Goal: Task Accomplishment & Management: Manage account settings

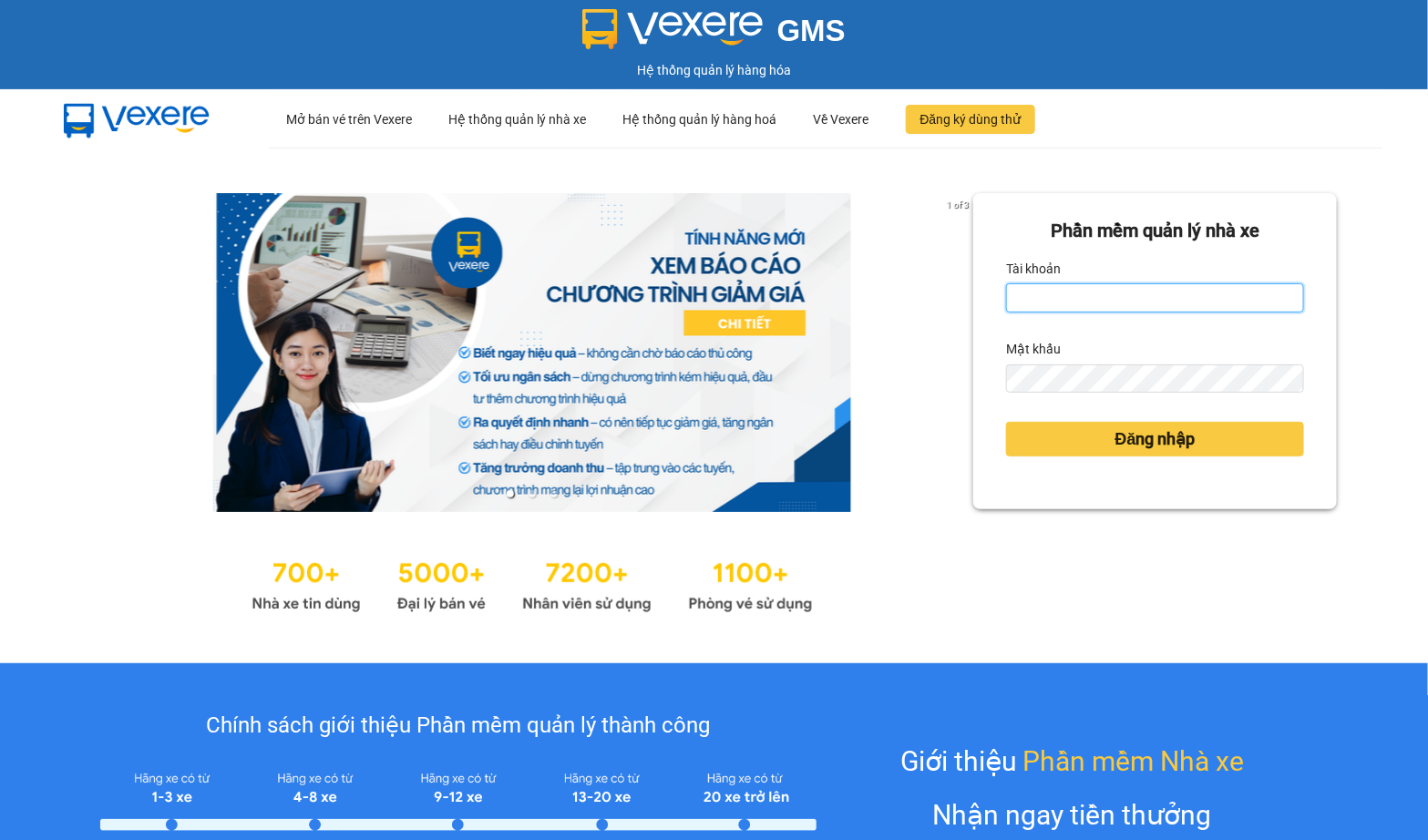
click at [1027, 312] on input "Tài khoản" at bounding box center [1154, 298] width 298 height 29
type input "quoc.minhquoc"
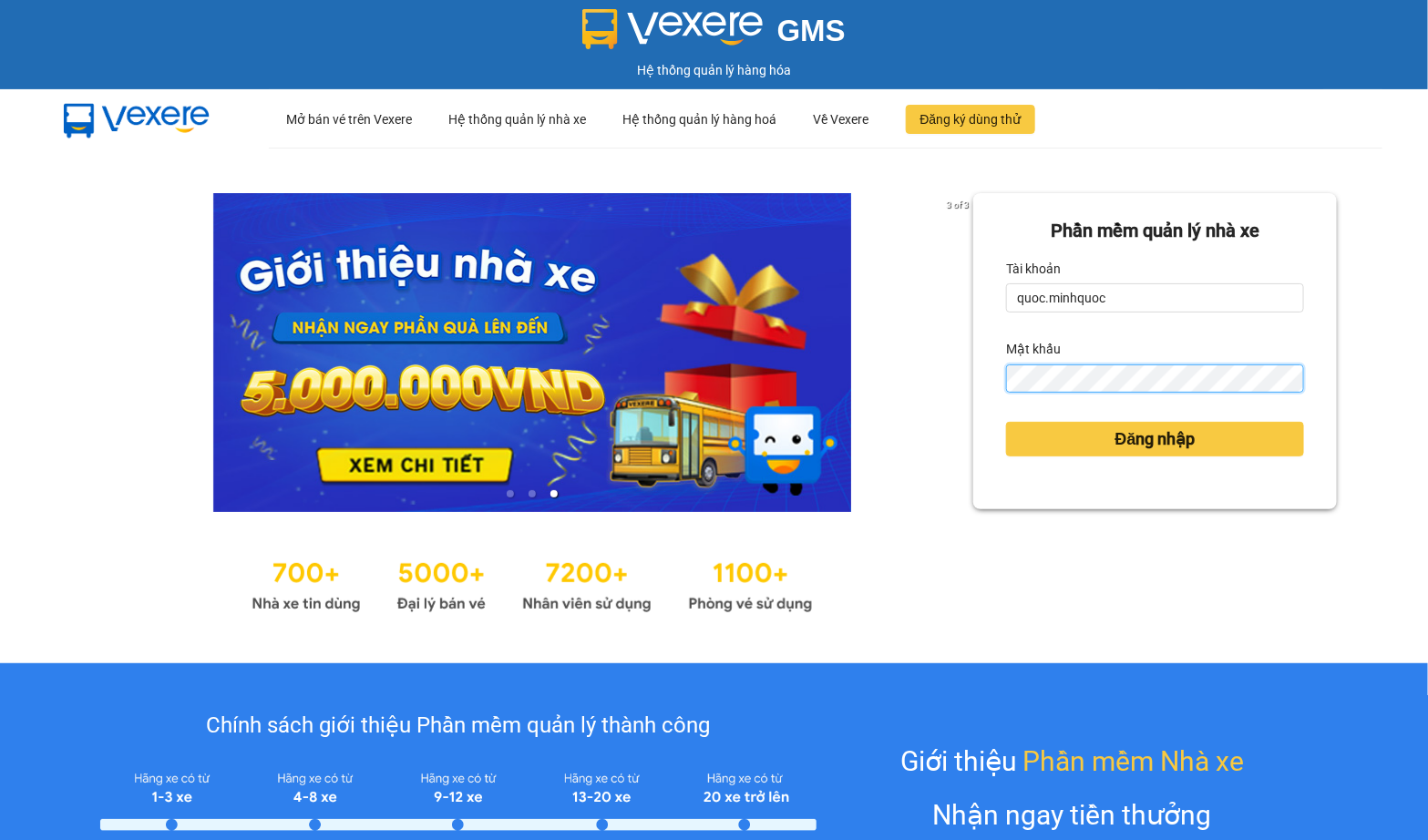
click at [1006, 421] on button "Đăng nhập" at bounding box center [1154, 439] width 298 height 34
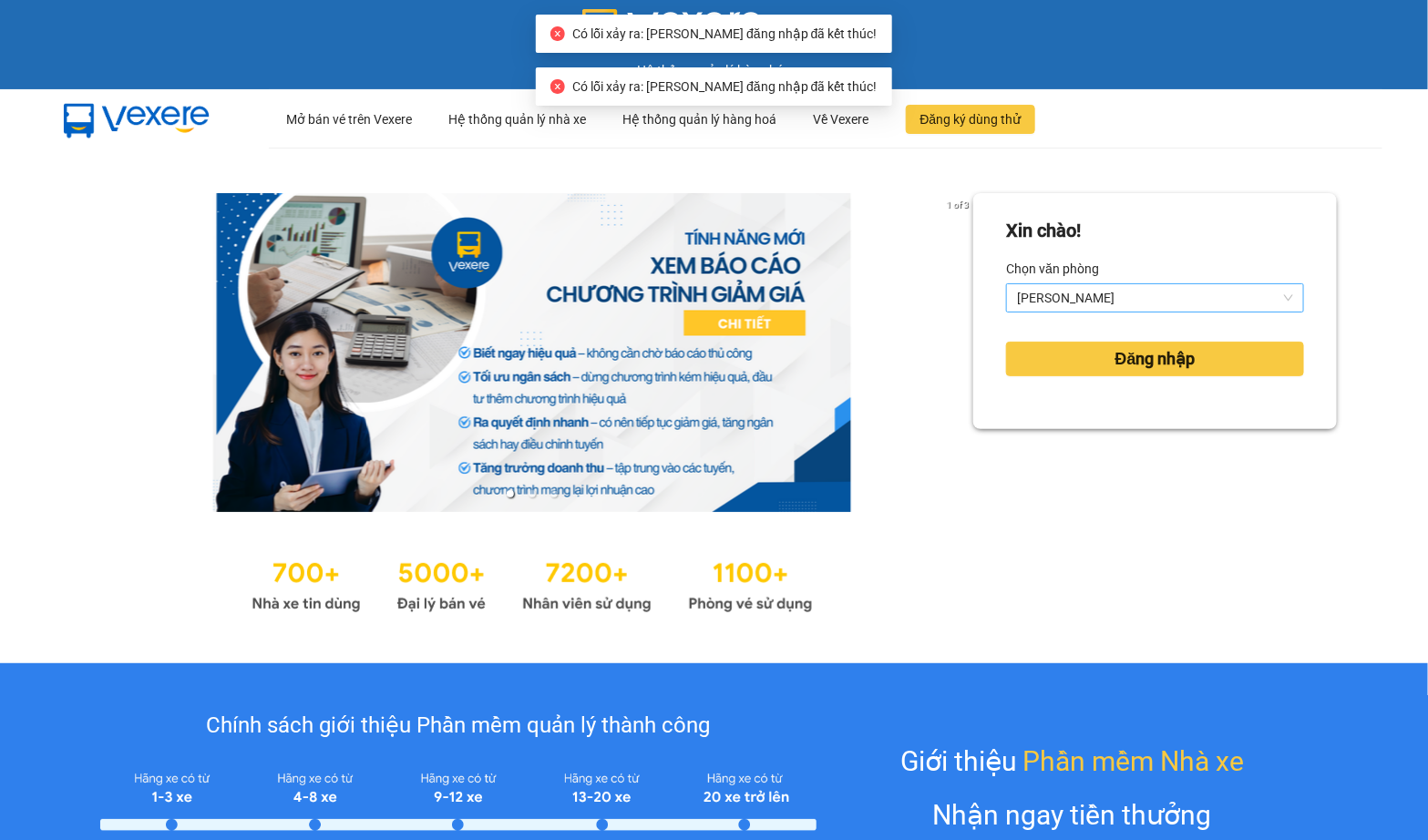
click at [1111, 303] on span "[PERSON_NAME]" at bounding box center [1155, 298] width 276 height 28
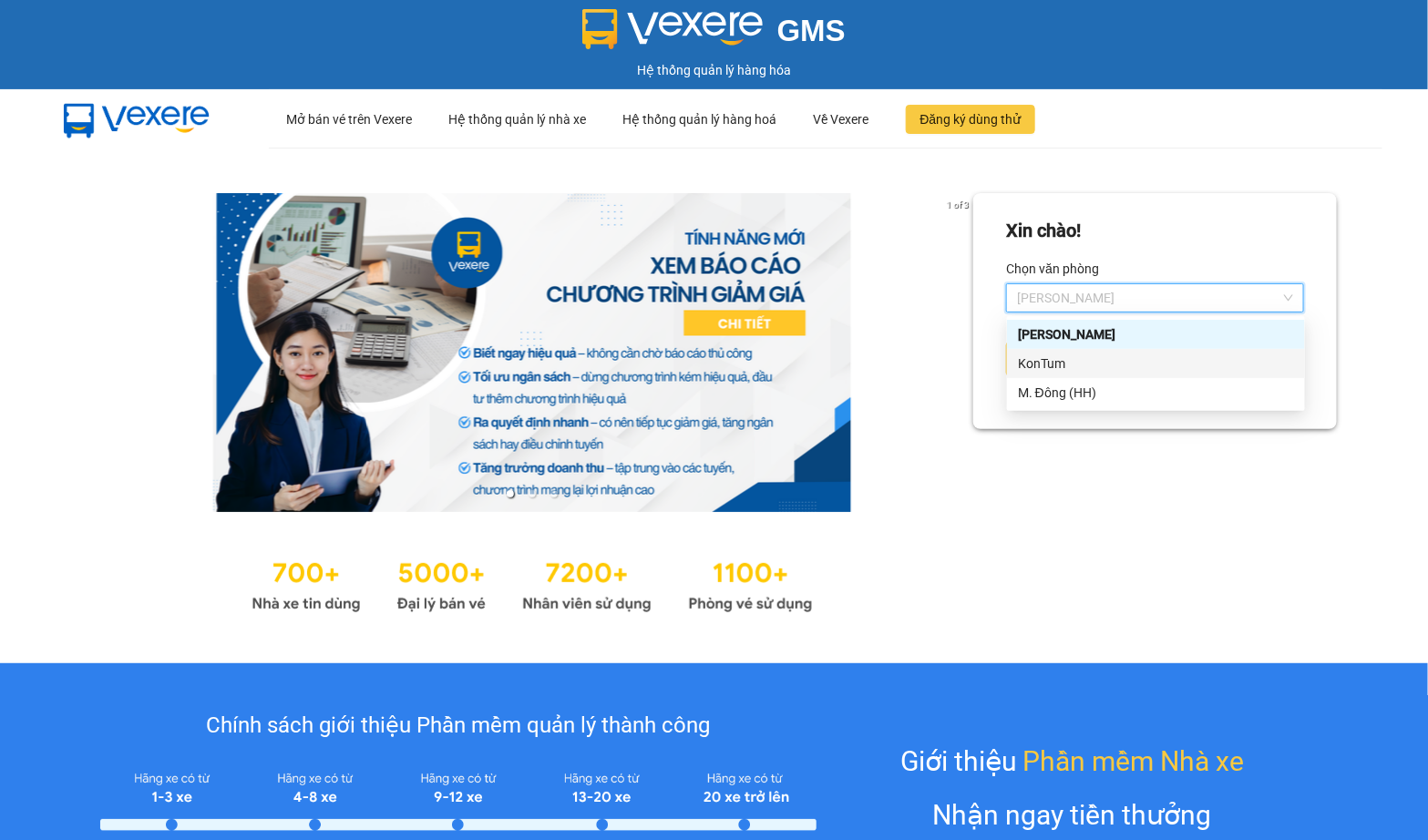
click at [1082, 354] on div "KonTum" at bounding box center [1156, 363] width 276 height 20
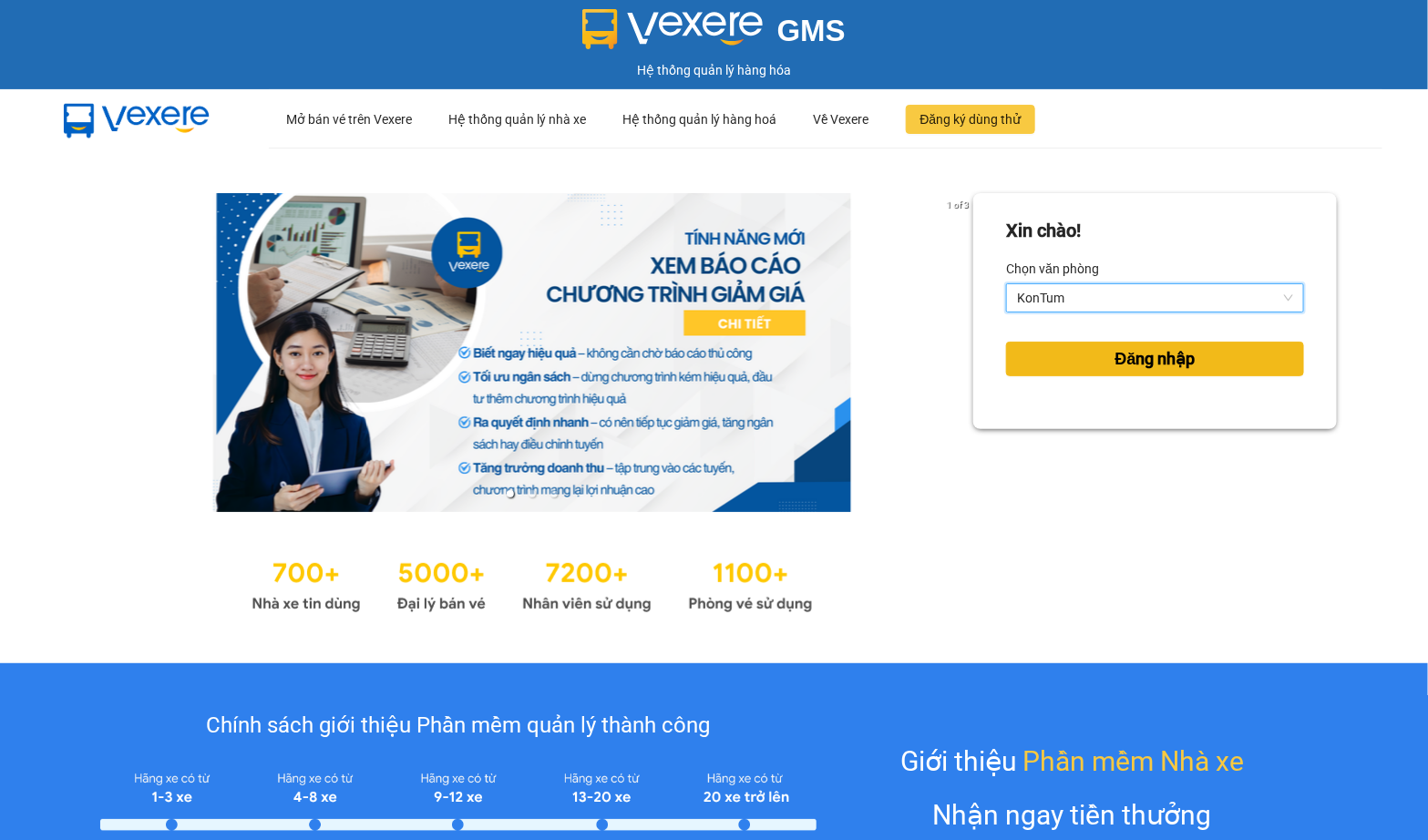
click at [1082, 353] on button "Đăng nhập" at bounding box center [1154, 359] width 298 height 34
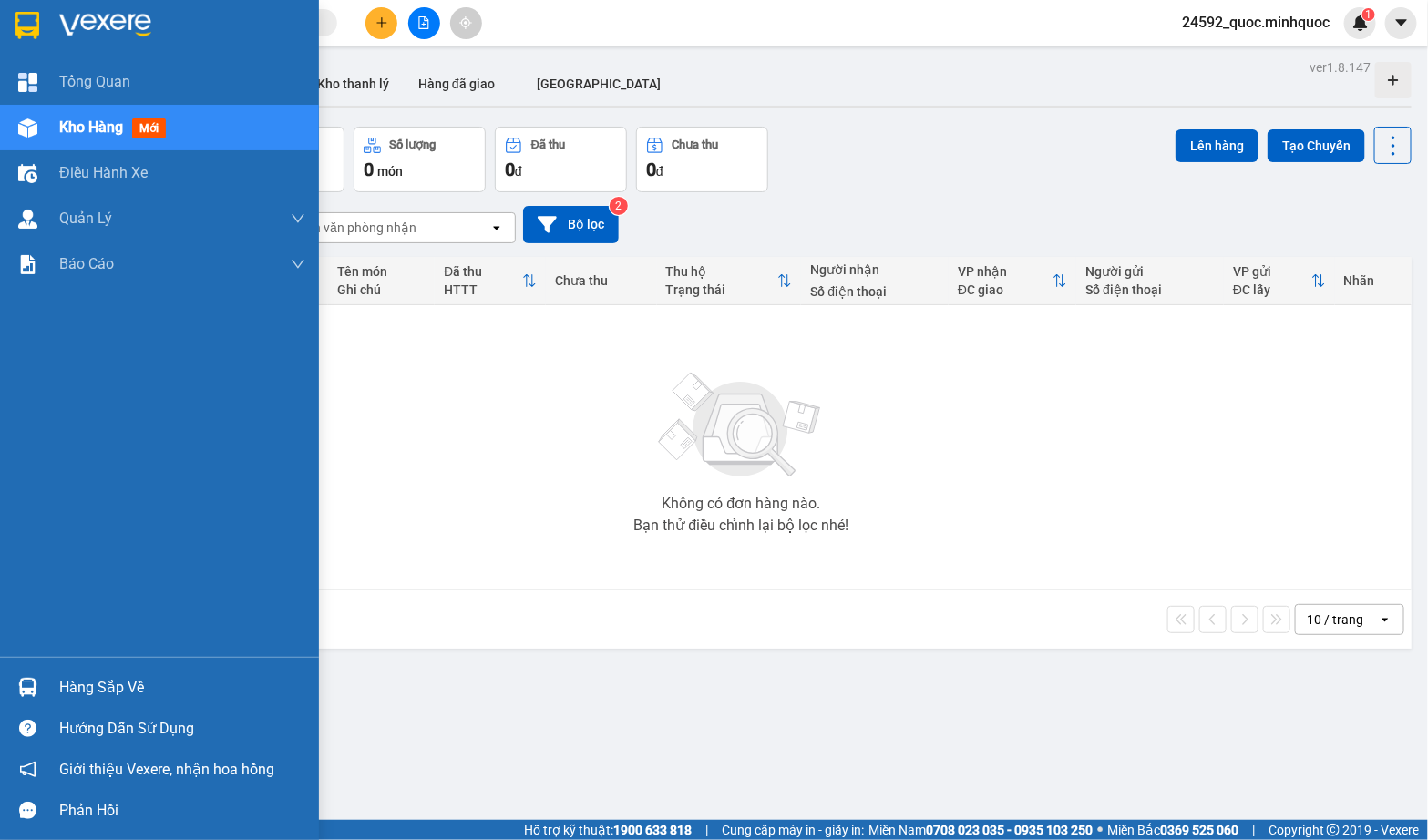
click at [19, 696] on img at bounding box center [28, 688] width 19 height 19
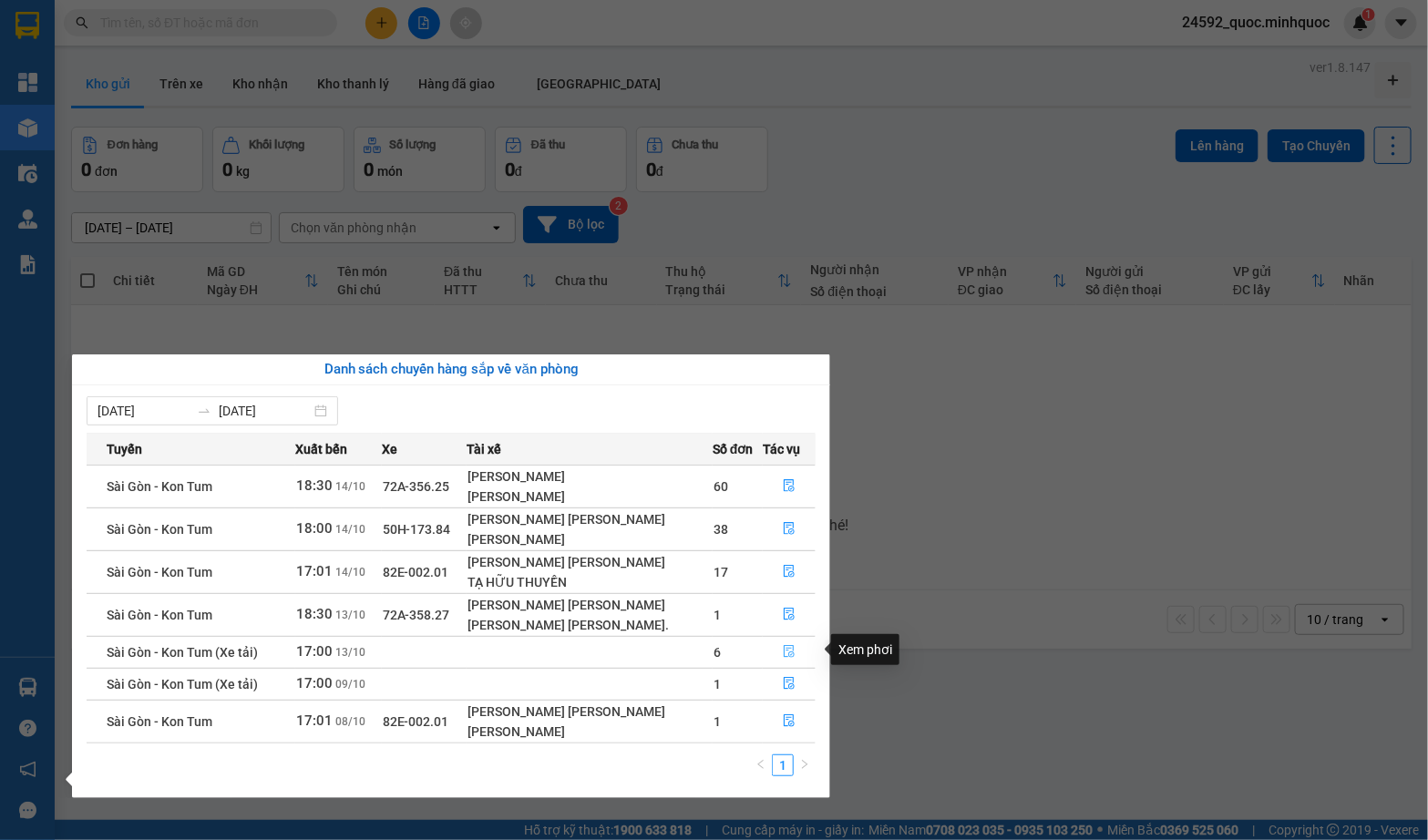
click at [787, 648] on icon "file-done" at bounding box center [789, 651] width 10 height 12
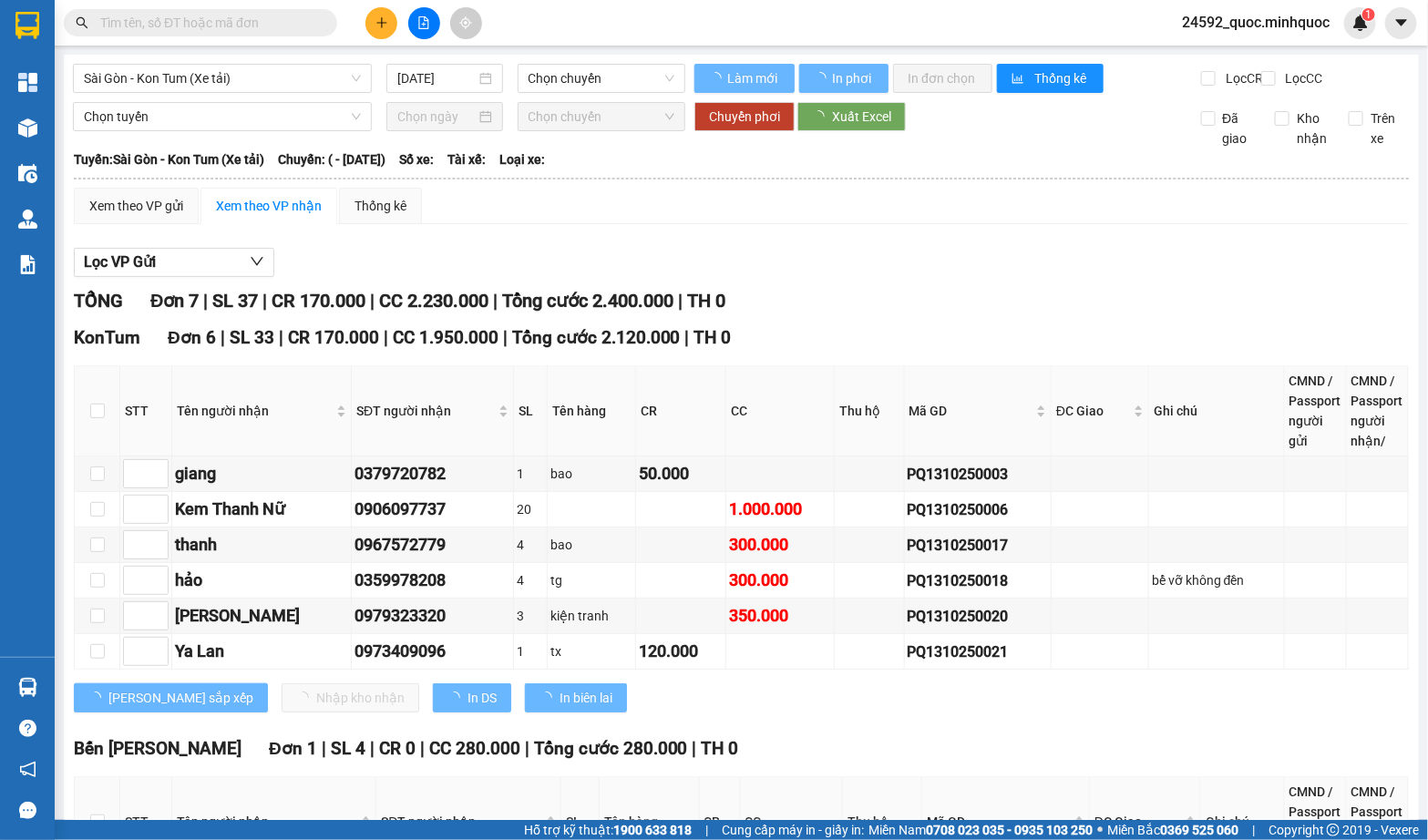
type input "[DATE]"
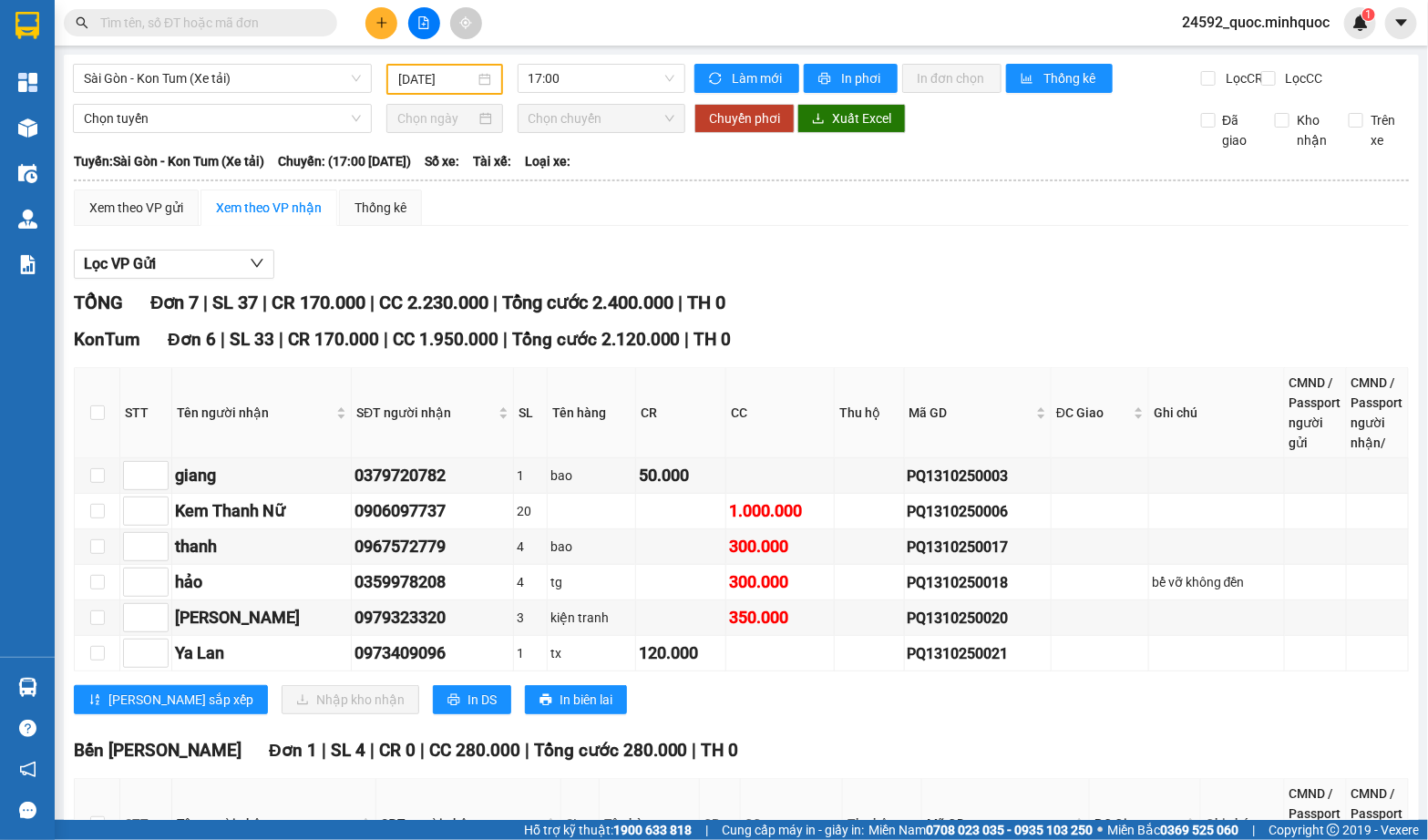
click at [101, 414] on th at bounding box center [98, 413] width 46 height 90
click at [96, 414] on label at bounding box center [97, 412] width 14 height 20
click at [96, 414] on input "checkbox" at bounding box center [97, 412] width 14 height 14
checkbox input "true"
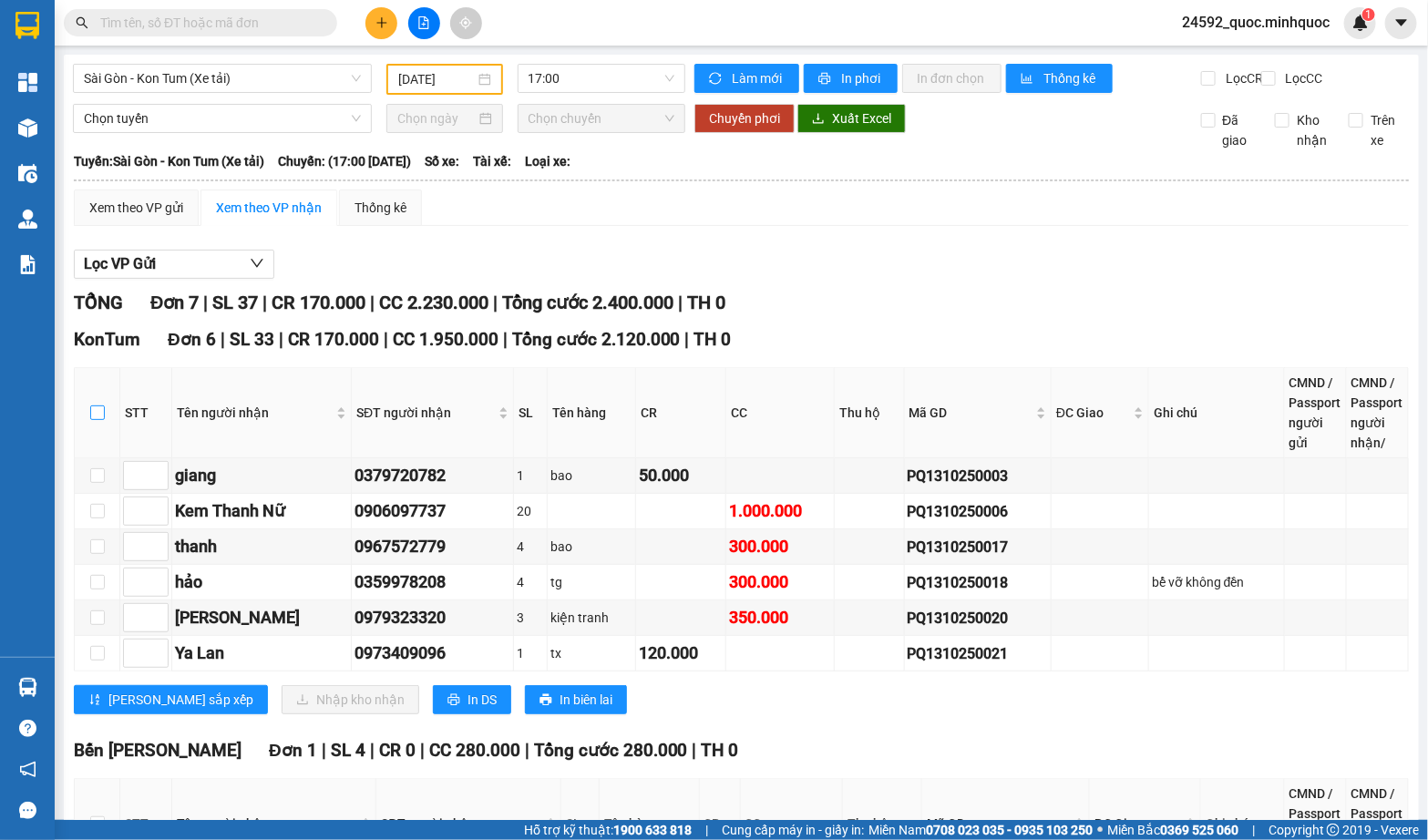
checkbox input "true"
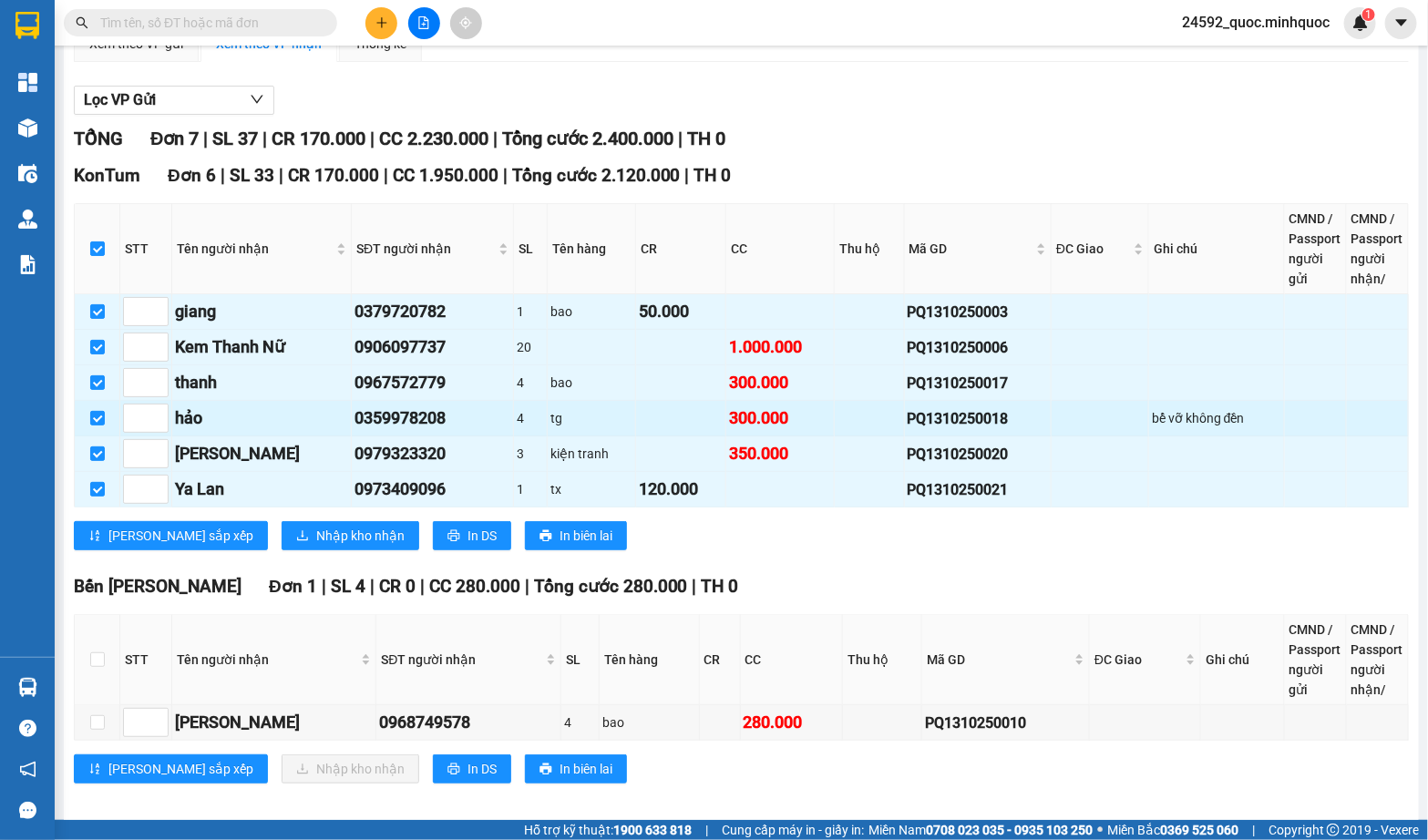
scroll to position [182, 0]
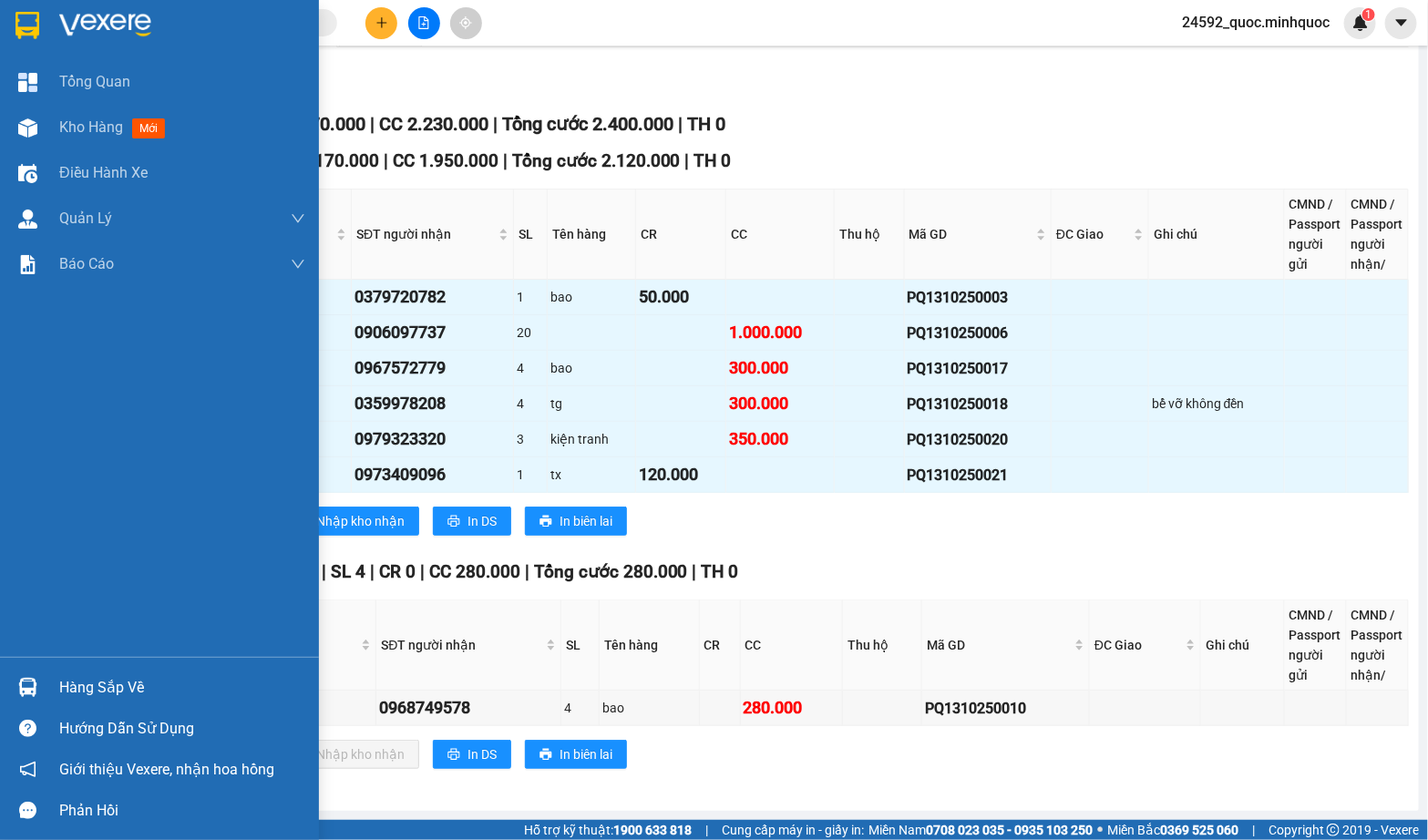
click at [29, 679] on img at bounding box center [28, 688] width 19 height 19
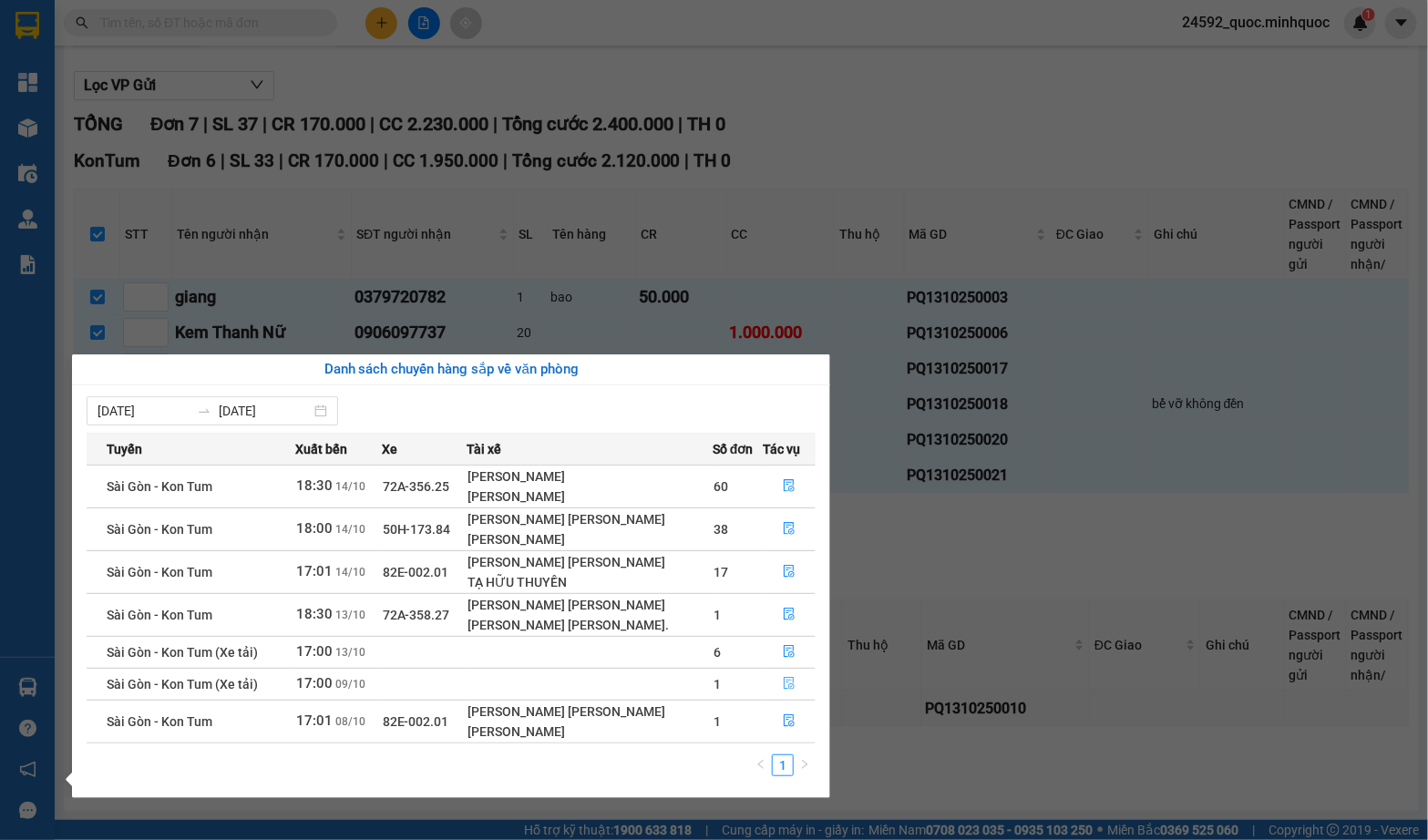
click at [791, 687] on span "file-done" at bounding box center [789, 684] width 12 height 14
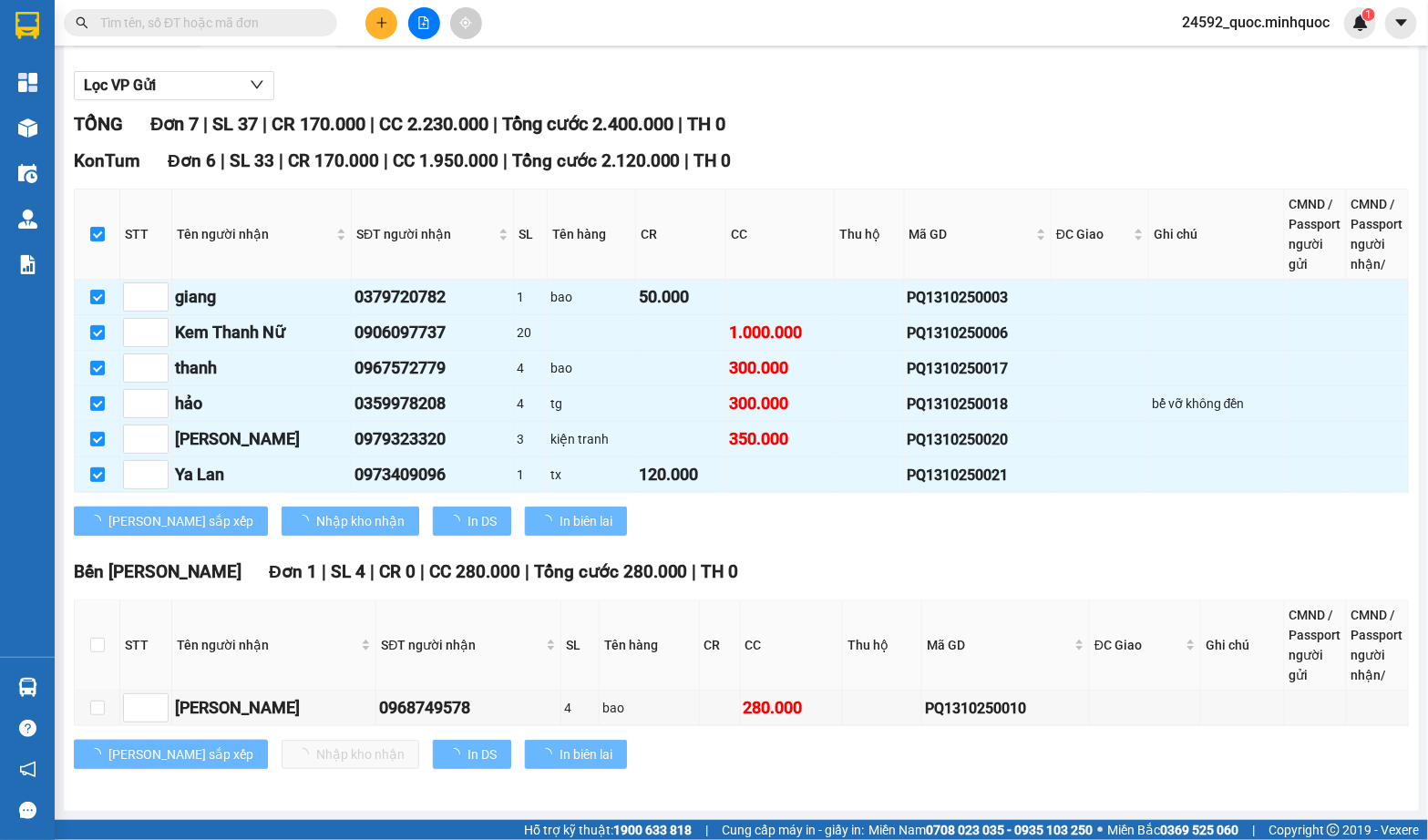
checkbox input "false"
type input "[DATE]"
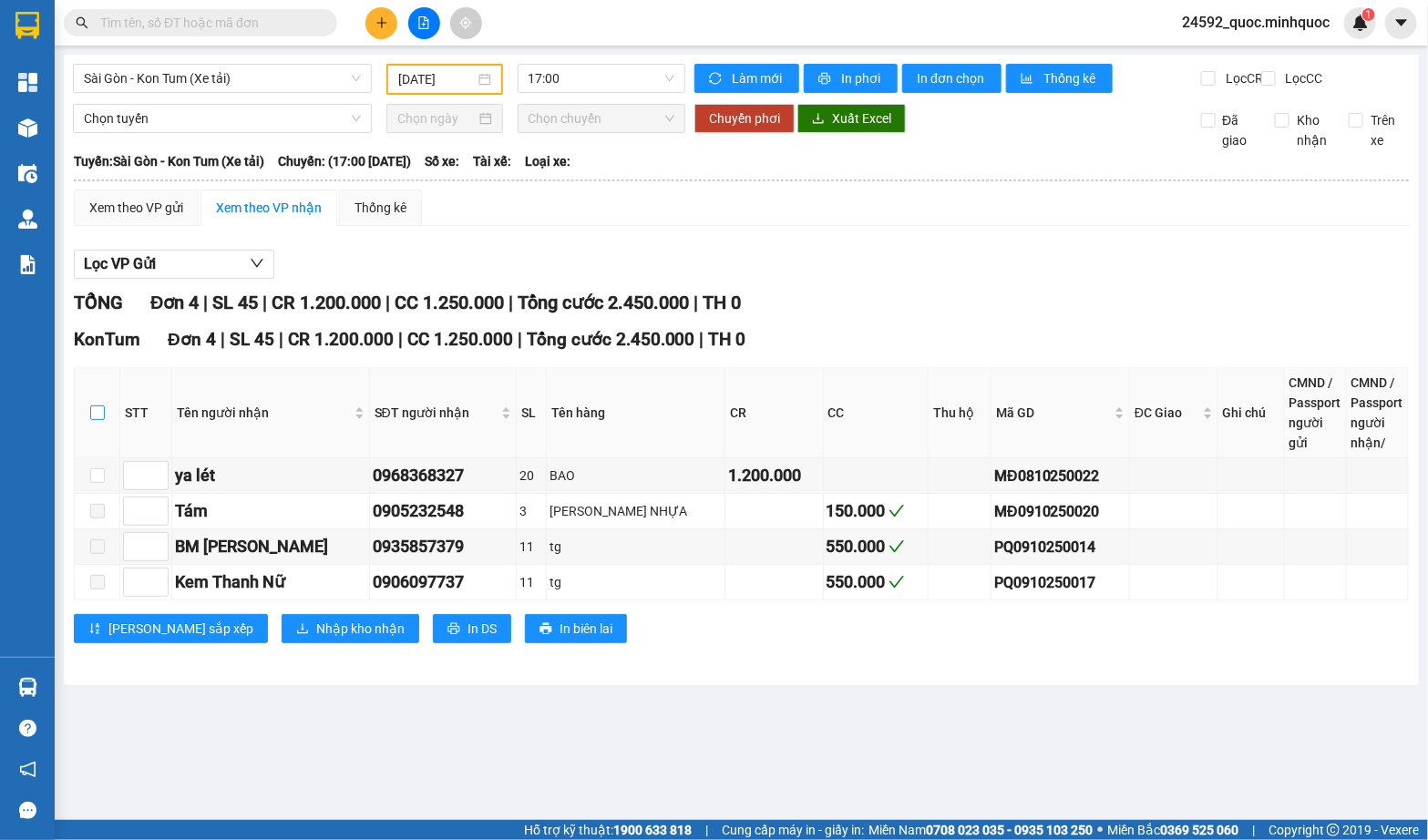
click at [100, 420] on input "checkbox" at bounding box center [97, 412] width 14 height 14
checkbox input "true"
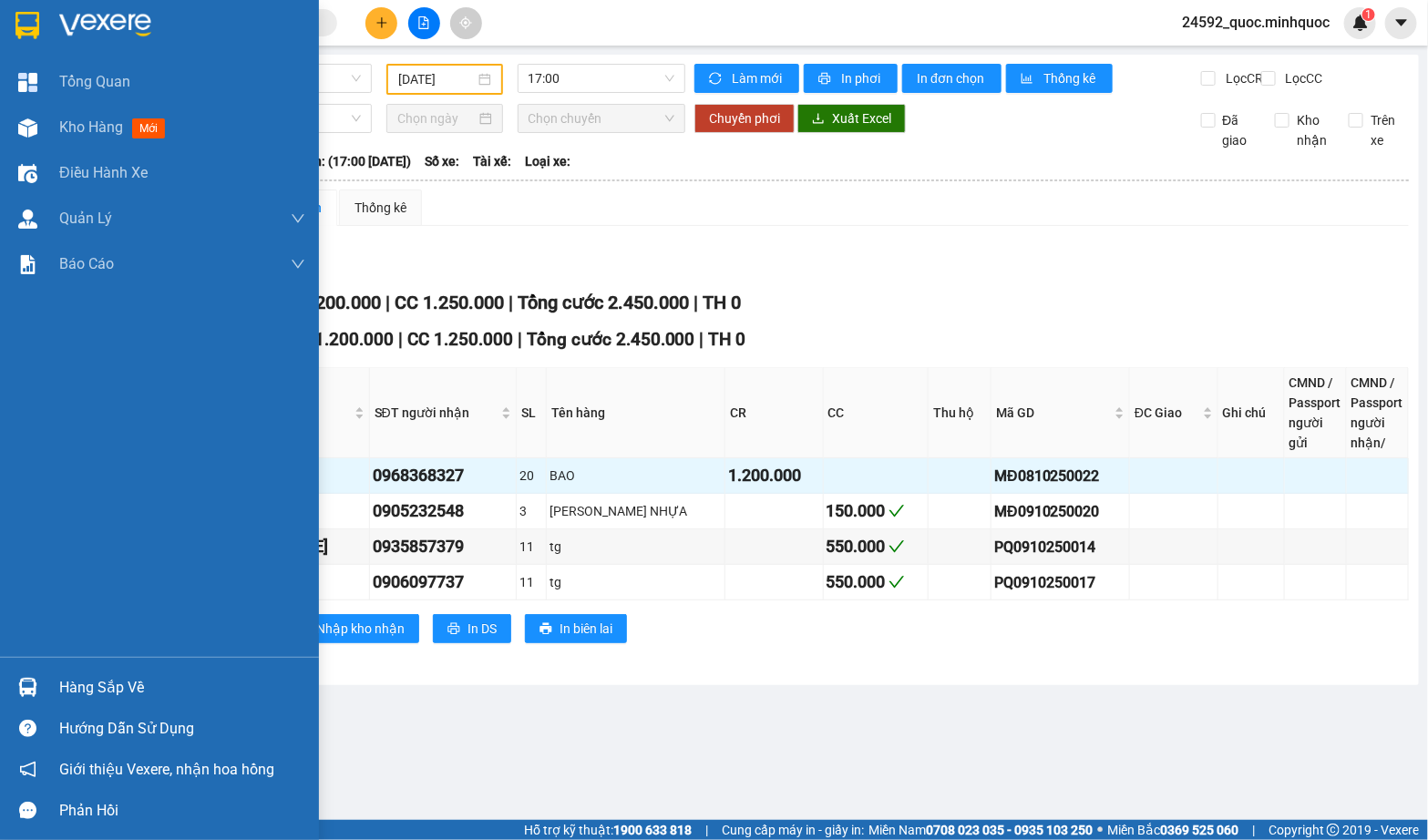
click at [29, 686] on img at bounding box center [28, 688] width 19 height 19
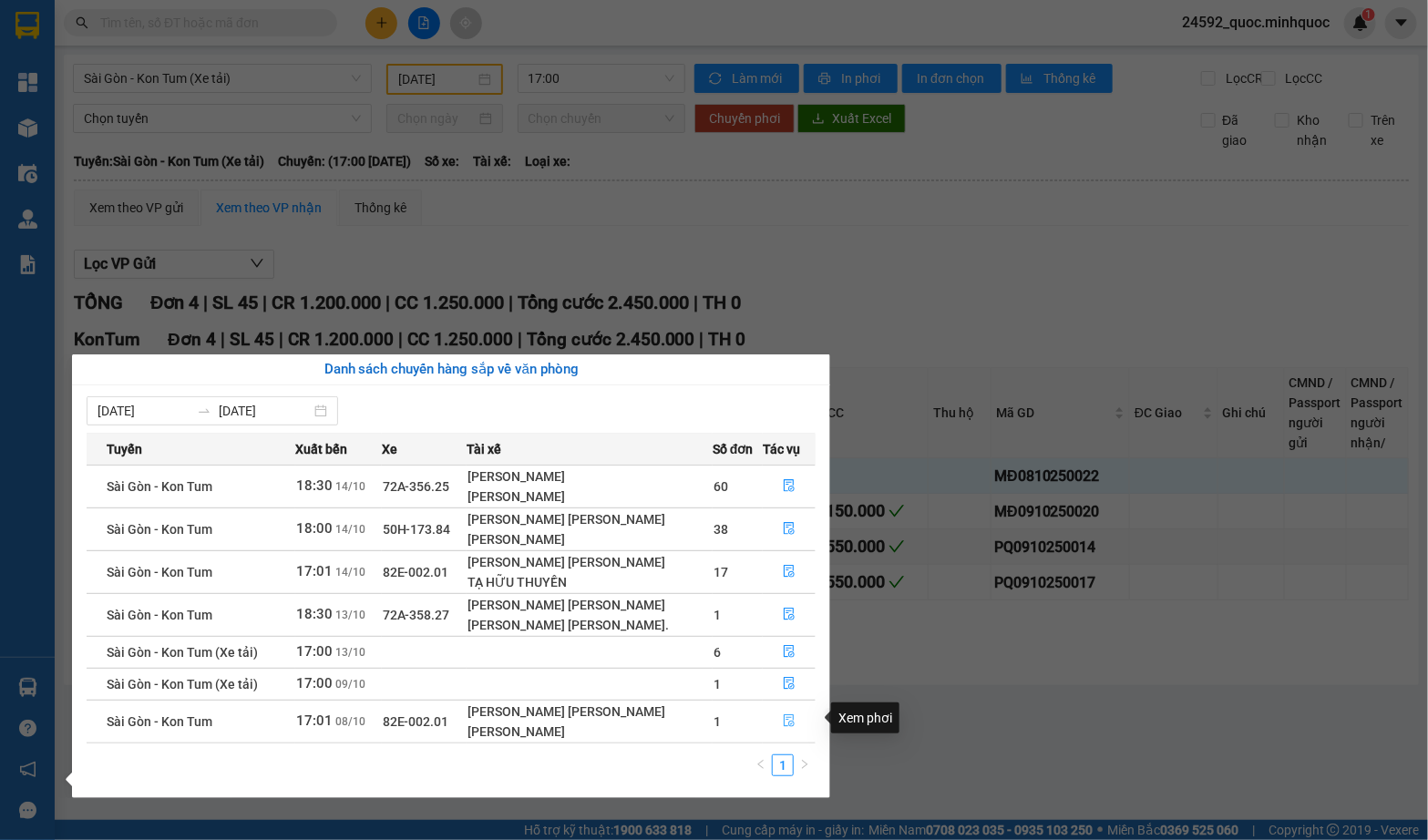
click at [794, 722] on icon "file-done" at bounding box center [789, 720] width 10 height 12
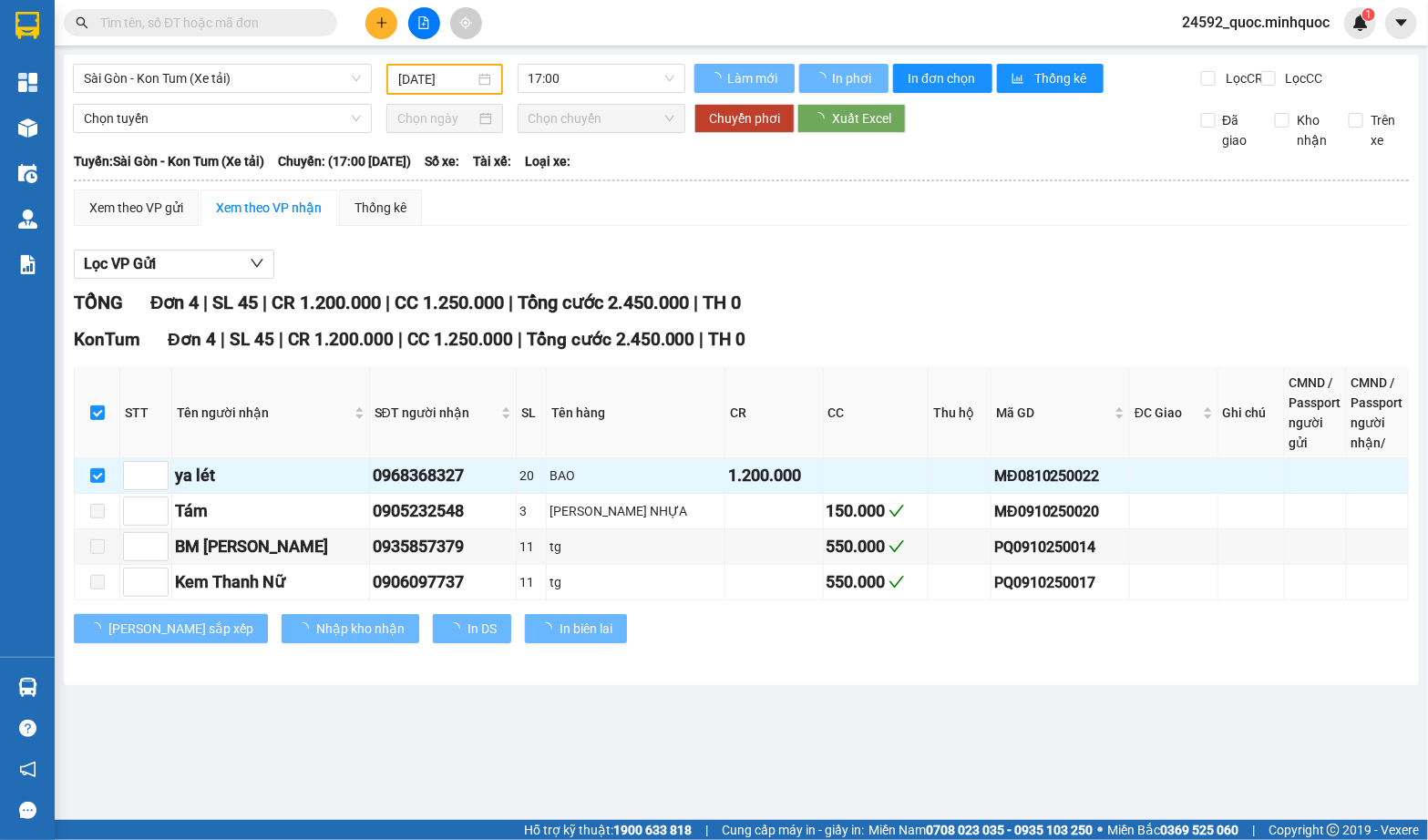
checkbox input "false"
type input "[DATE]"
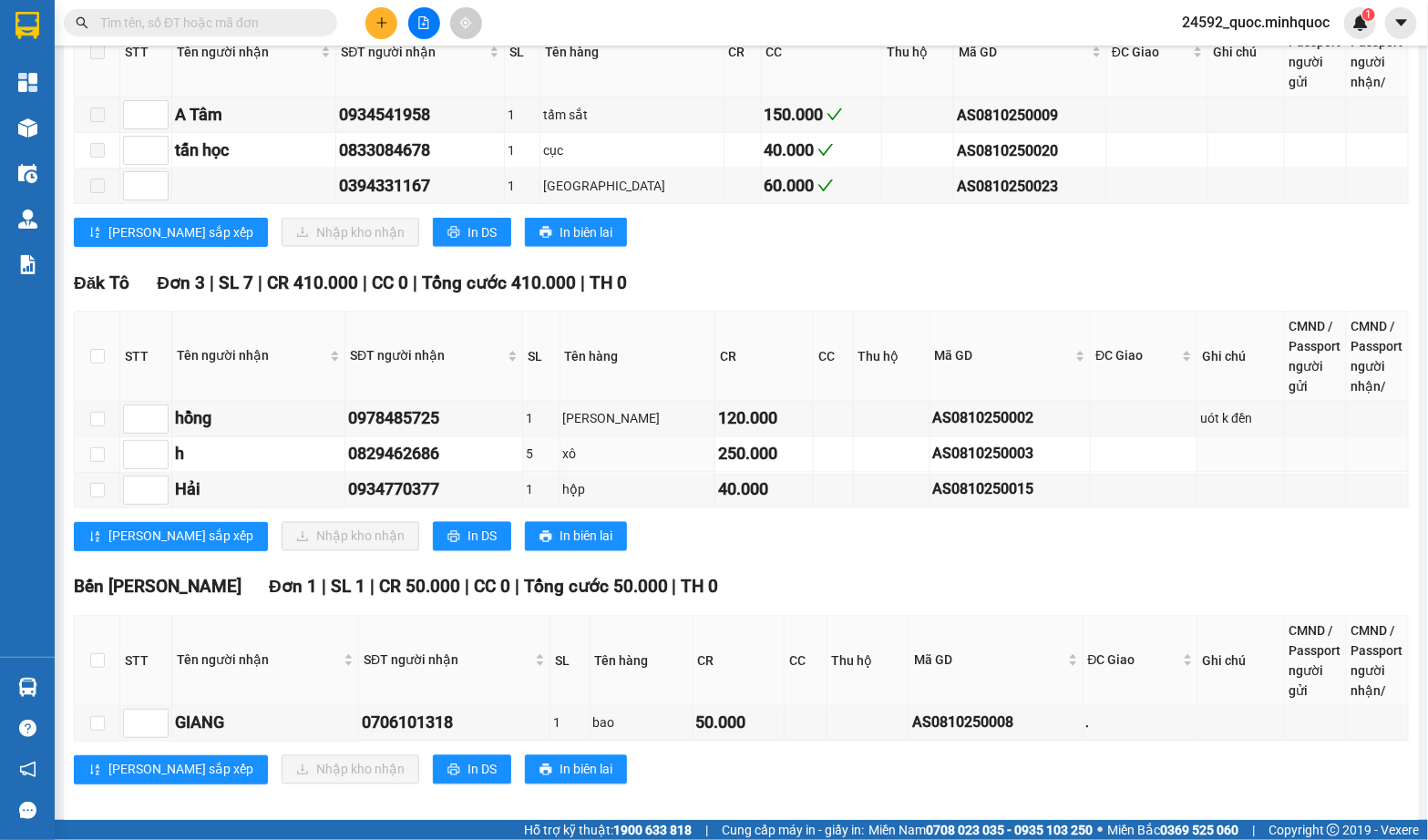
scroll to position [1076, 0]
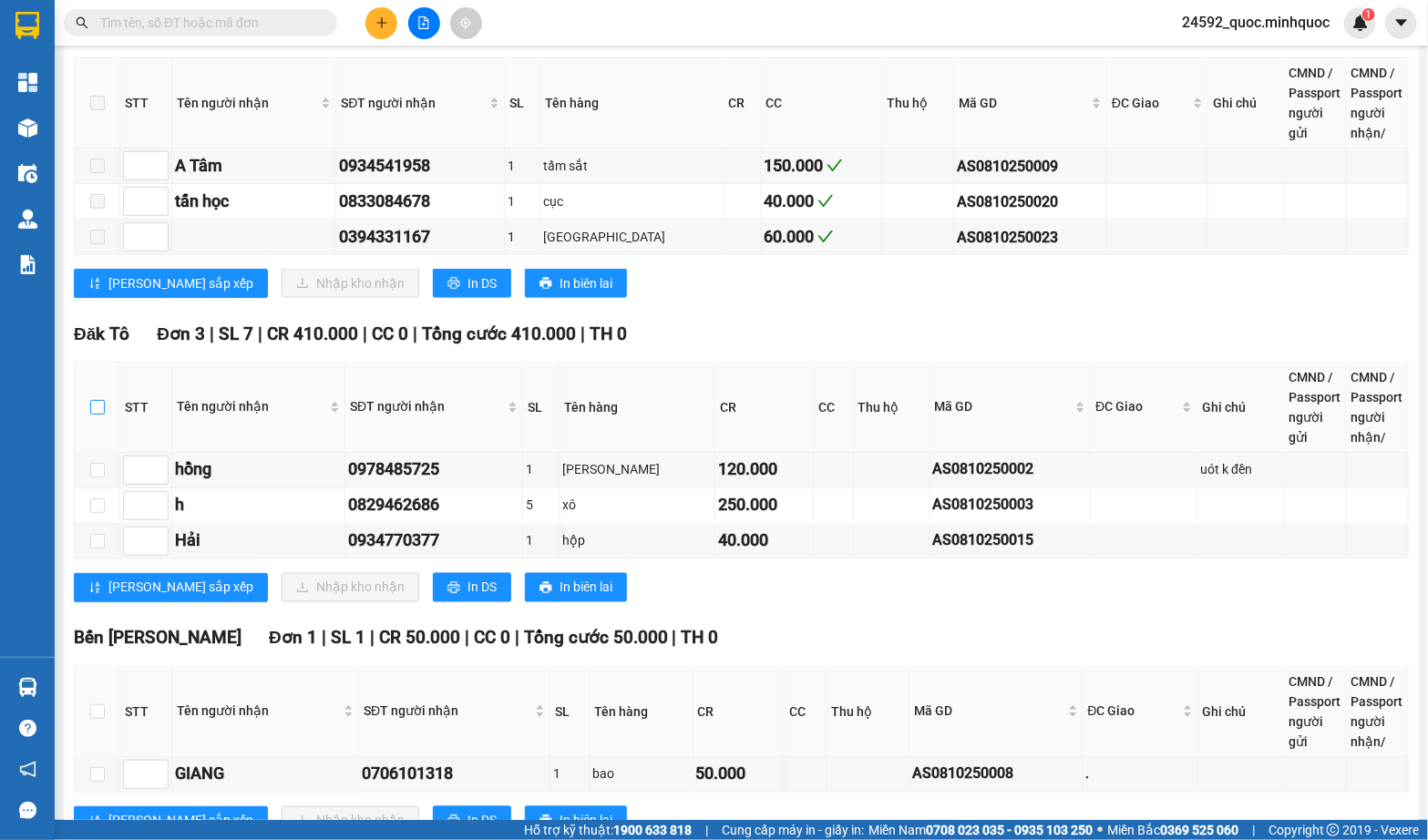
click at [98, 400] on input "checkbox" at bounding box center [97, 406] width 14 height 14
checkbox input "true"
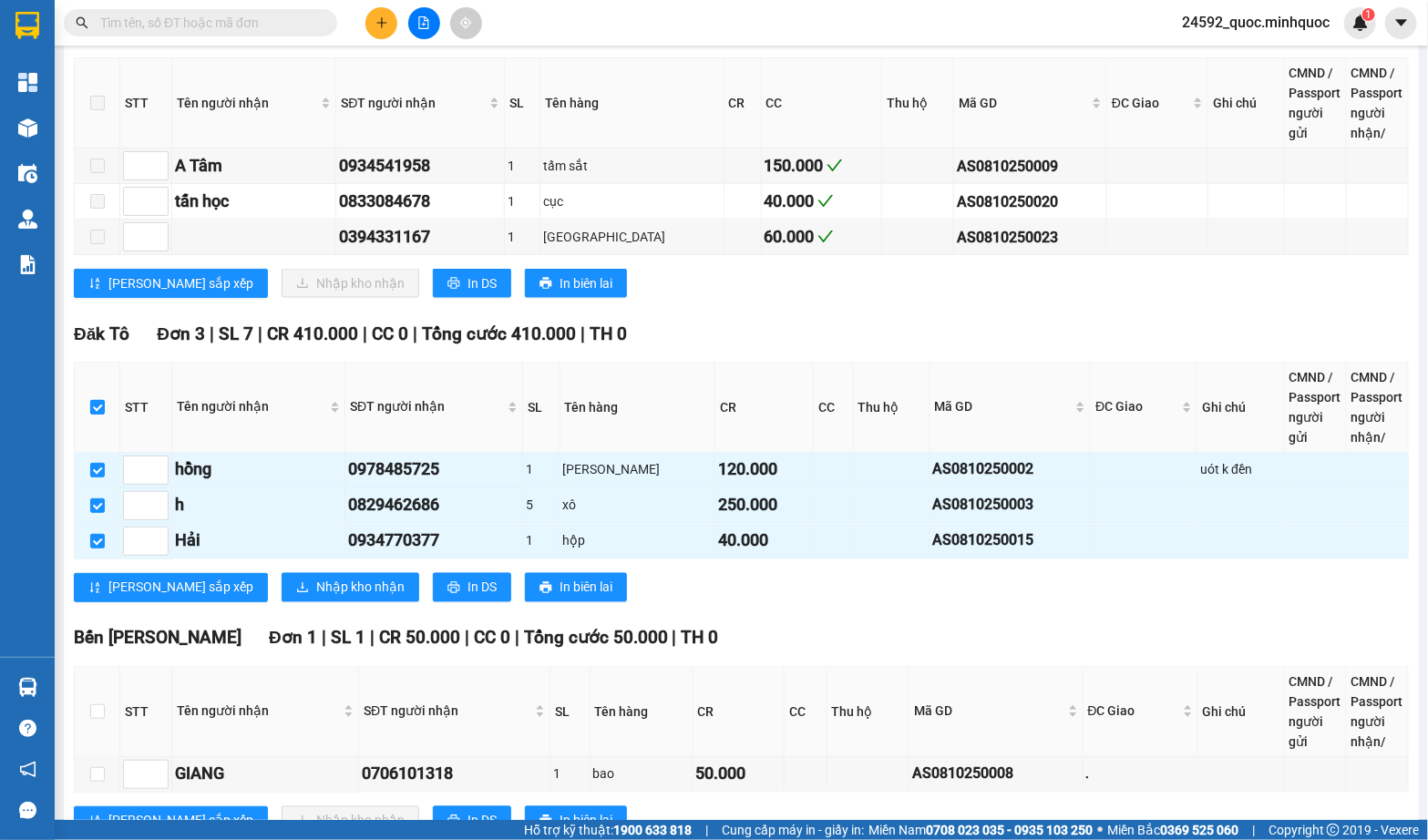
click at [98, 400] on input "checkbox" at bounding box center [97, 406] width 14 height 14
checkbox input "false"
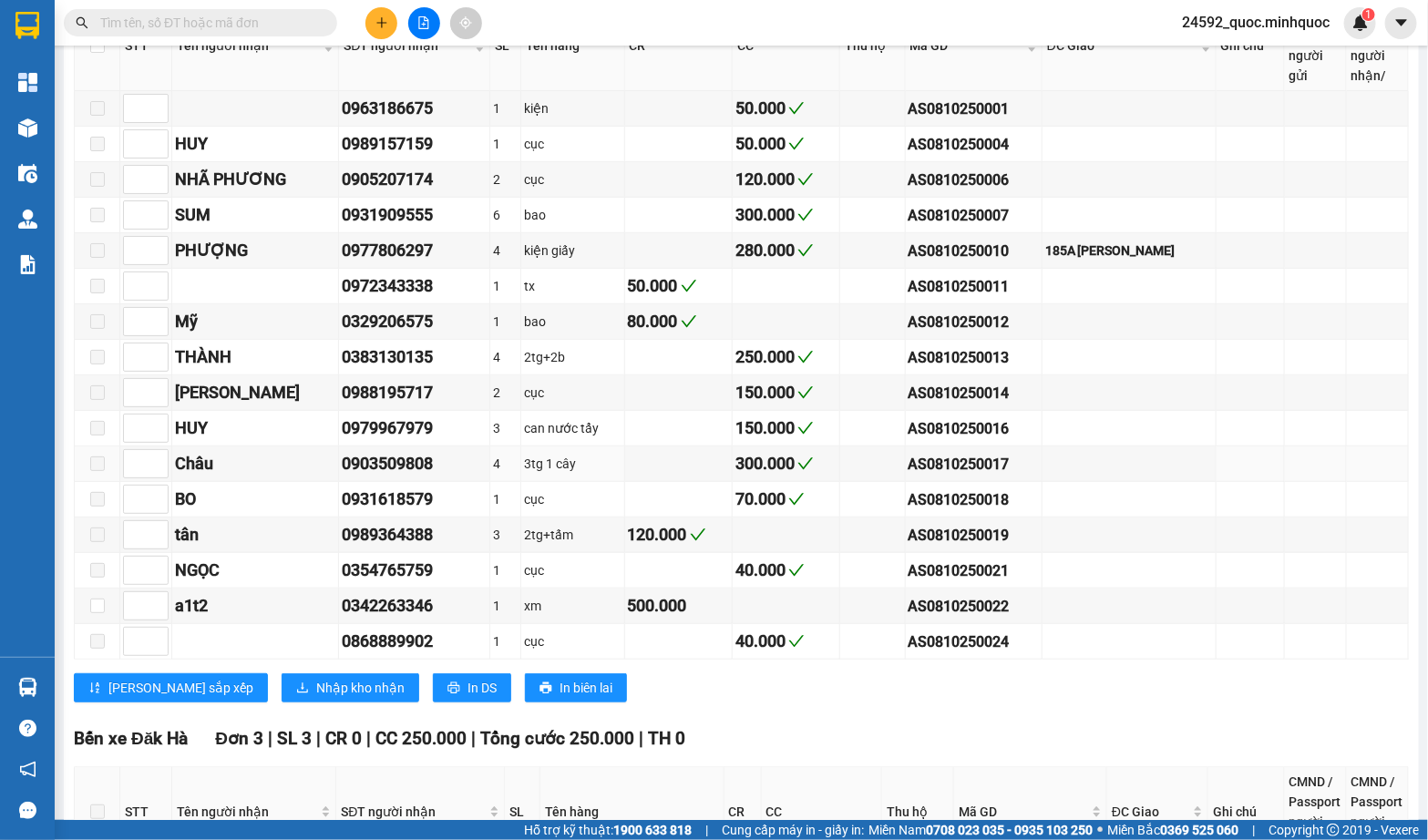
scroll to position [233, 0]
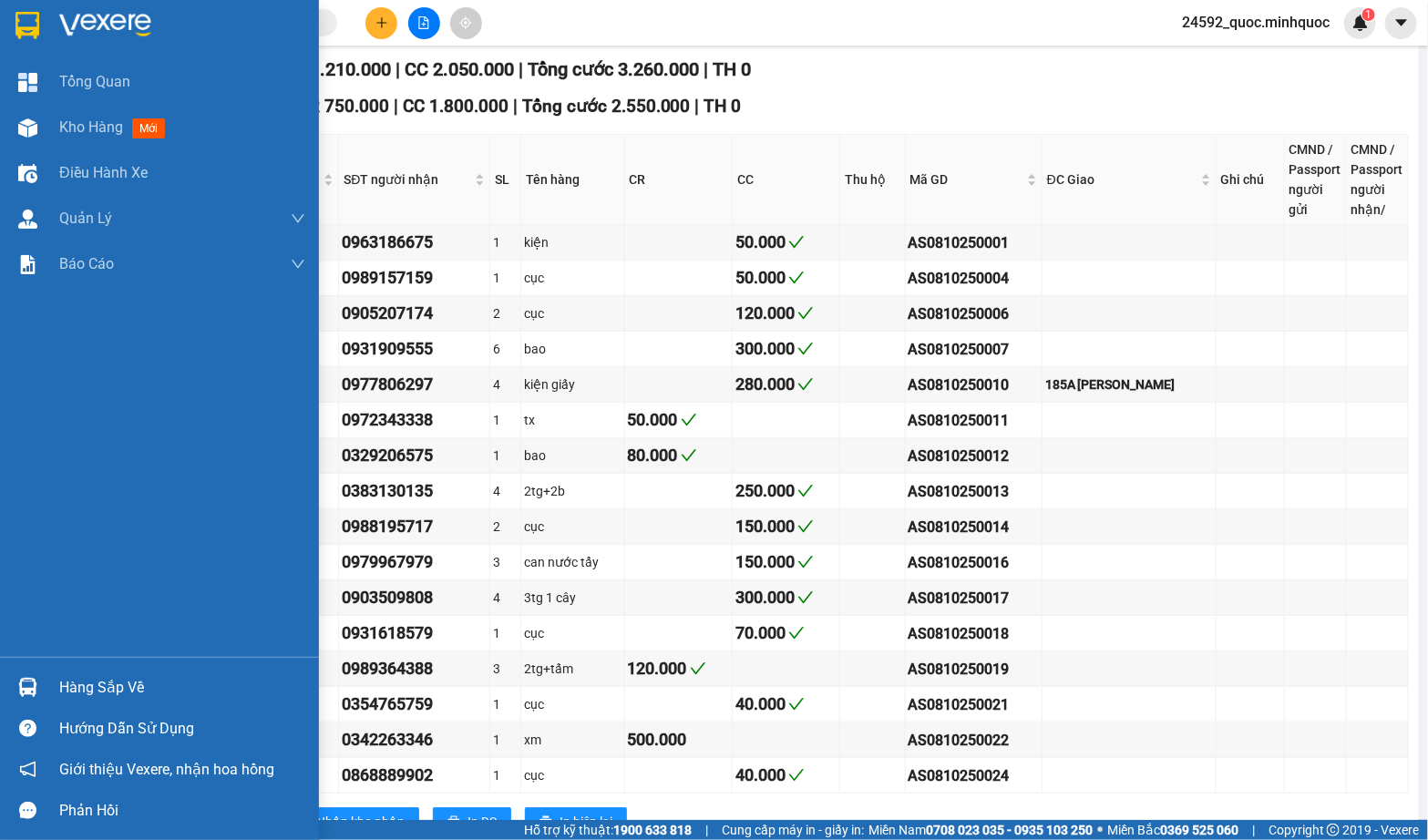
click at [27, 686] on img at bounding box center [28, 688] width 19 height 19
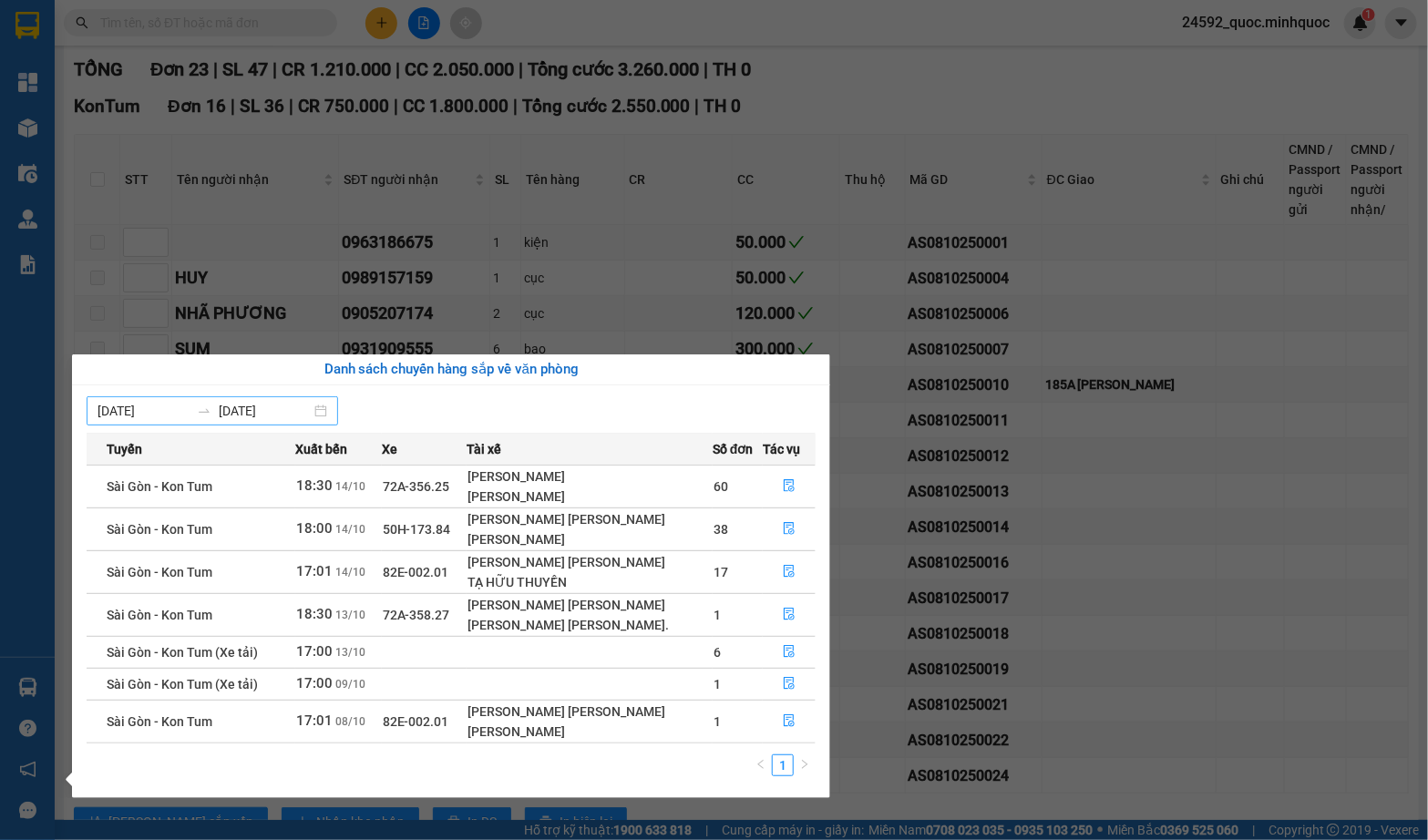
click at [157, 406] on input "[DATE]" at bounding box center [143, 410] width 92 height 20
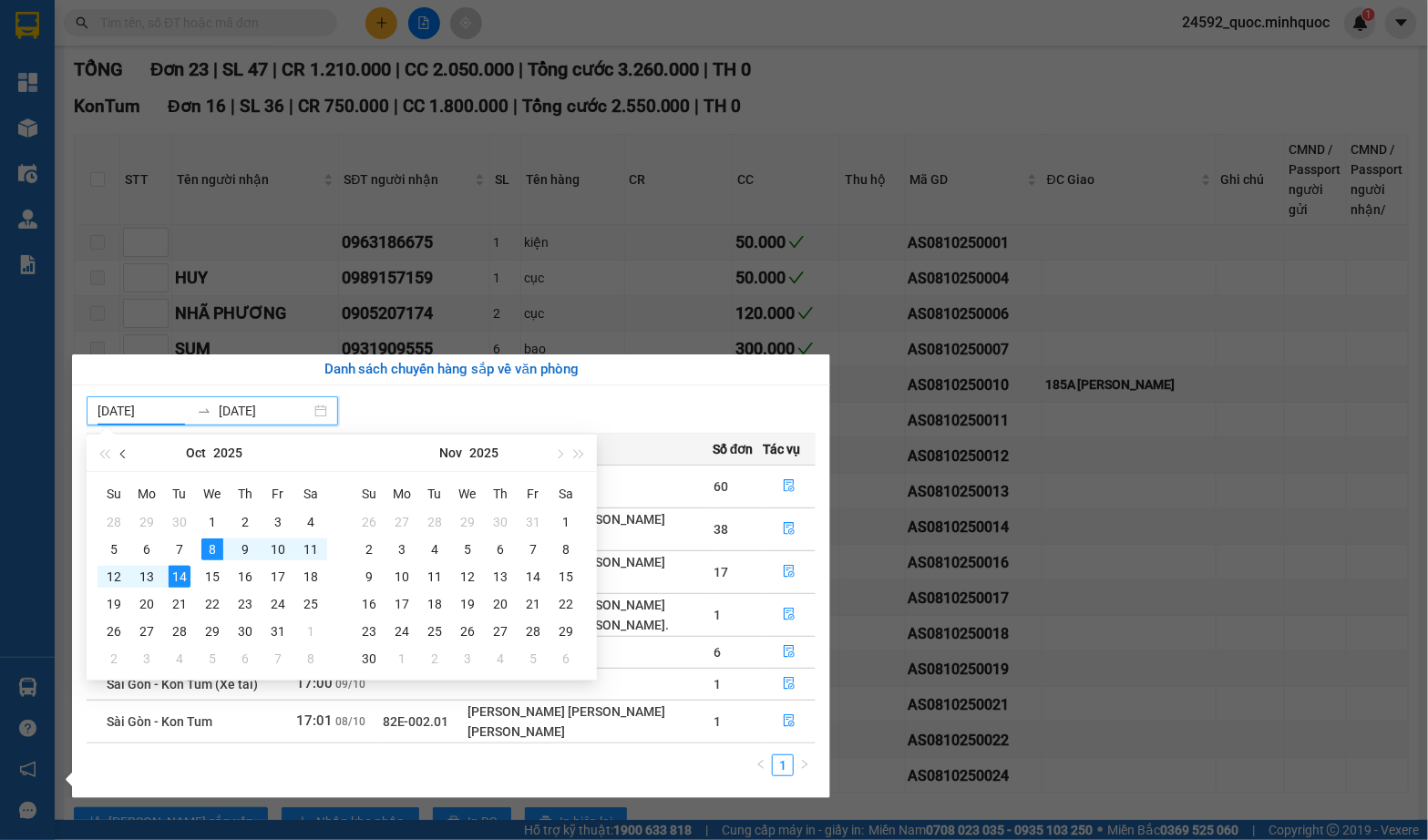
click at [125, 452] on span "button" at bounding box center [125, 454] width 10 height 10
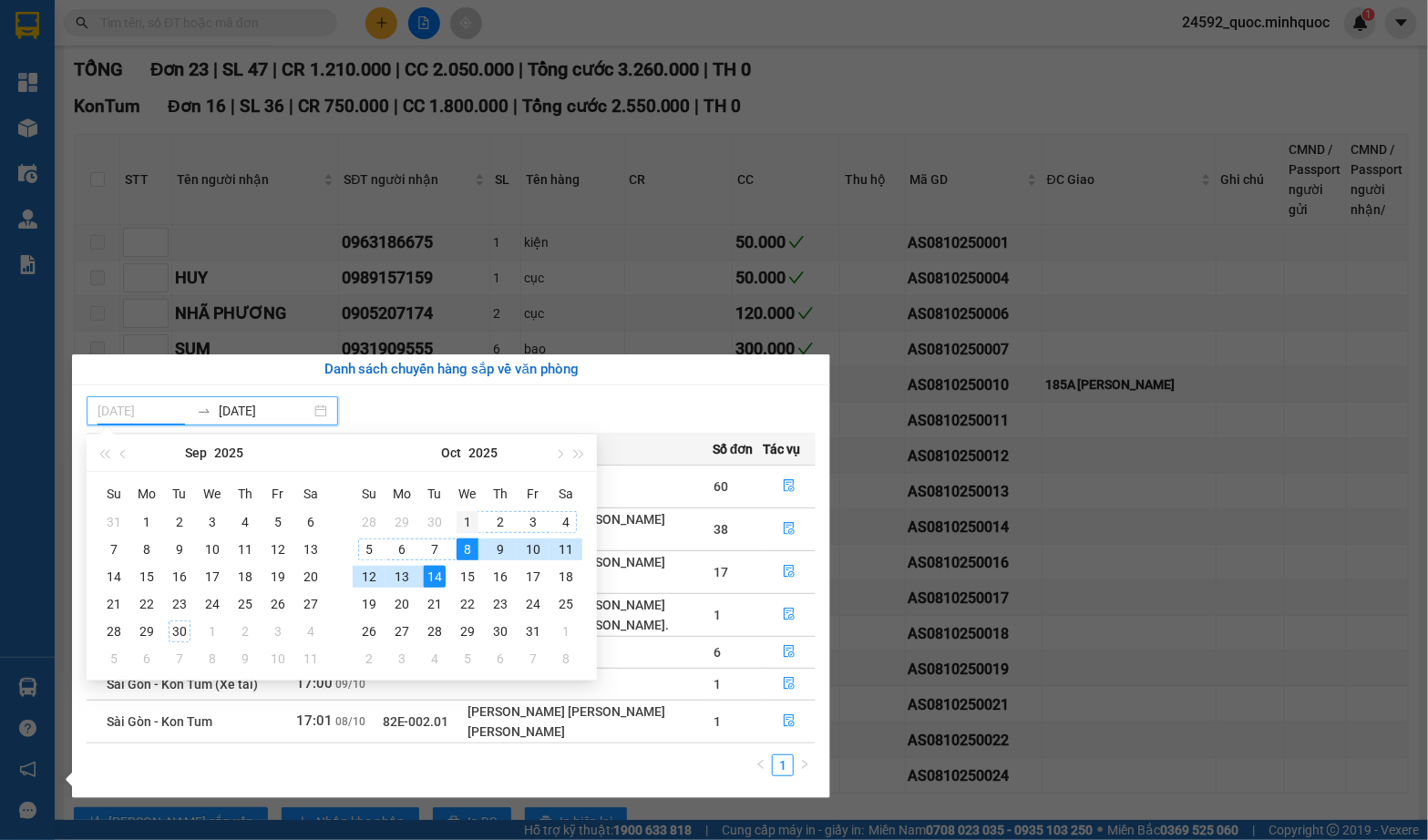
type input "[DATE]"
click at [459, 522] on div "1" at bounding box center [467, 521] width 22 height 22
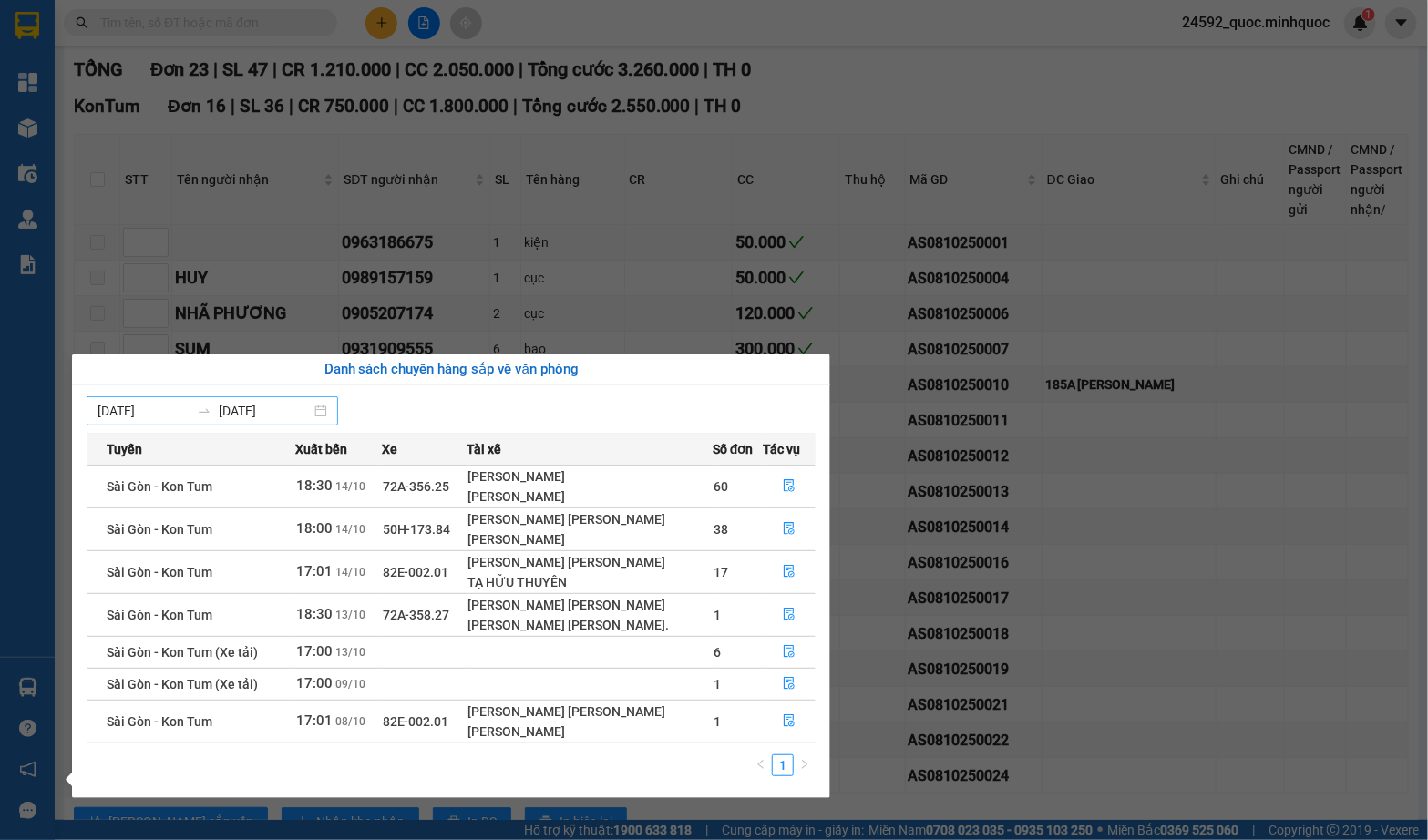
click at [266, 415] on input "[DATE]" at bounding box center [264, 410] width 92 height 20
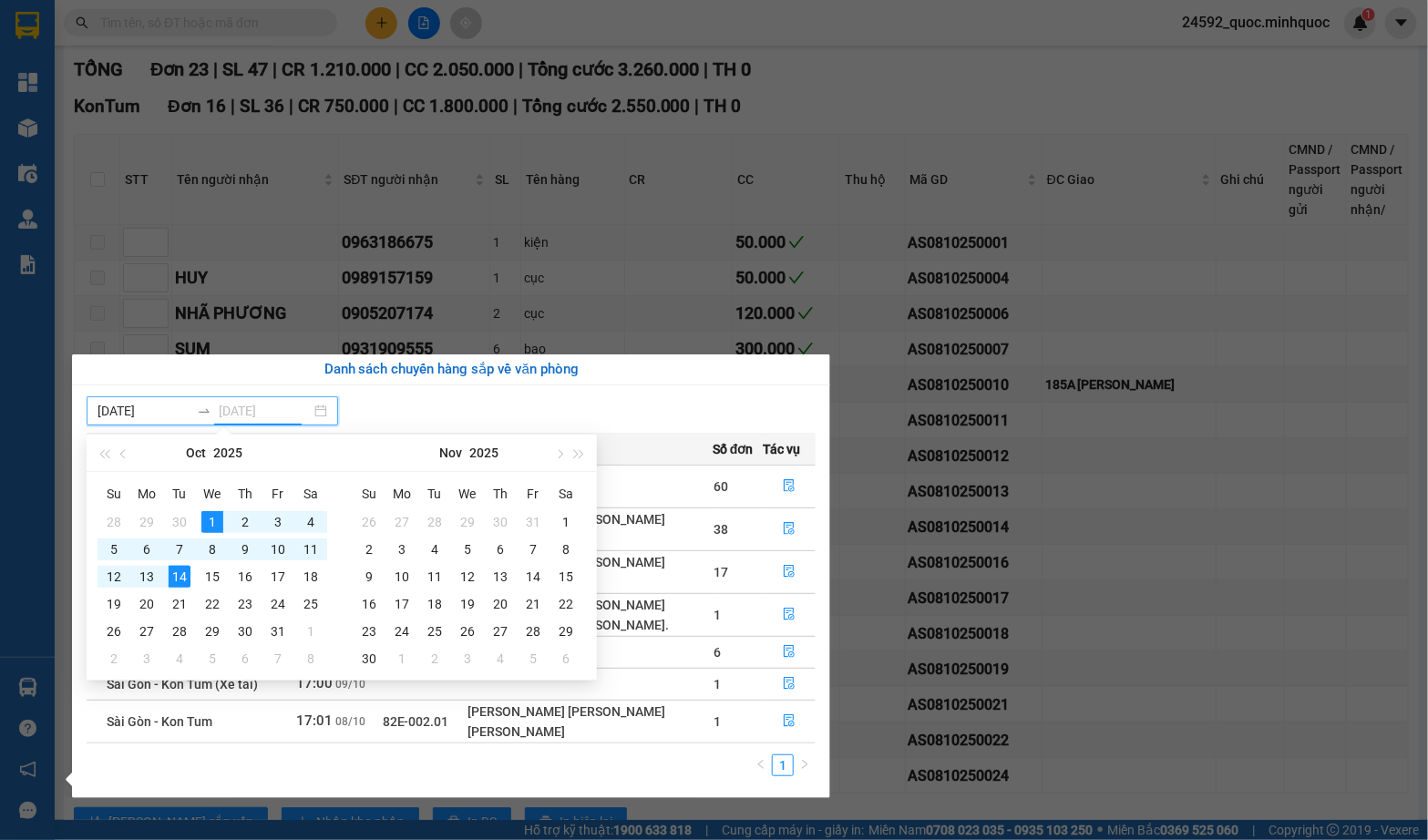
type input "[DATE]"
click at [119, 414] on input "[DATE]" at bounding box center [143, 410] width 92 height 20
click at [123, 452] on span "button" at bounding box center [125, 454] width 10 height 10
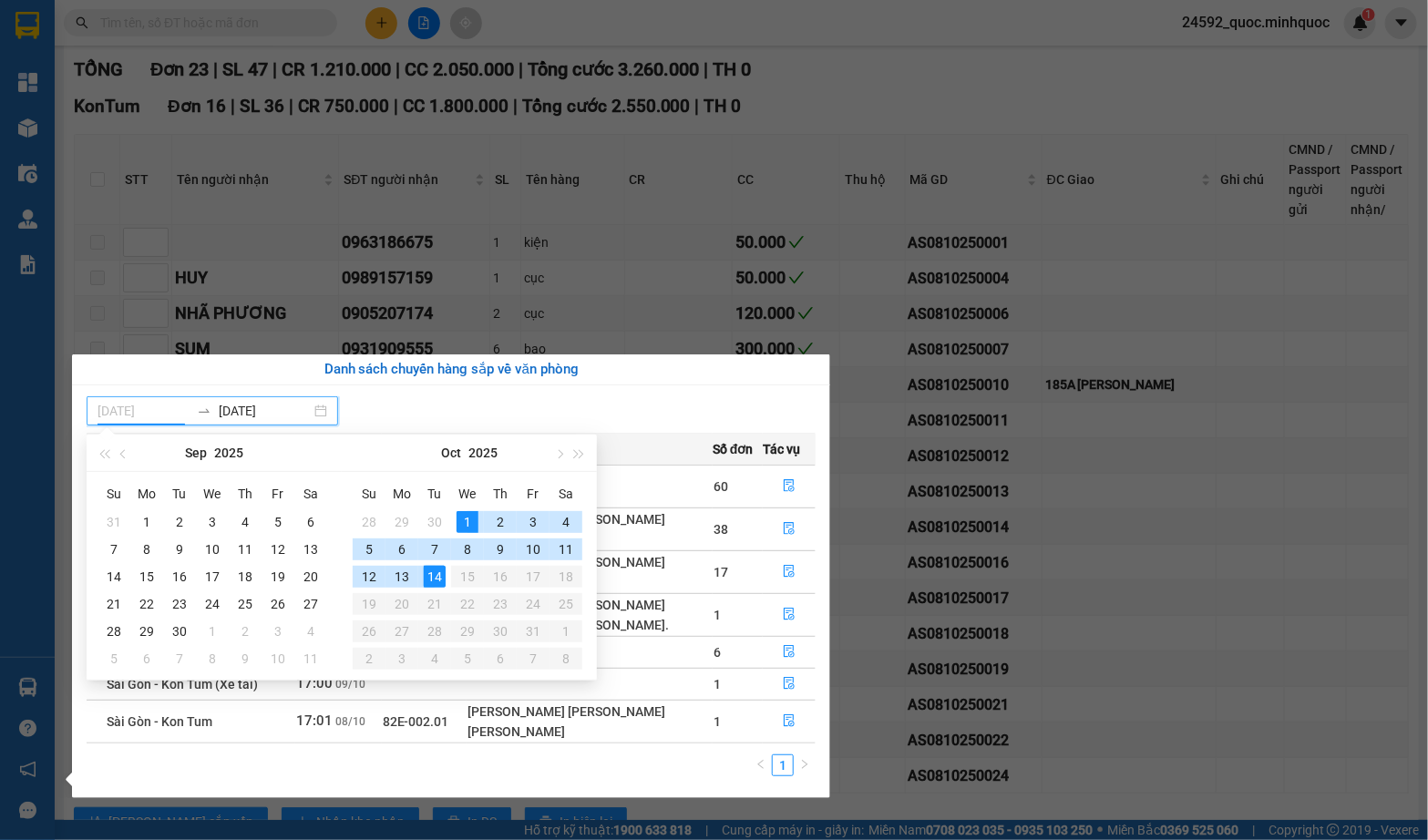
click at [463, 515] on div "1" at bounding box center [467, 521] width 22 height 22
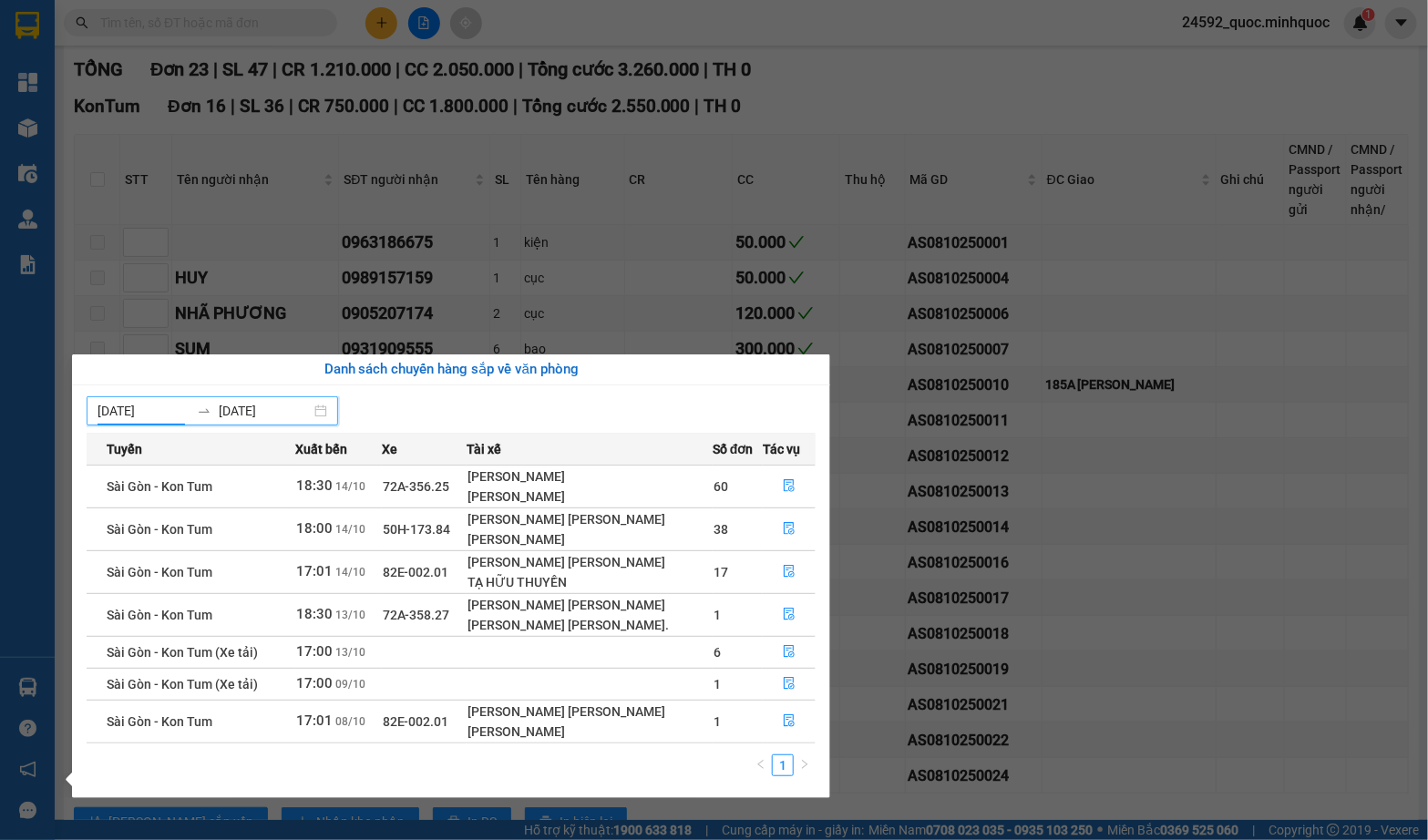
click at [118, 408] on input "[DATE]" at bounding box center [143, 410] width 92 height 20
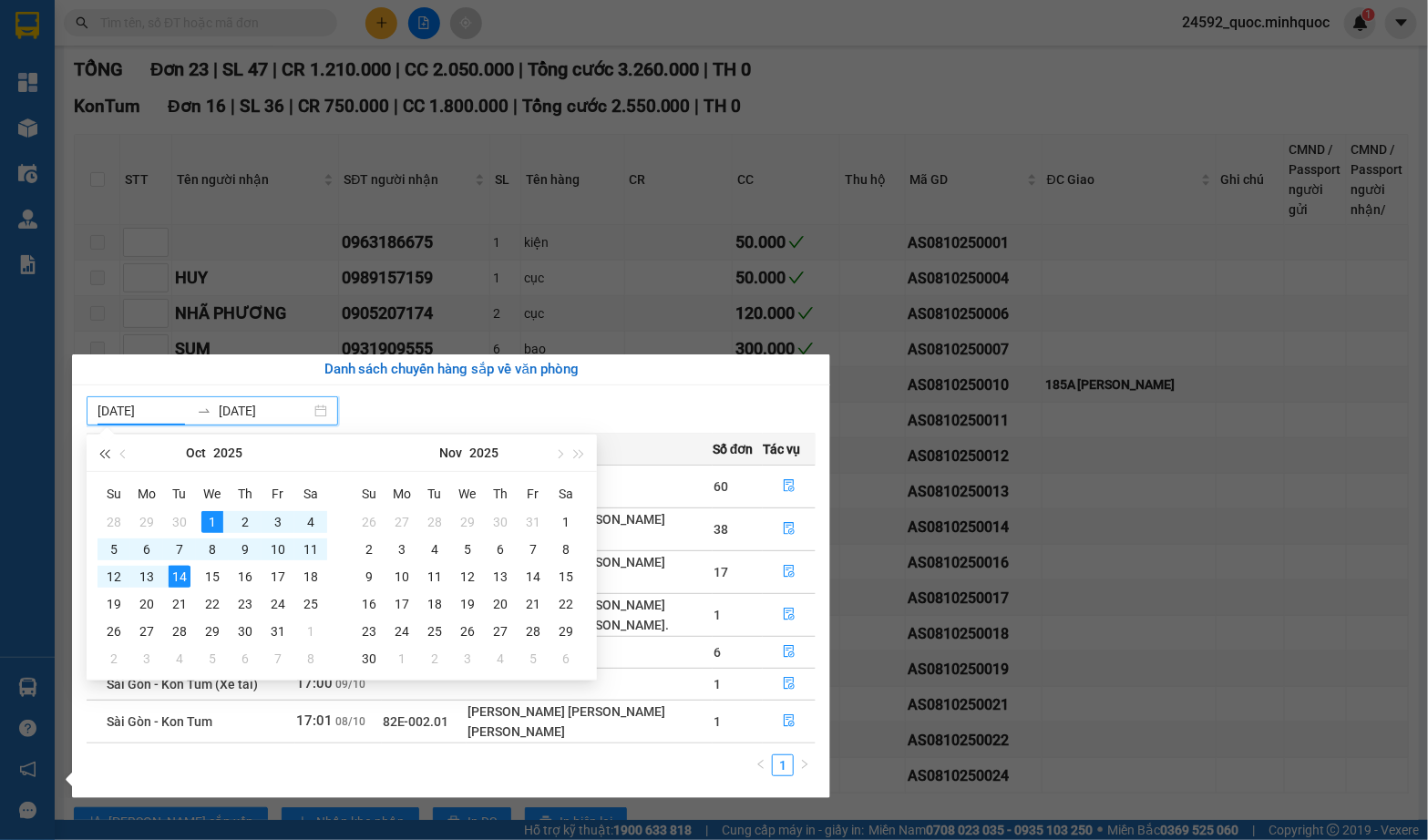
click at [105, 450] on span "button" at bounding box center [104, 454] width 10 height 10
type input "[DATE]"
click at [399, 530] on div "28" at bounding box center [401, 521] width 22 height 22
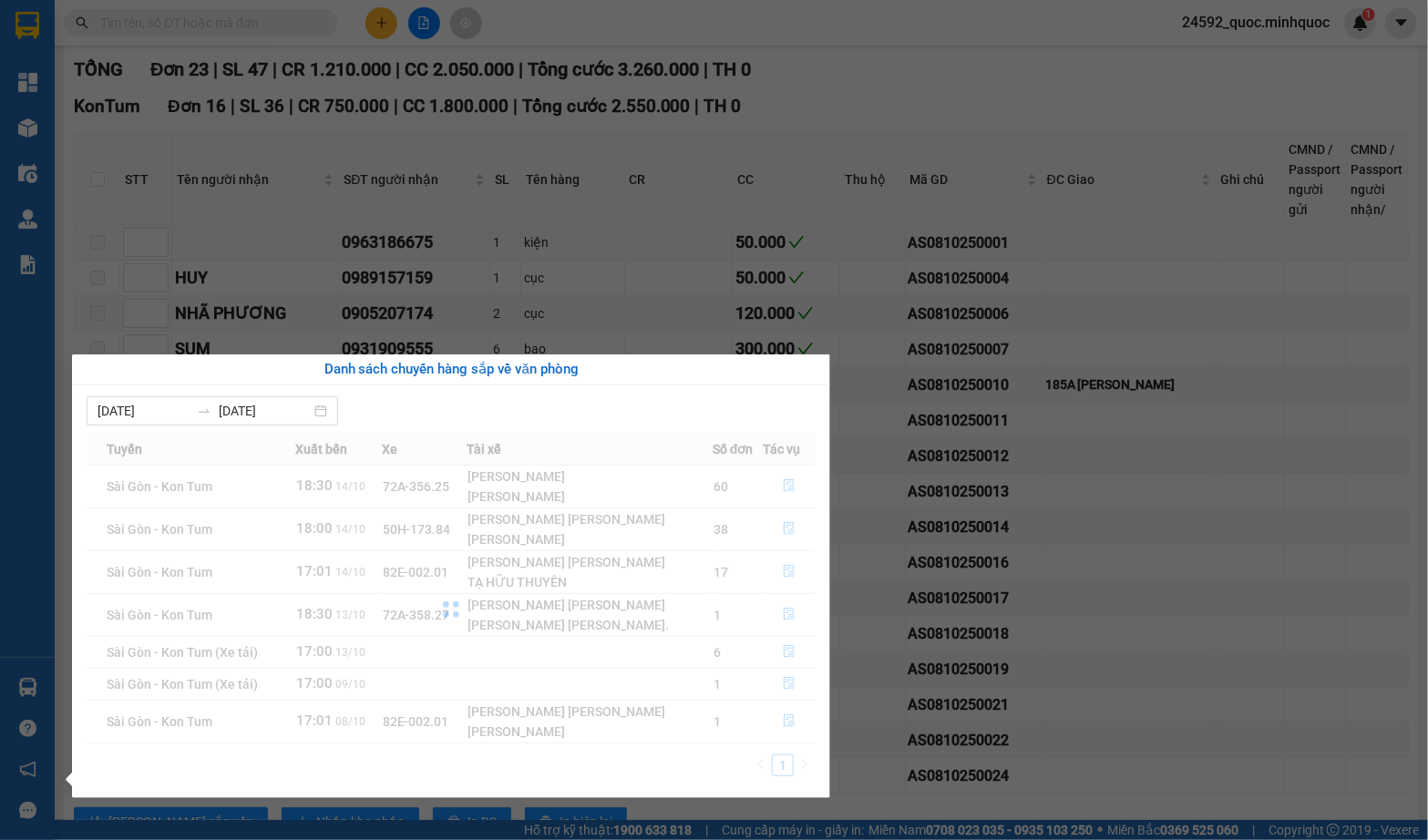
click at [510, 236] on section "Kết quả [PERSON_NAME] ( 0 ) Bộ lọc No Data 24592_quoc.minhquoc 1 [PERSON_NAME] …" at bounding box center [714, 420] width 1428 height 840
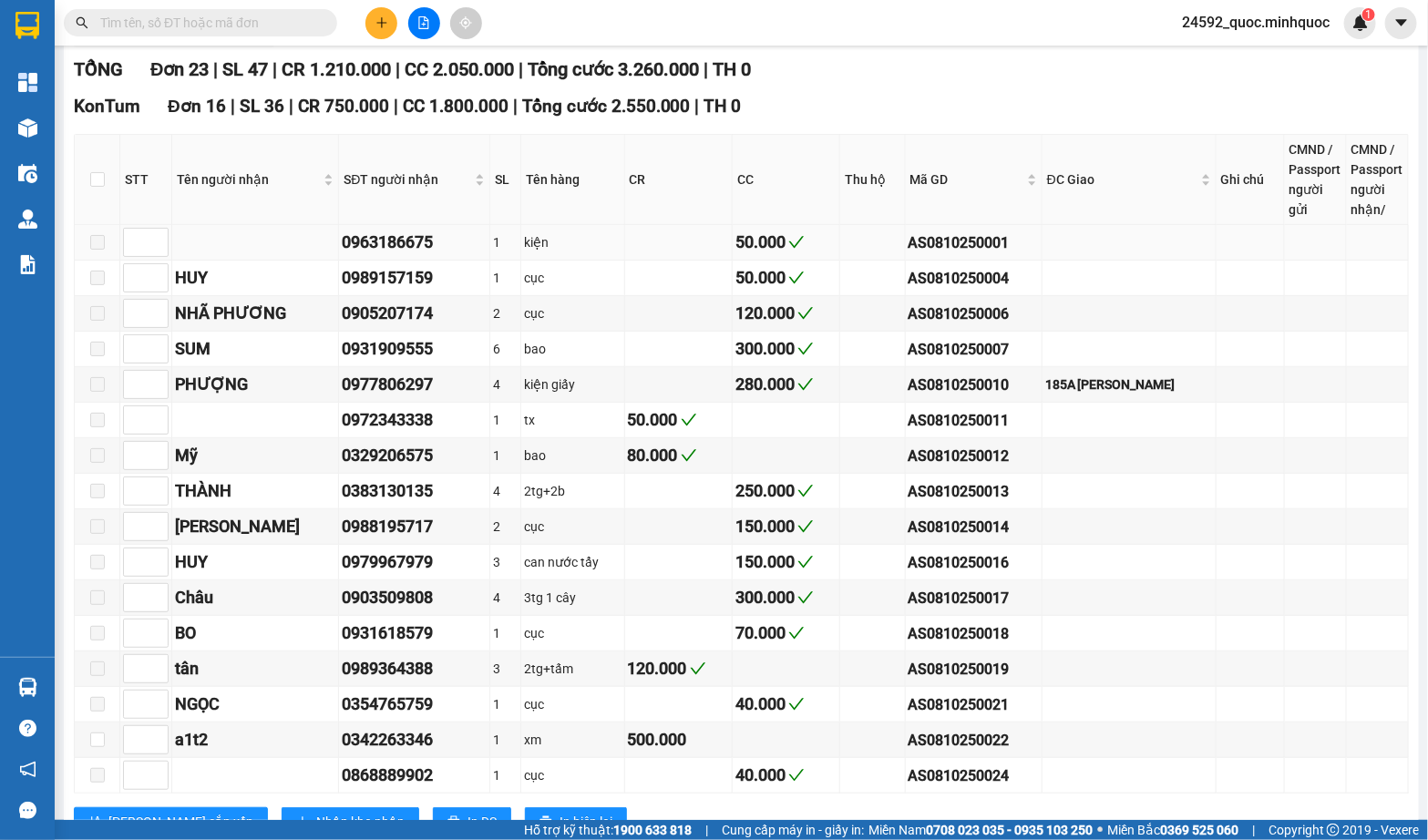
scroll to position [0, 0]
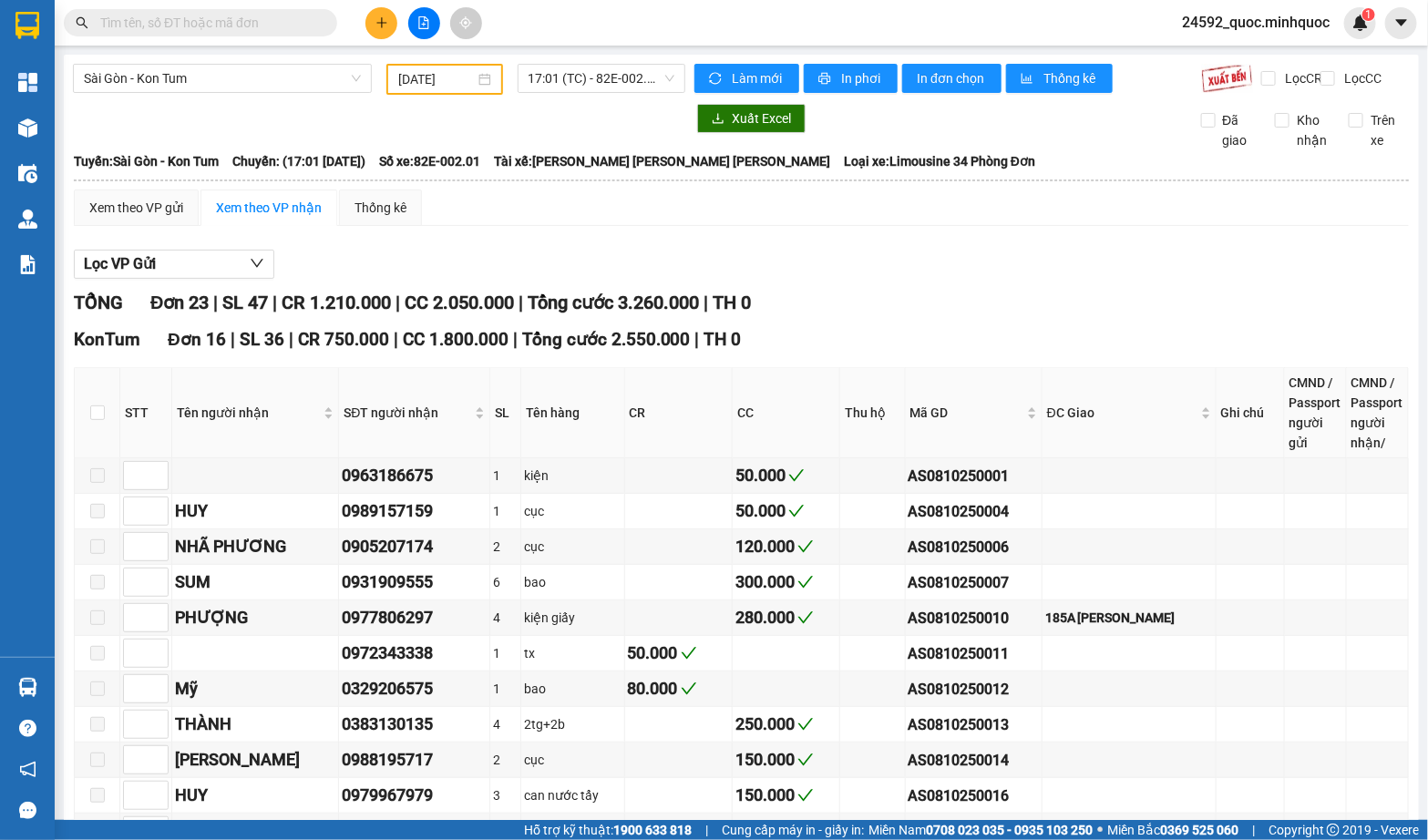
click at [420, 27] on icon "file-add" at bounding box center [424, 22] width 10 height 12
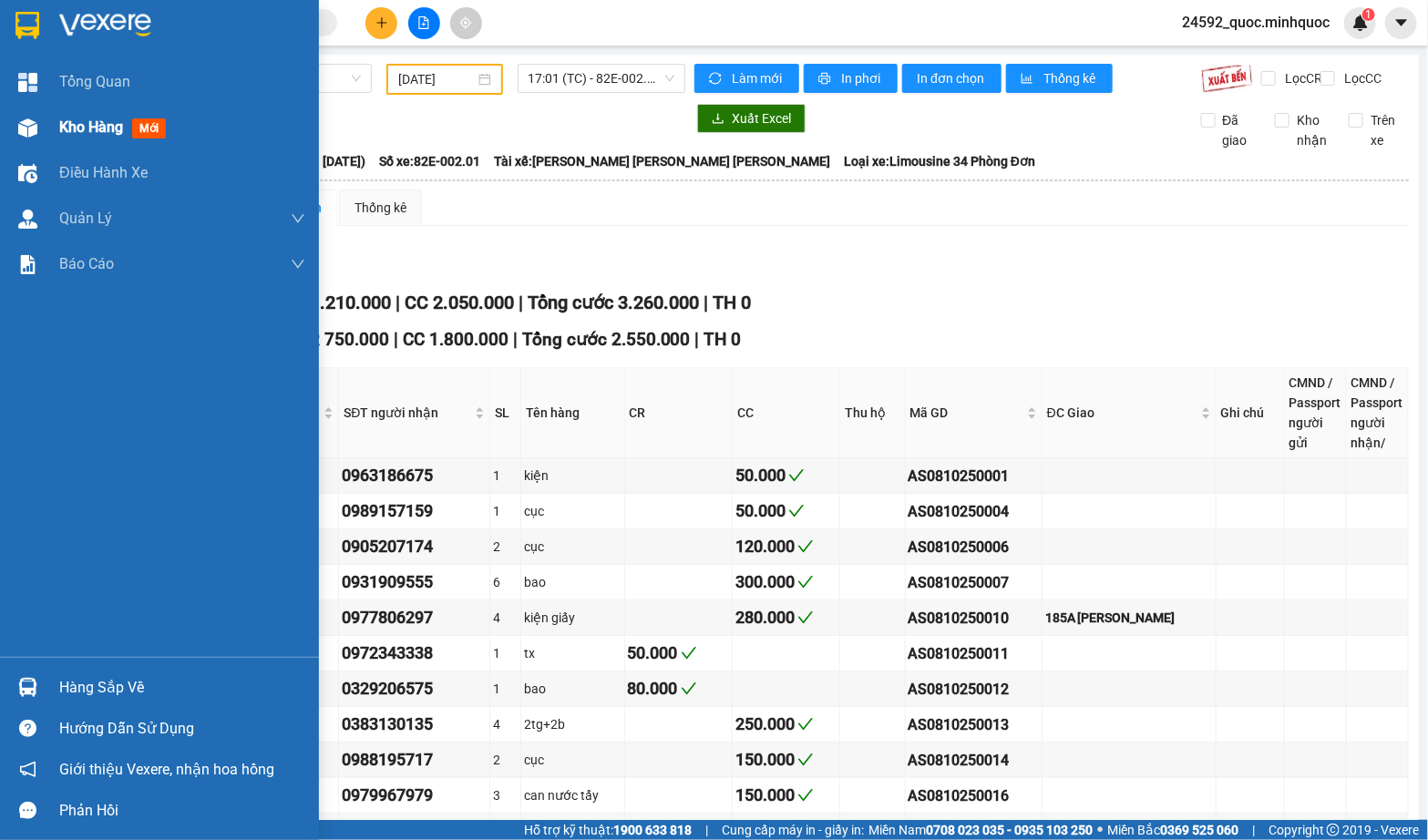
click at [45, 130] on div "Kho hàng mới" at bounding box center [159, 127] width 319 height 46
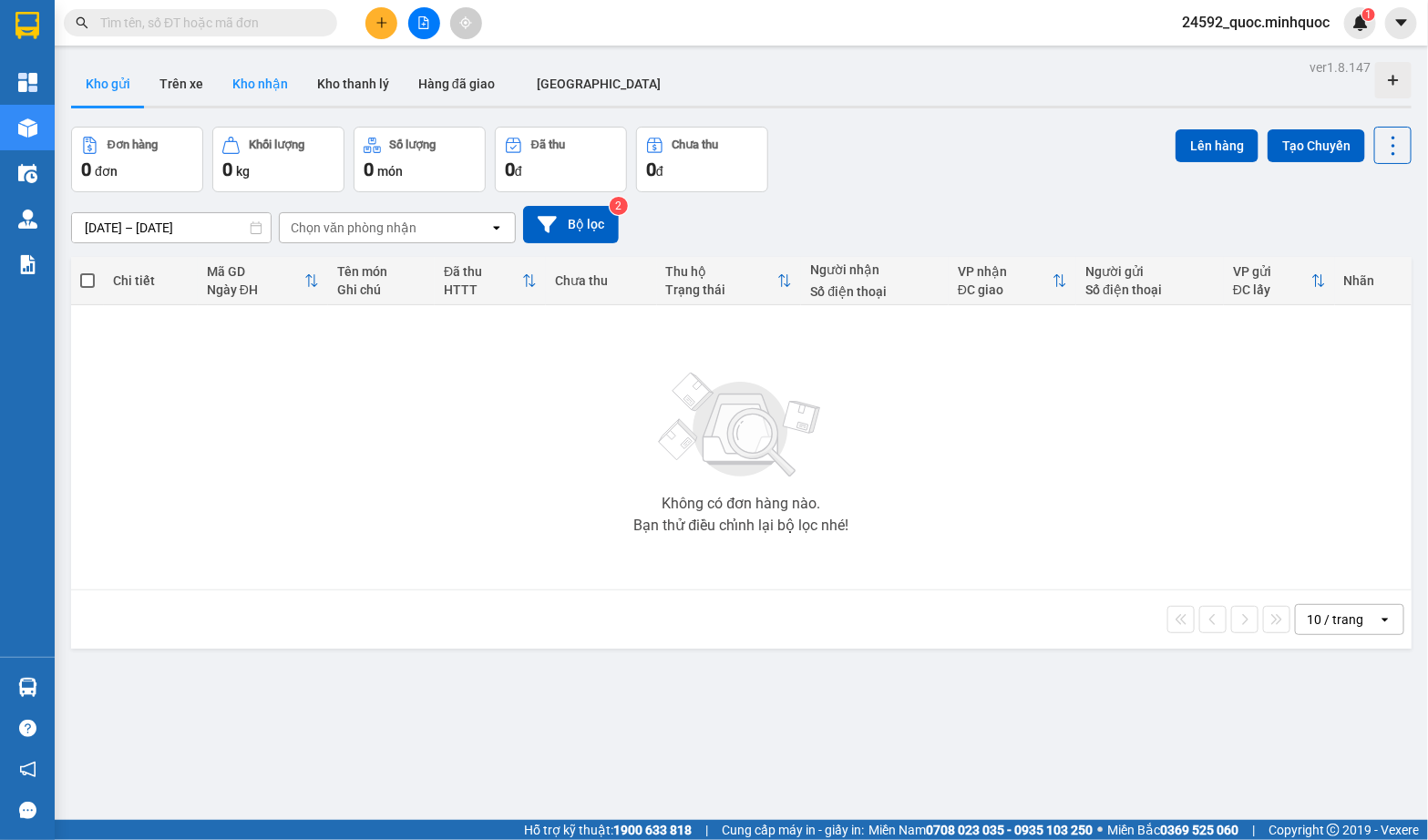
click at [248, 88] on button "Kho nhận" at bounding box center [260, 84] width 85 height 44
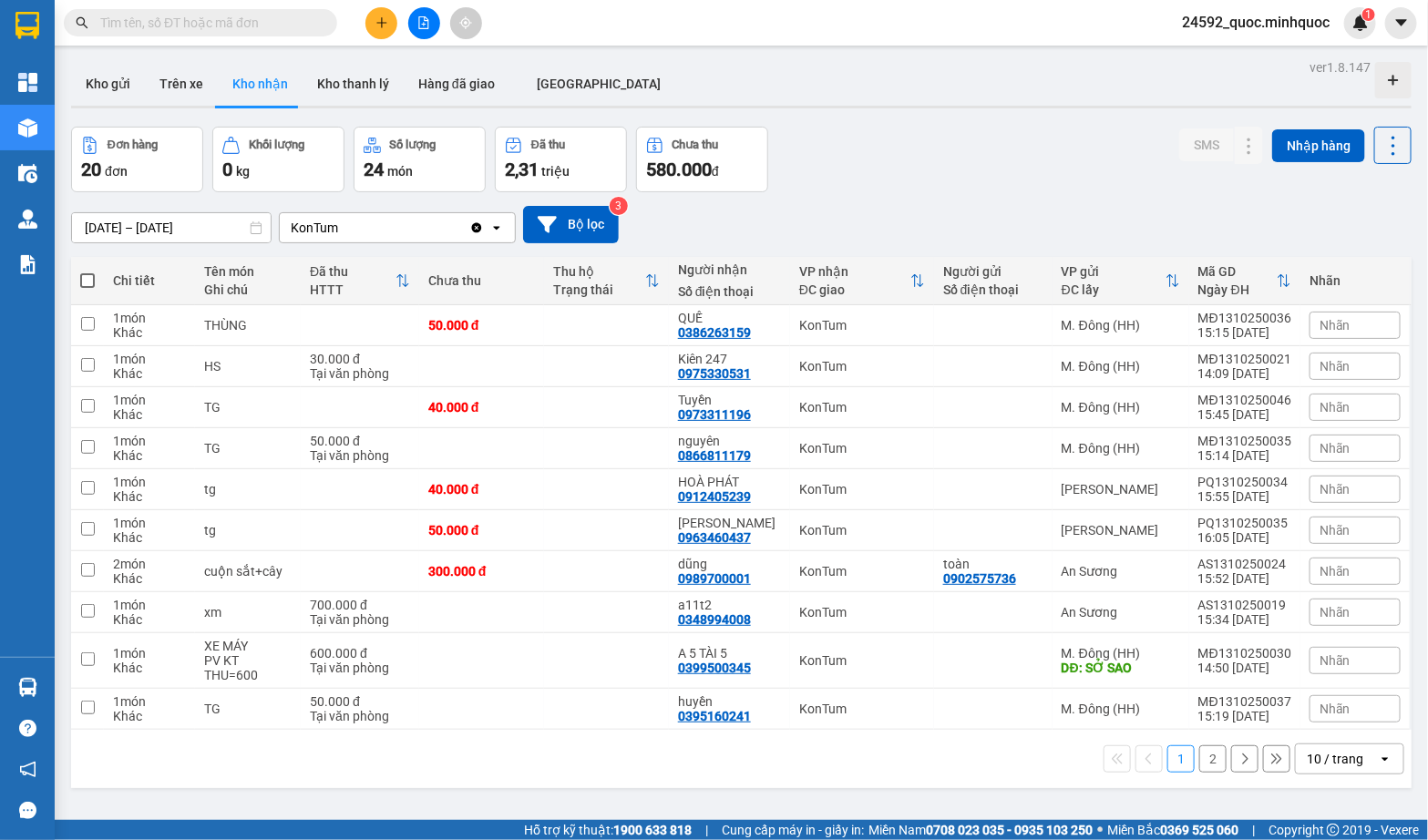
click at [1340, 760] on div "10 / trang" at bounding box center [1334, 758] width 56 height 18
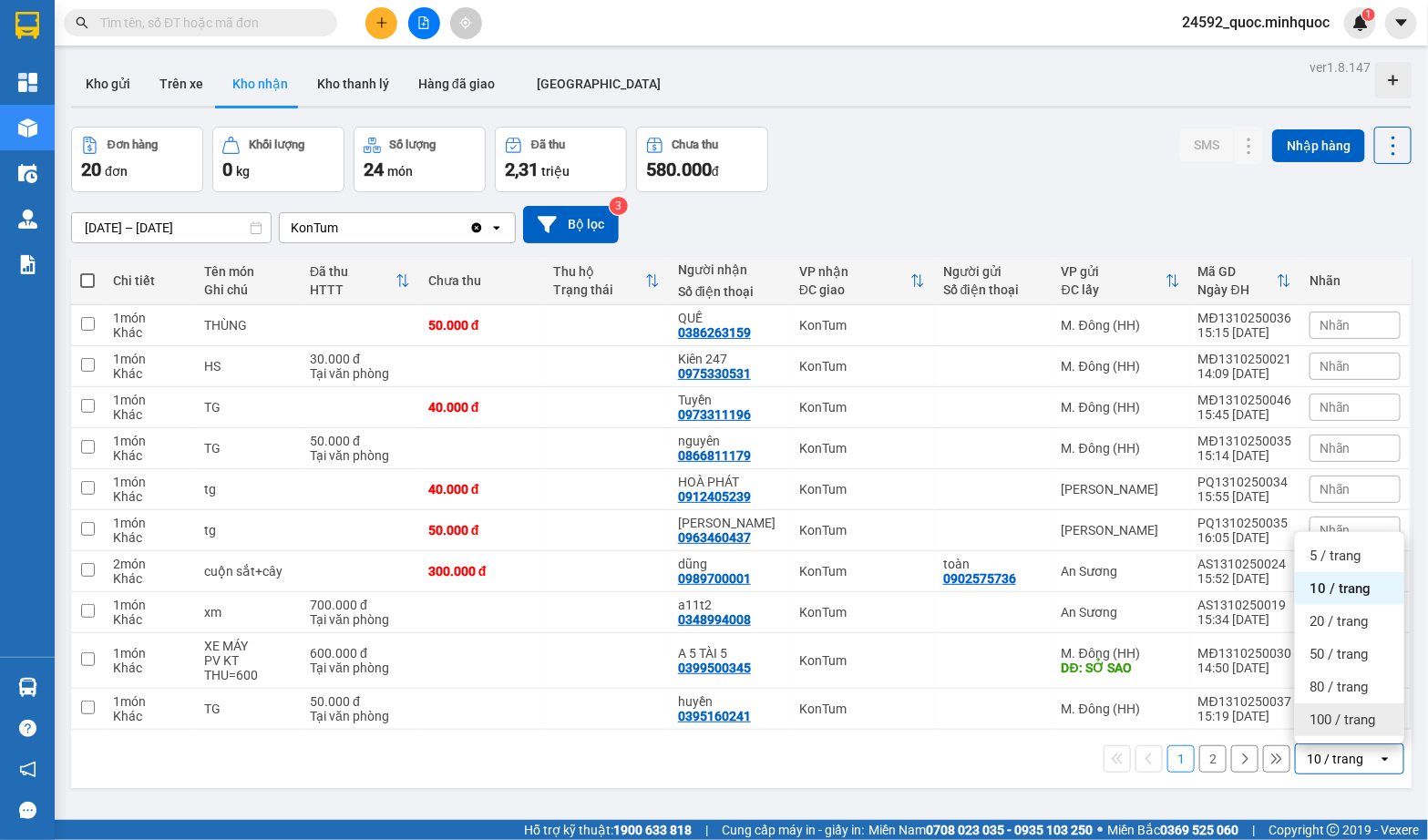
click at [1326, 711] on span "100 / trang" at bounding box center [1341, 719] width 66 height 18
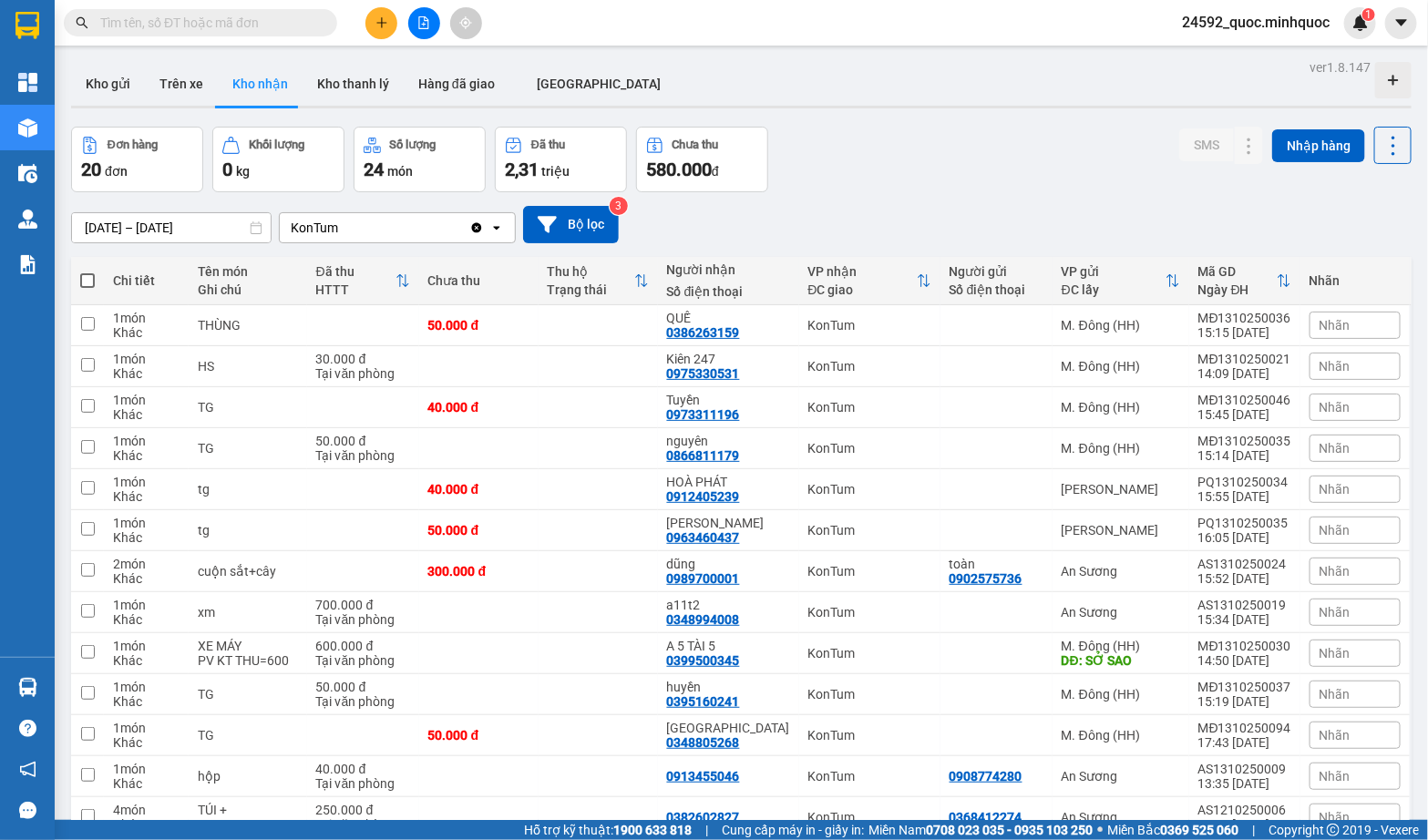
click at [185, 226] on input "[DATE] – [DATE]" at bounding box center [171, 227] width 199 height 29
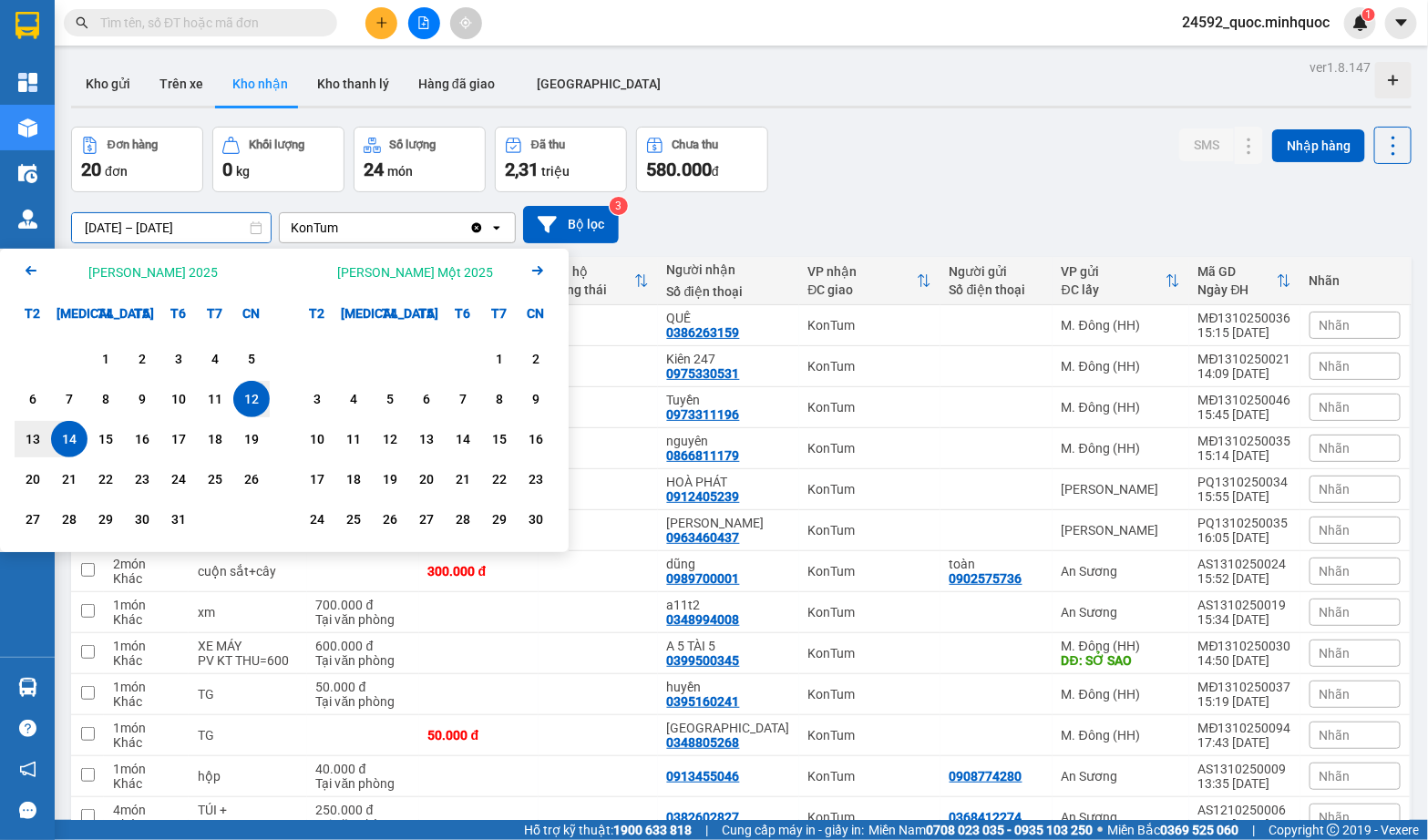
click at [34, 276] on icon "Arrow Left" at bounding box center [30, 270] width 22 height 22
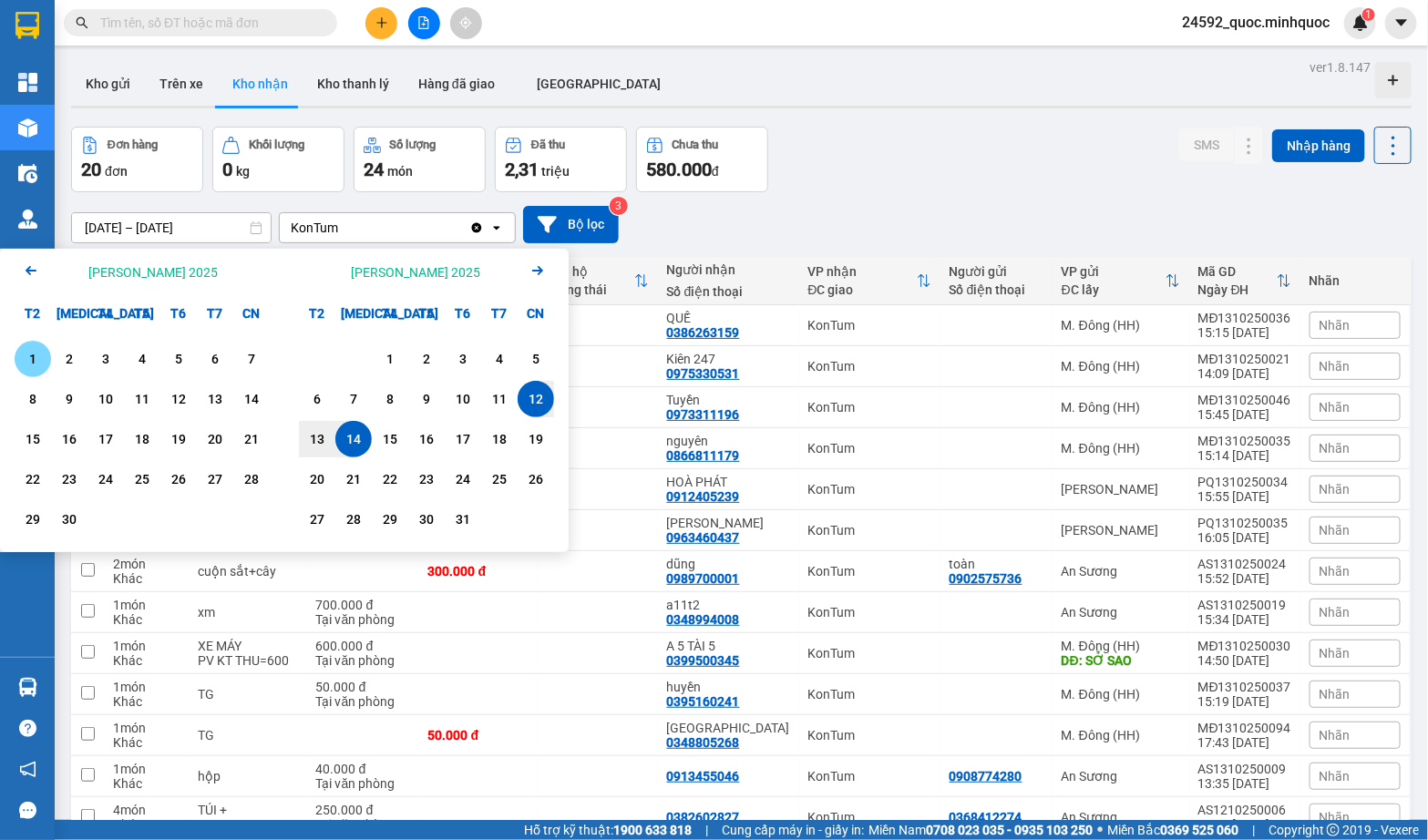
click at [43, 356] on div "1" at bounding box center [32, 359] width 26 height 22
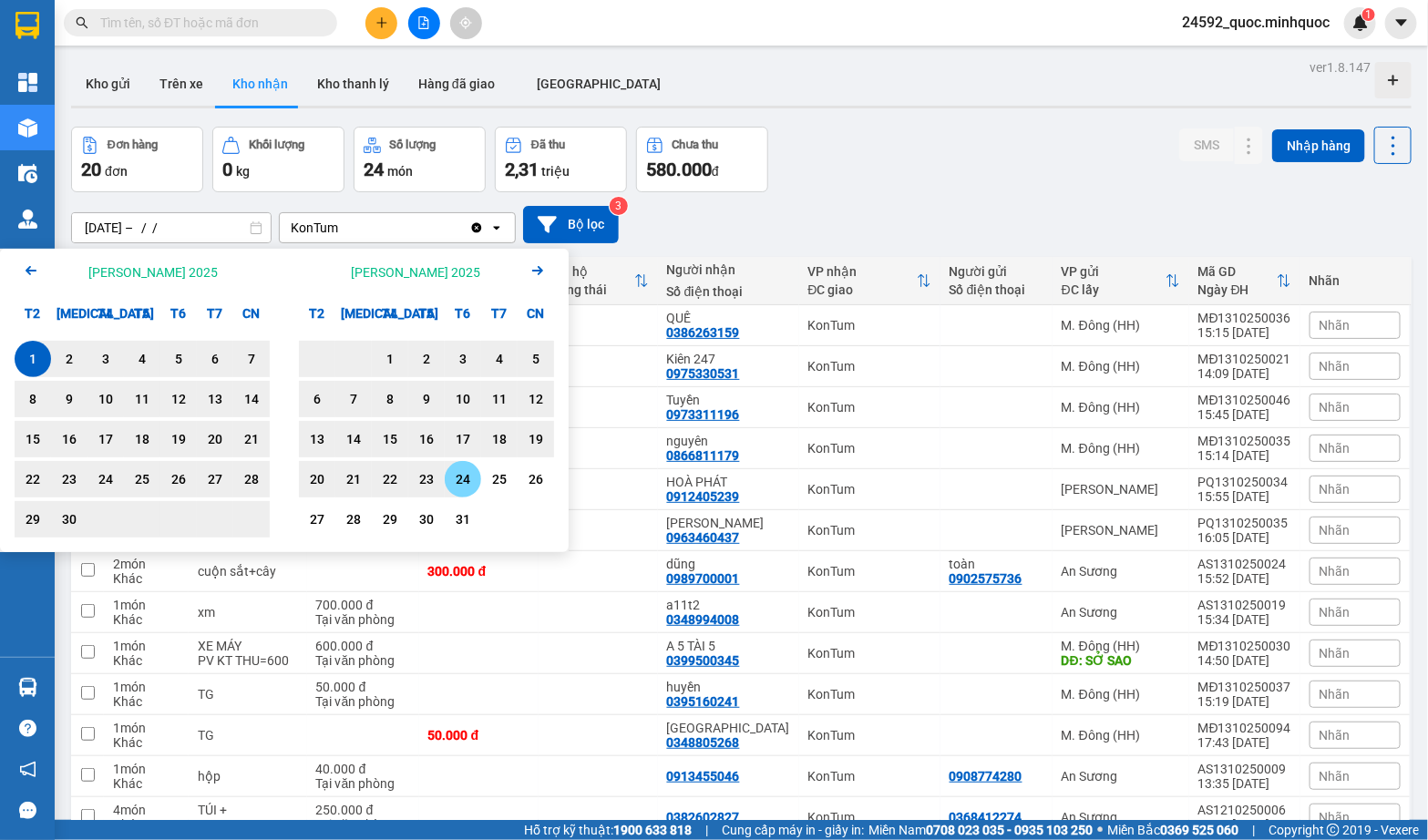
click at [449, 465] on div "24" at bounding box center [462, 479] width 36 height 36
type input "[DATE] – [DATE]"
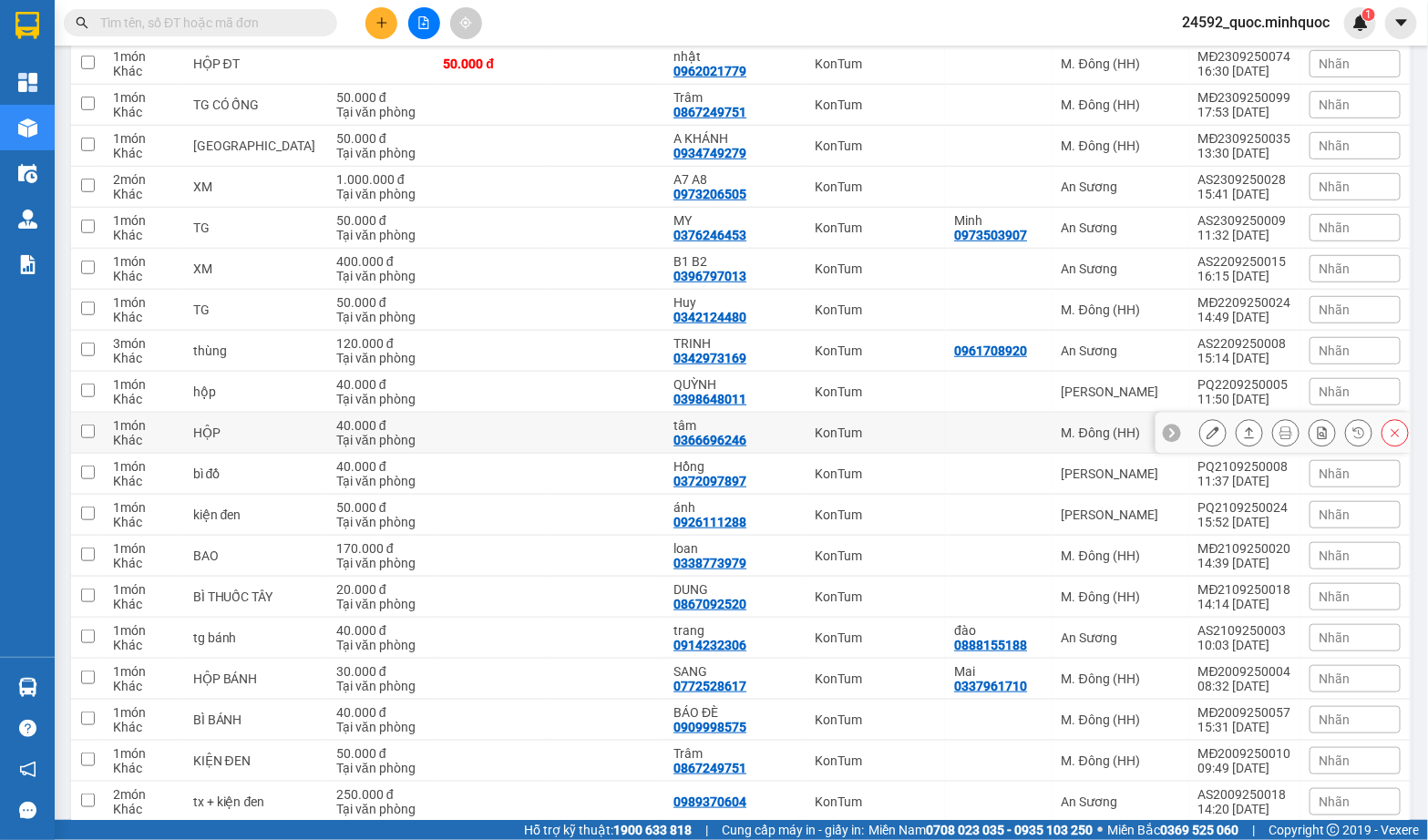
scroll to position [3707, 0]
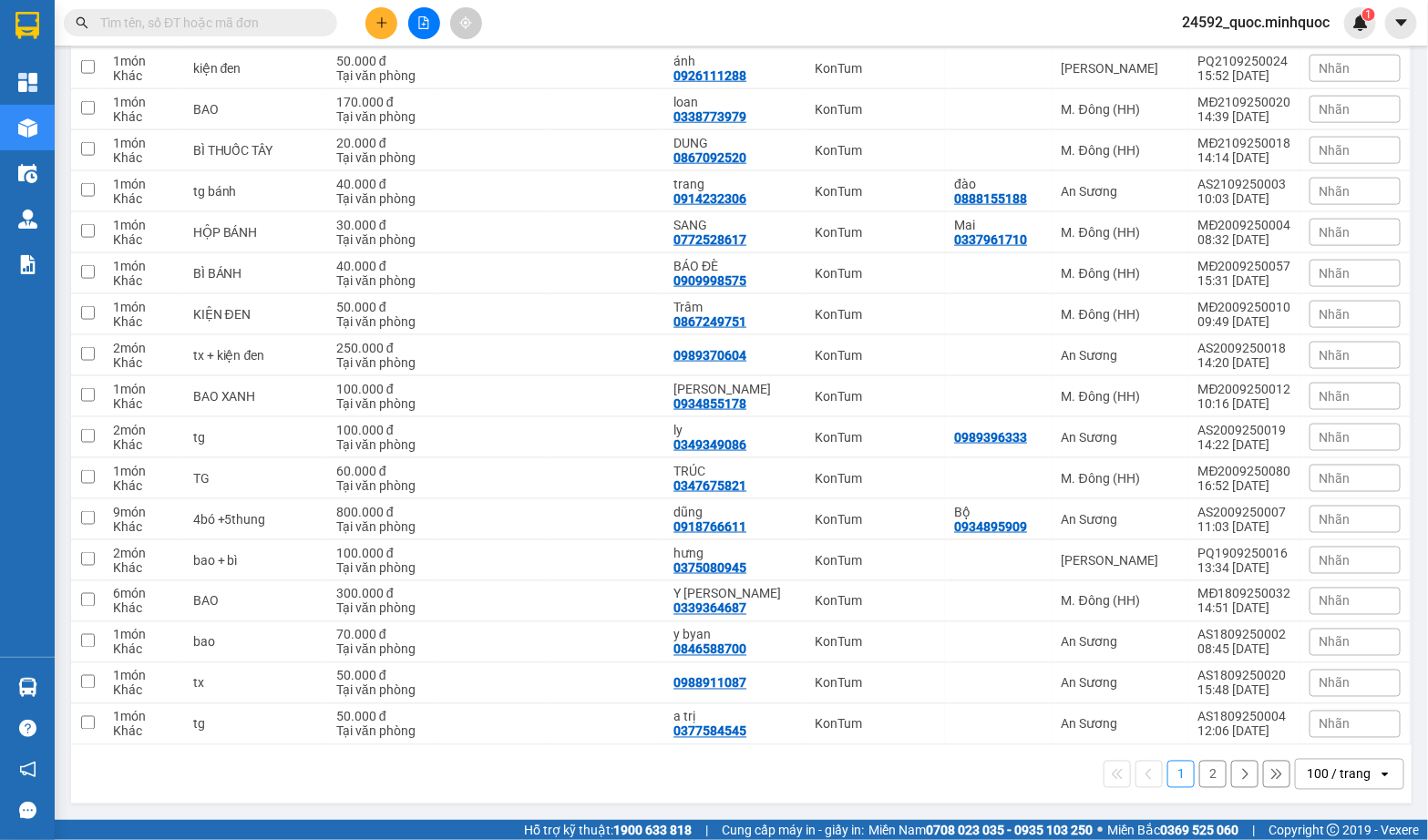
click at [1204, 771] on button "2" at bounding box center [1212, 774] width 28 height 28
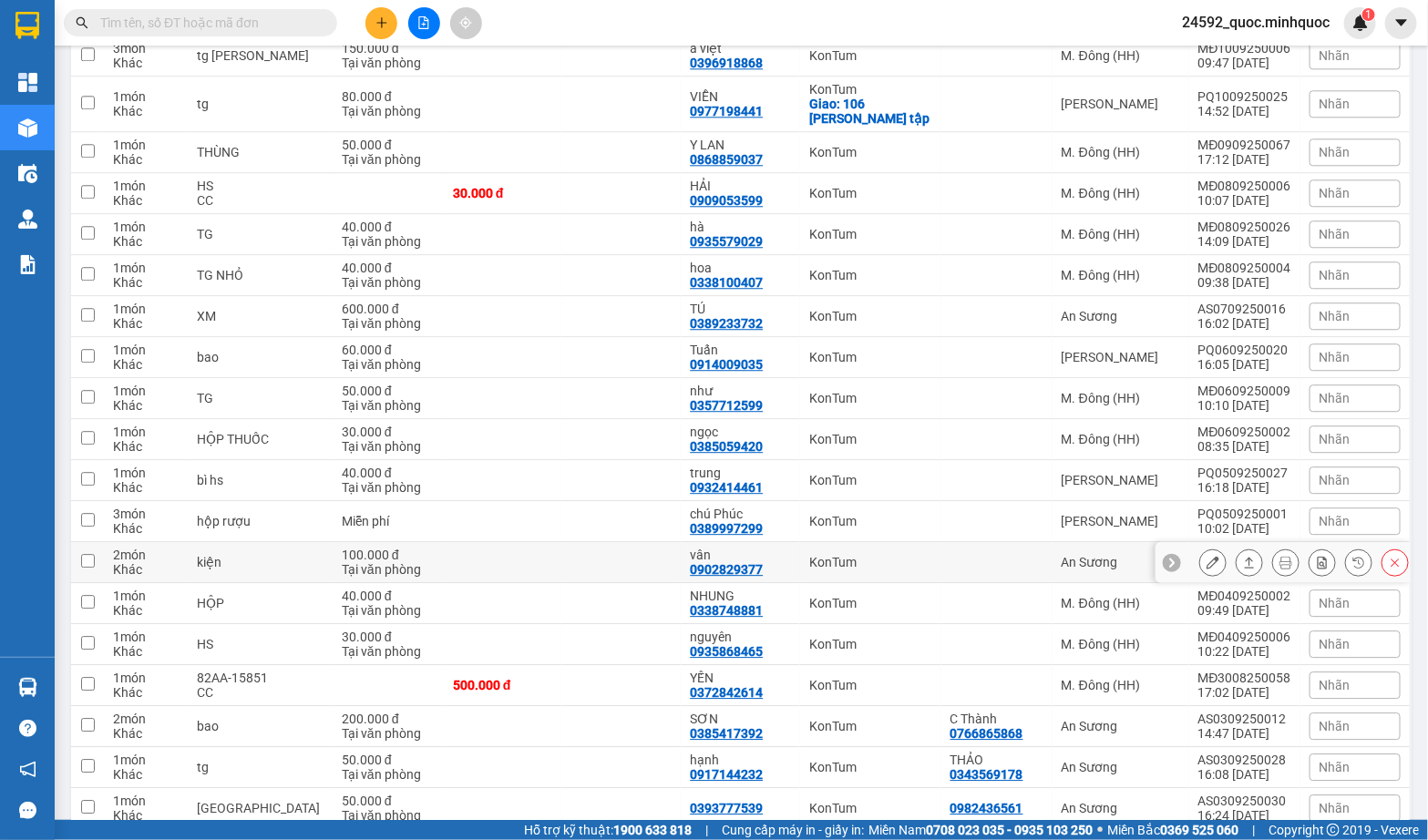
scroll to position [2445, 0]
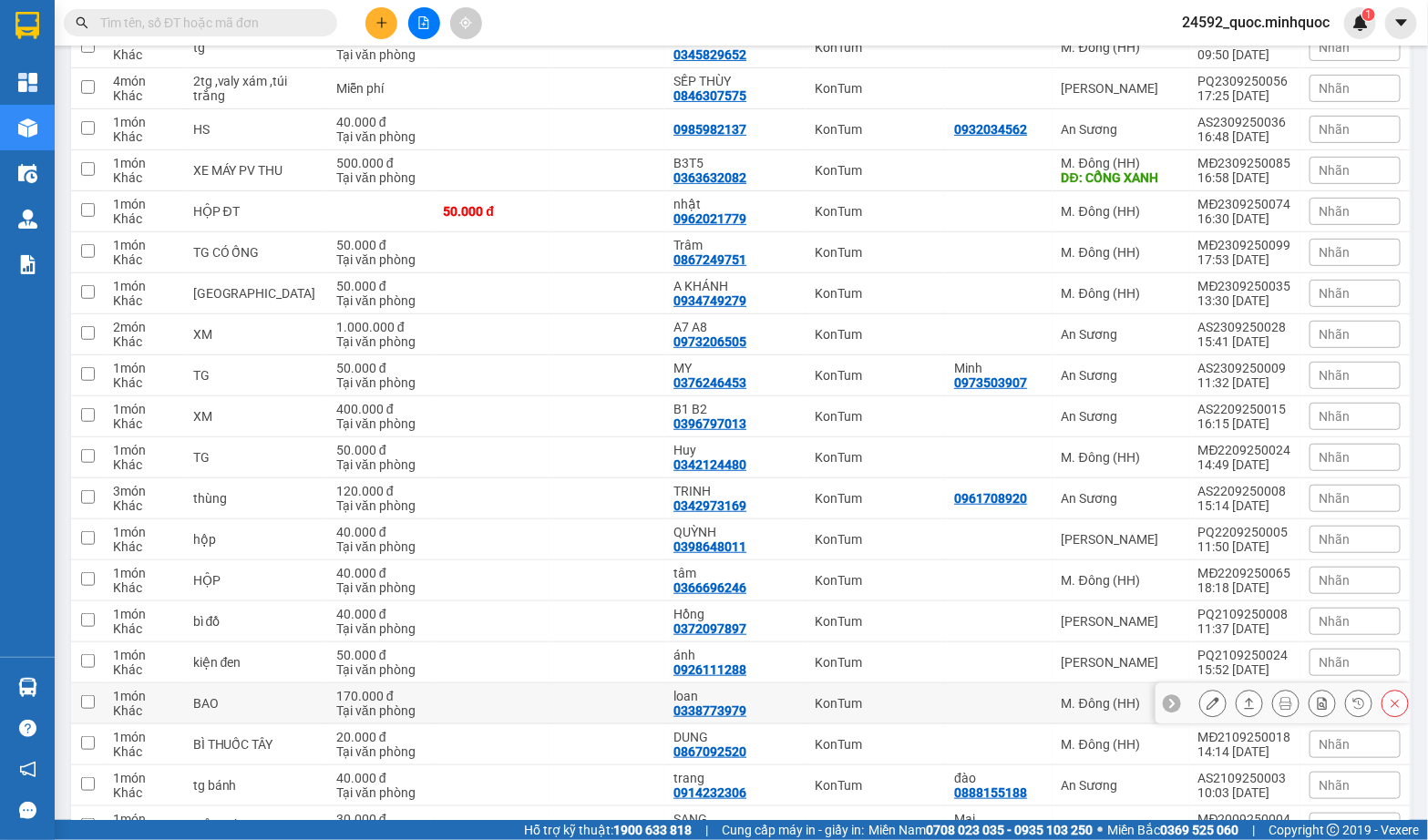
scroll to position [3707, 0]
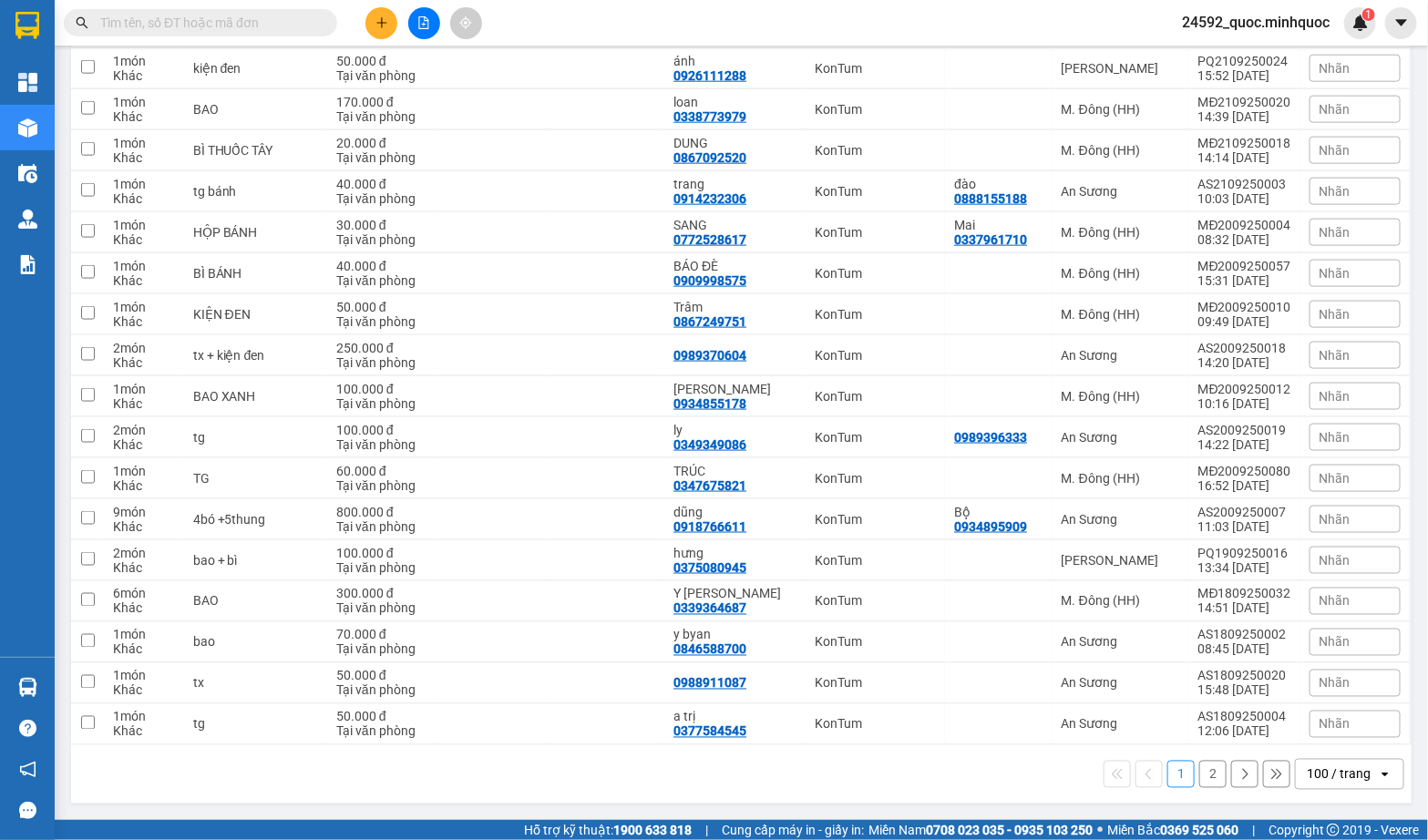
click at [1208, 776] on button "2" at bounding box center [1212, 774] width 28 height 28
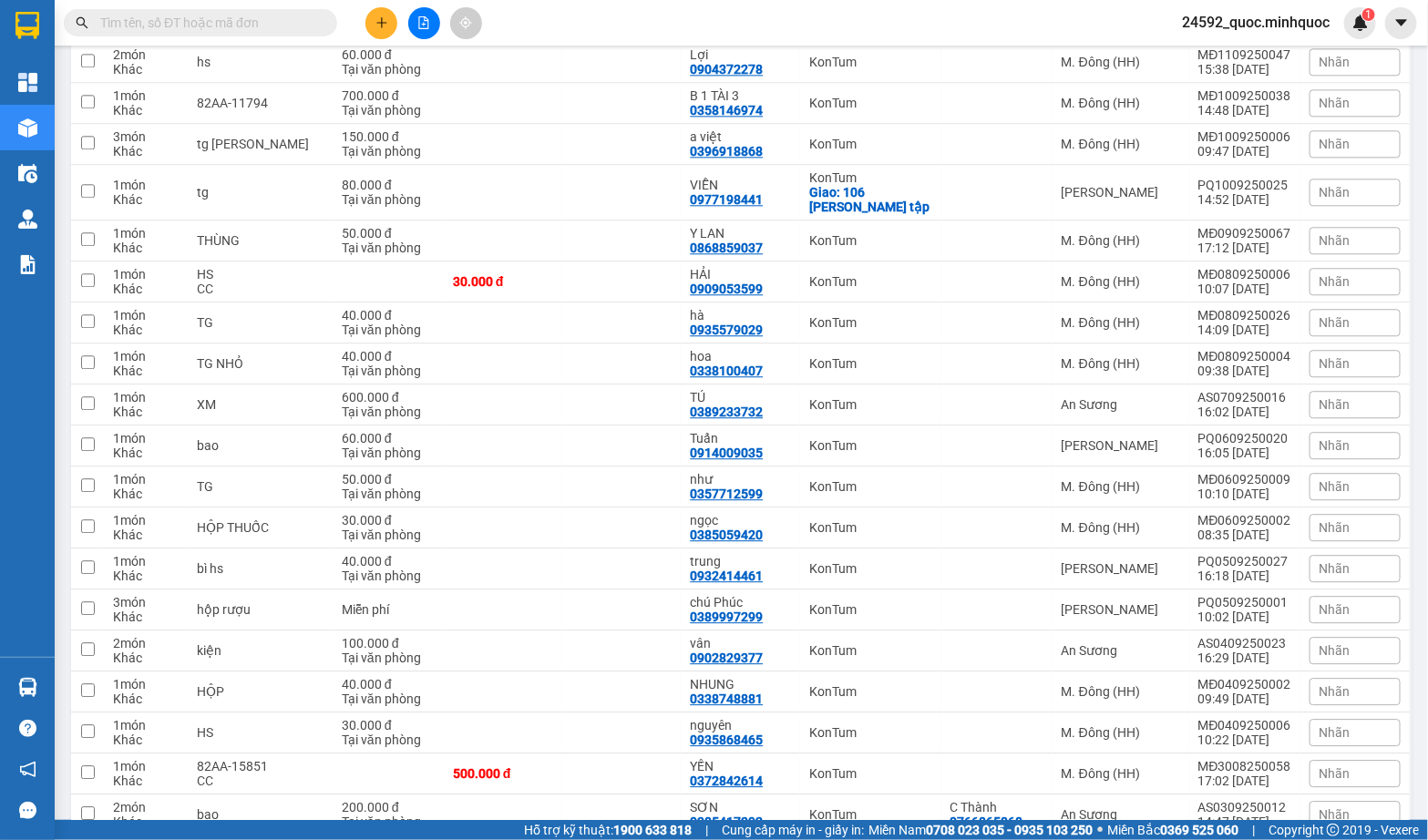
scroll to position [2445, 0]
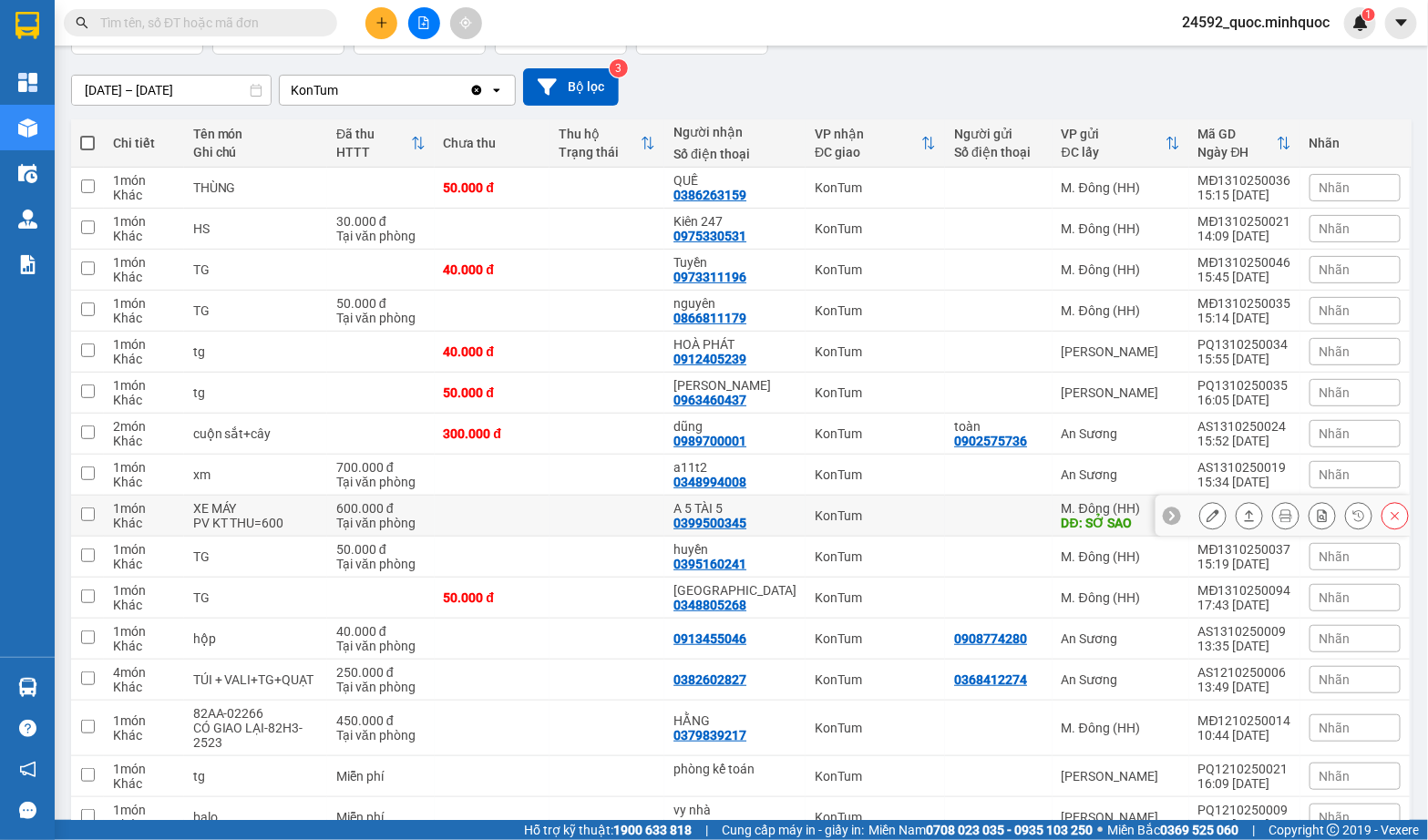
scroll to position [157, 0]
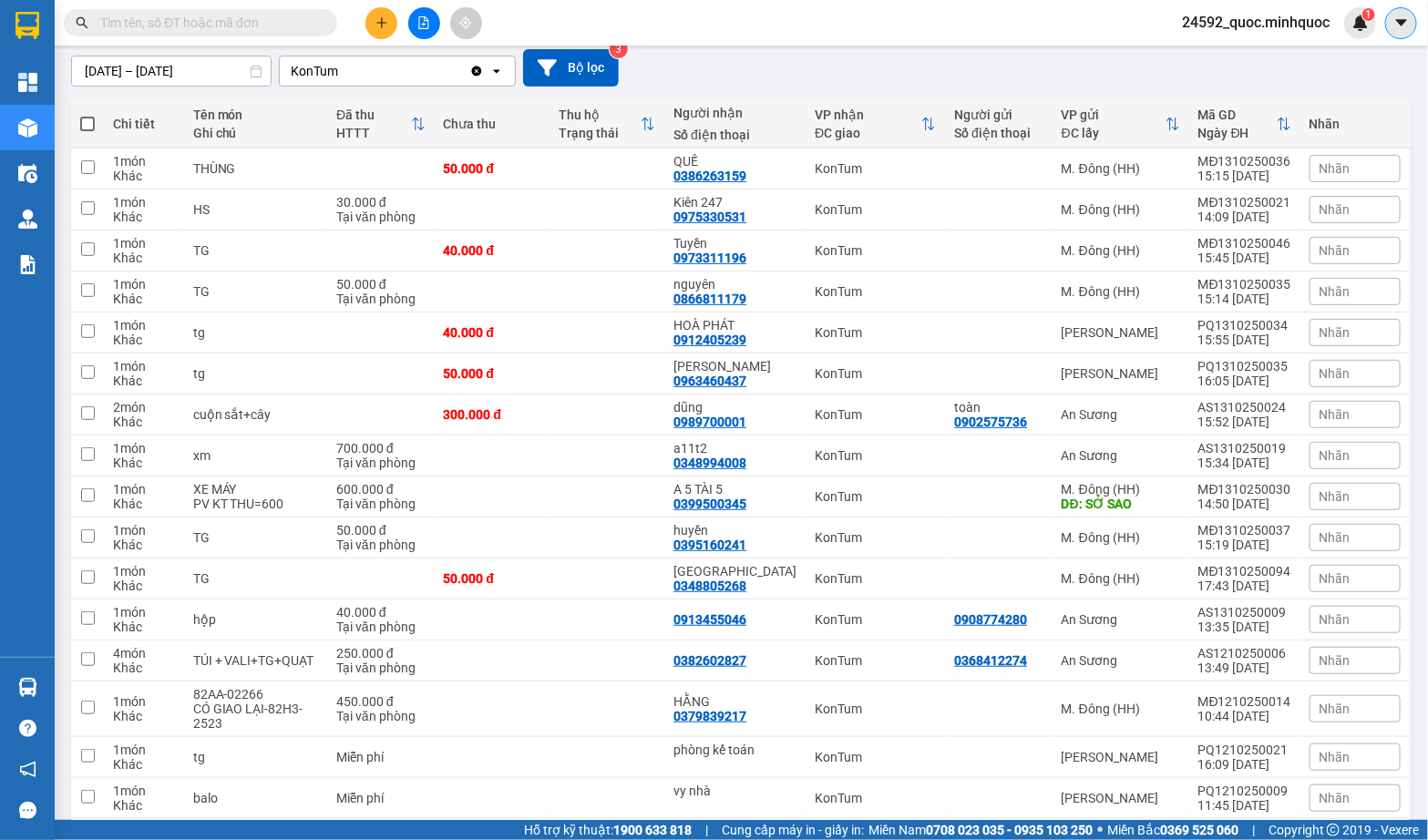
click at [1394, 28] on icon "caret-down" at bounding box center [1400, 22] width 16 height 16
click at [1301, 32] on span "24592_quoc.minhquoc" at bounding box center [1256, 22] width 177 height 23
click at [1269, 54] on span "Đăng xuất" at bounding box center [1260, 56] width 147 height 20
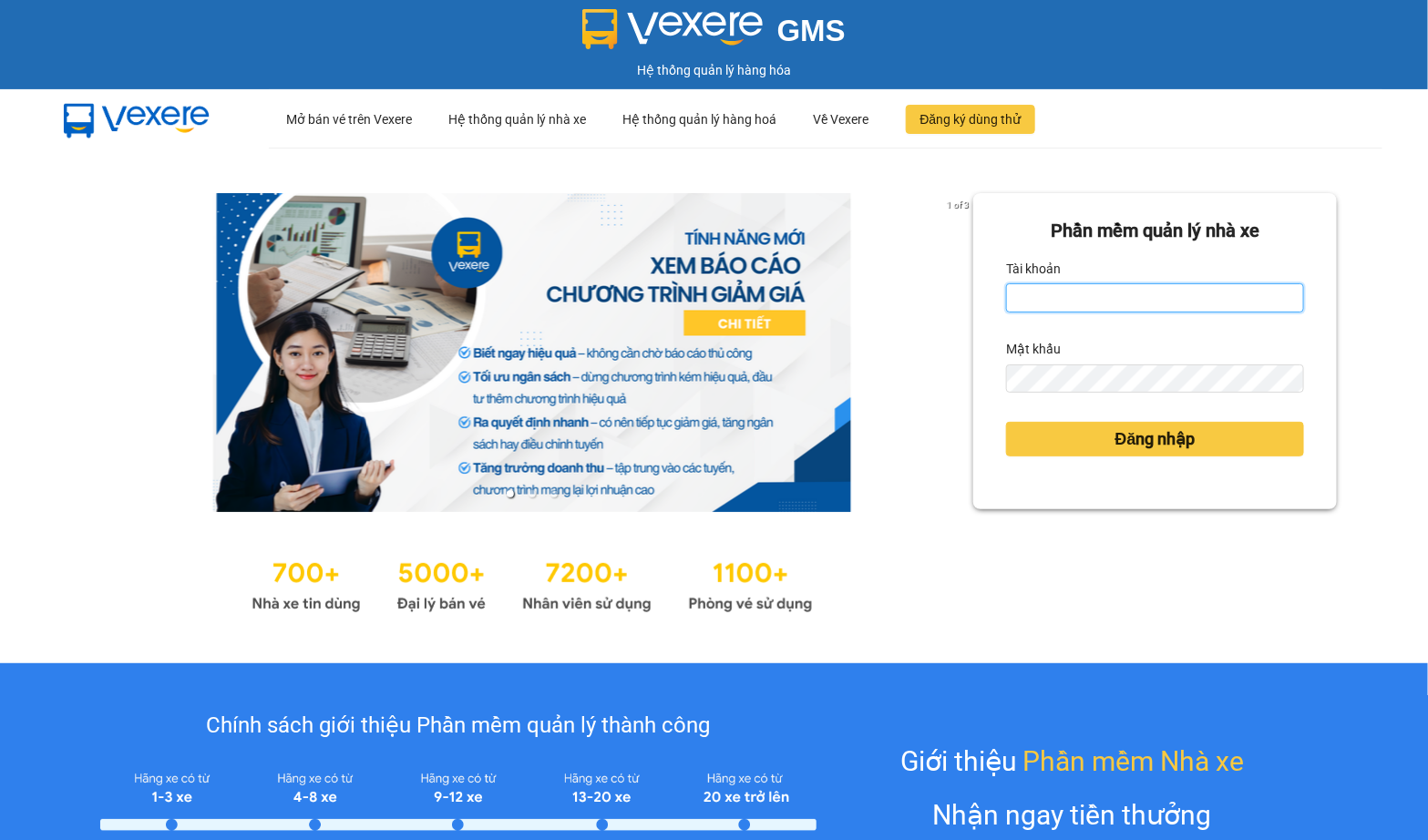
click at [1028, 296] on input "Tài khoản" at bounding box center [1154, 298] width 298 height 29
type input "quoc.minhquoc"
click at [1006, 421] on button "Đăng nhập" at bounding box center [1154, 439] width 298 height 34
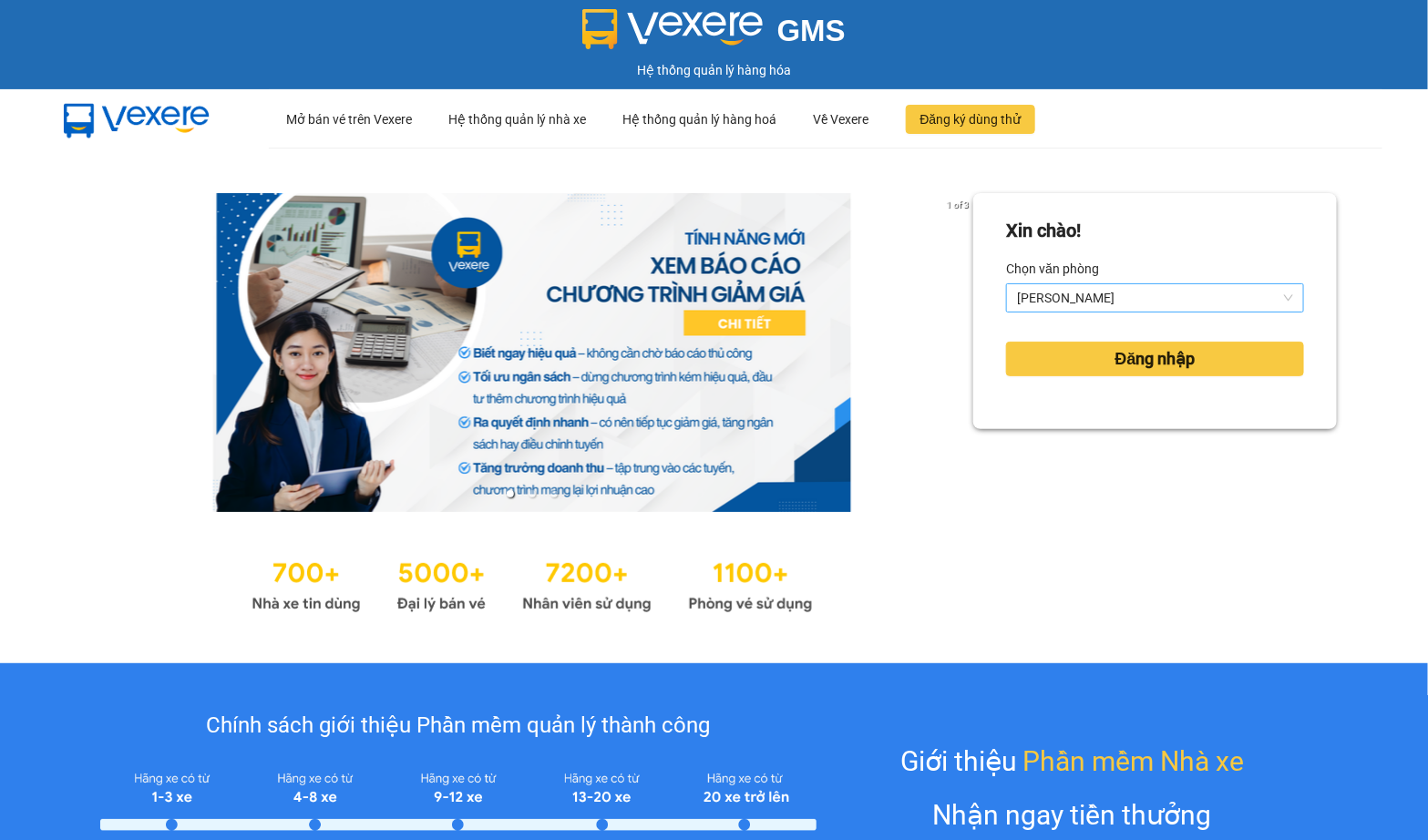
click at [1086, 297] on span "[PERSON_NAME]" at bounding box center [1155, 298] width 276 height 28
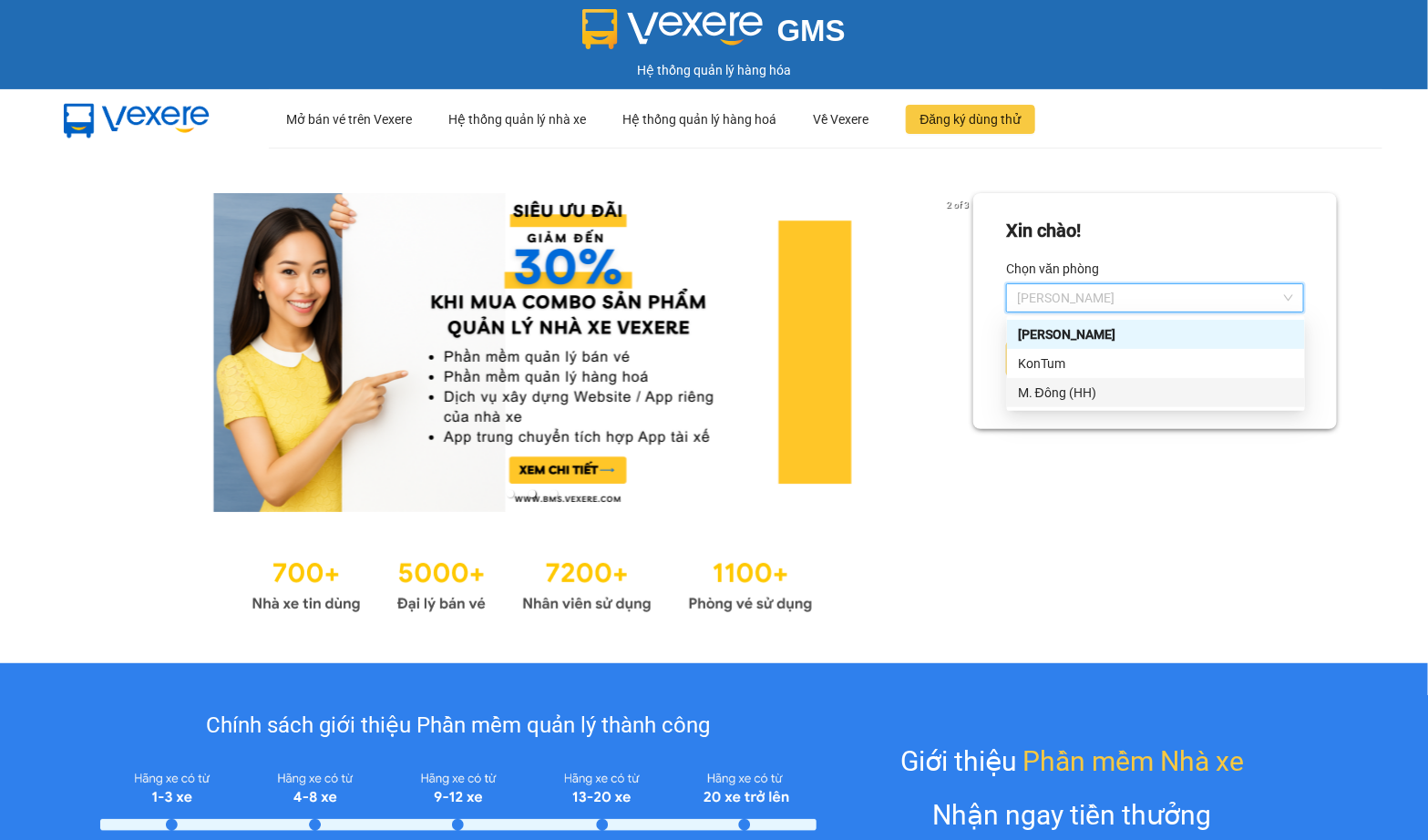
drag, startPoint x: 1061, startPoint y: 370, endPoint x: 1061, endPoint y: 394, distance: 24.0
click at [1061, 394] on div "Phổ Quang KonTum M. Đông (HH)" at bounding box center [1155, 363] width 298 height 88
click at [1061, 394] on div "M. Đông (HH)" at bounding box center [1156, 392] width 276 height 20
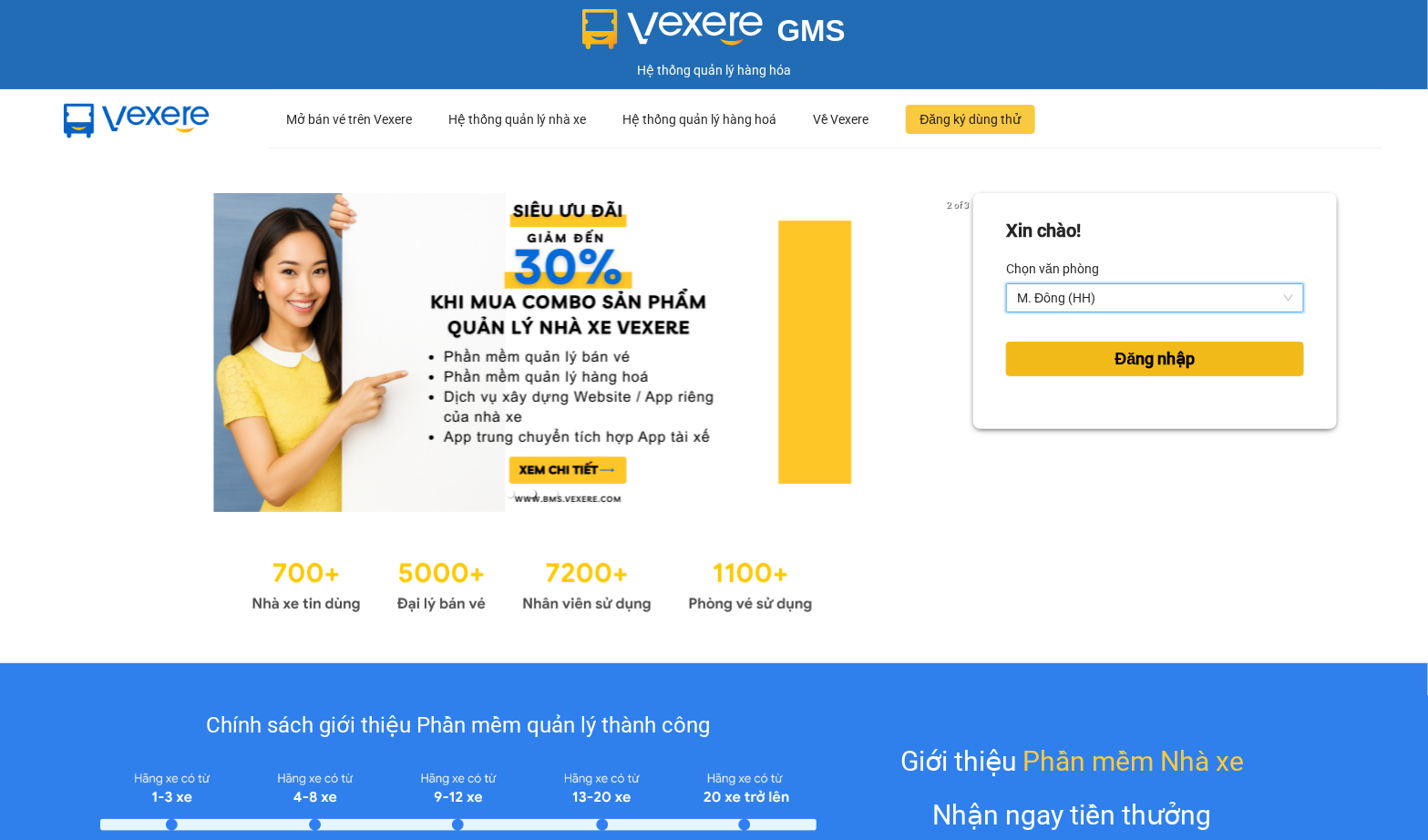
click at [1070, 361] on button "Đăng nhập" at bounding box center [1154, 359] width 298 height 34
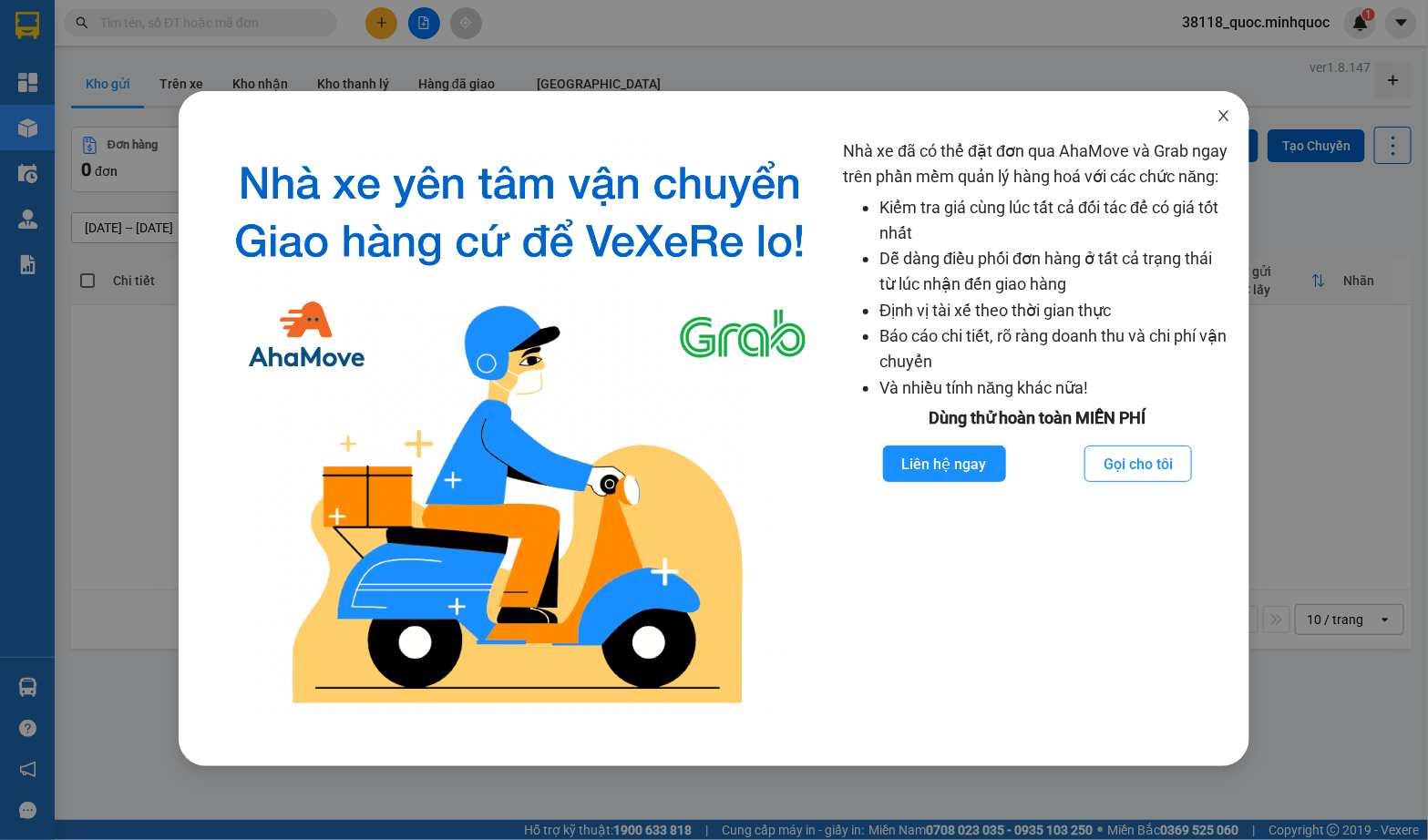
click at [1219, 117] on icon "close" at bounding box center [1223, 115] width 14 height 14
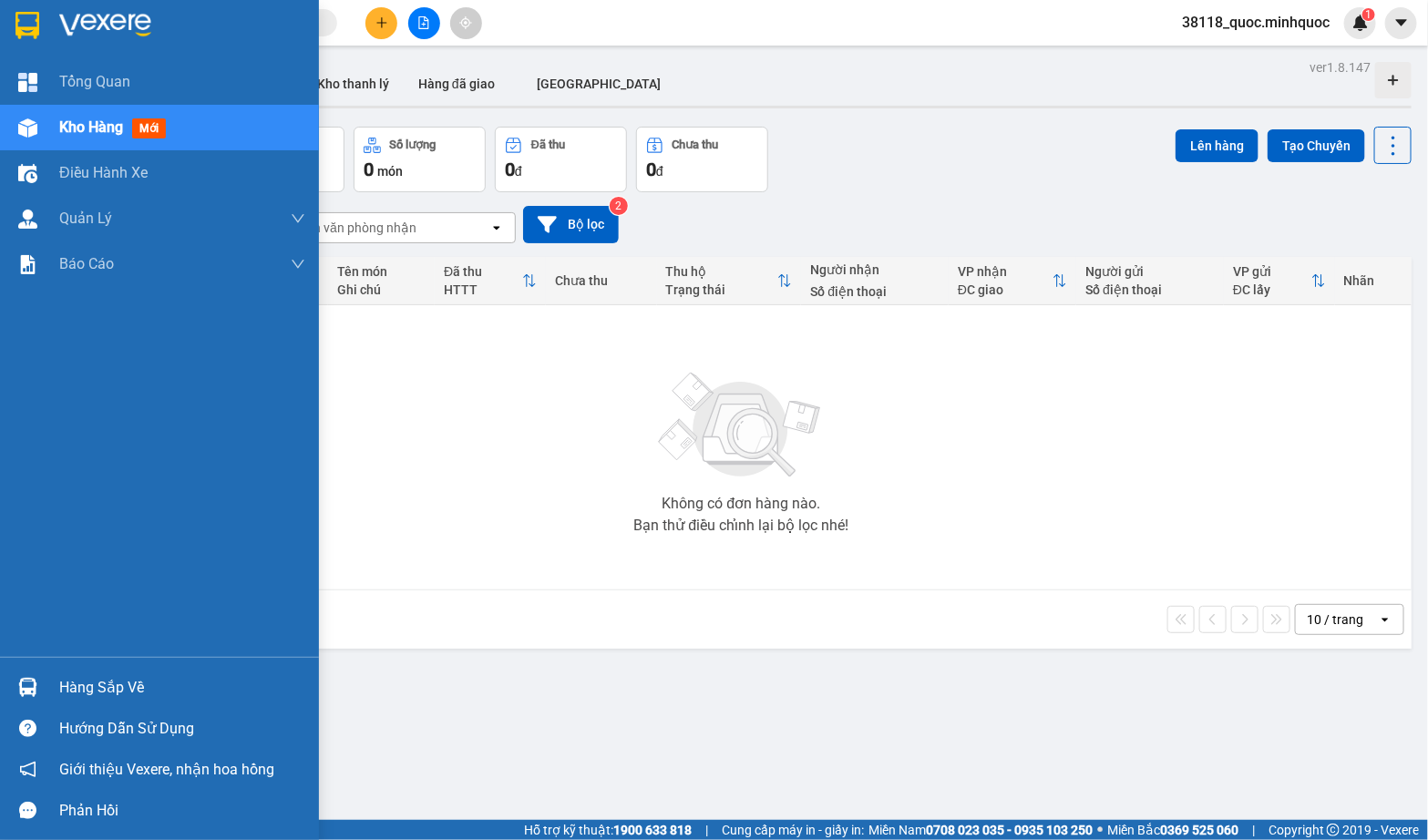
click at [36, 688] on img at bounding box center [28, 688] width 19 height 19
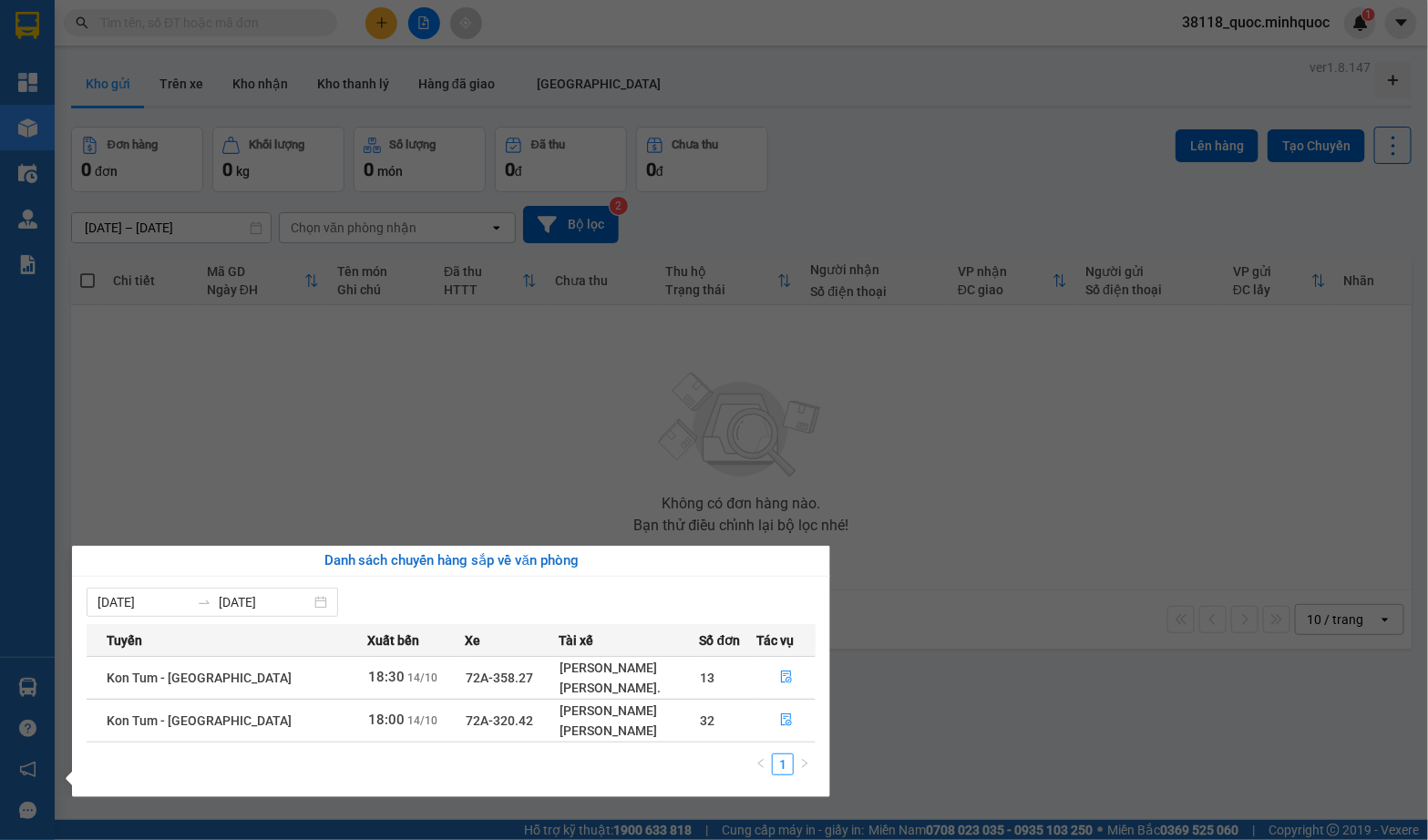
click at [282, 417] on section "Kết quả tìm kiếm ( 0 ) Bộ lọc No Data 38118_quoc.minhquoc 1 Tổng Quan Kho hàng …" at bounding box center [714, 420] width 1428 height 840
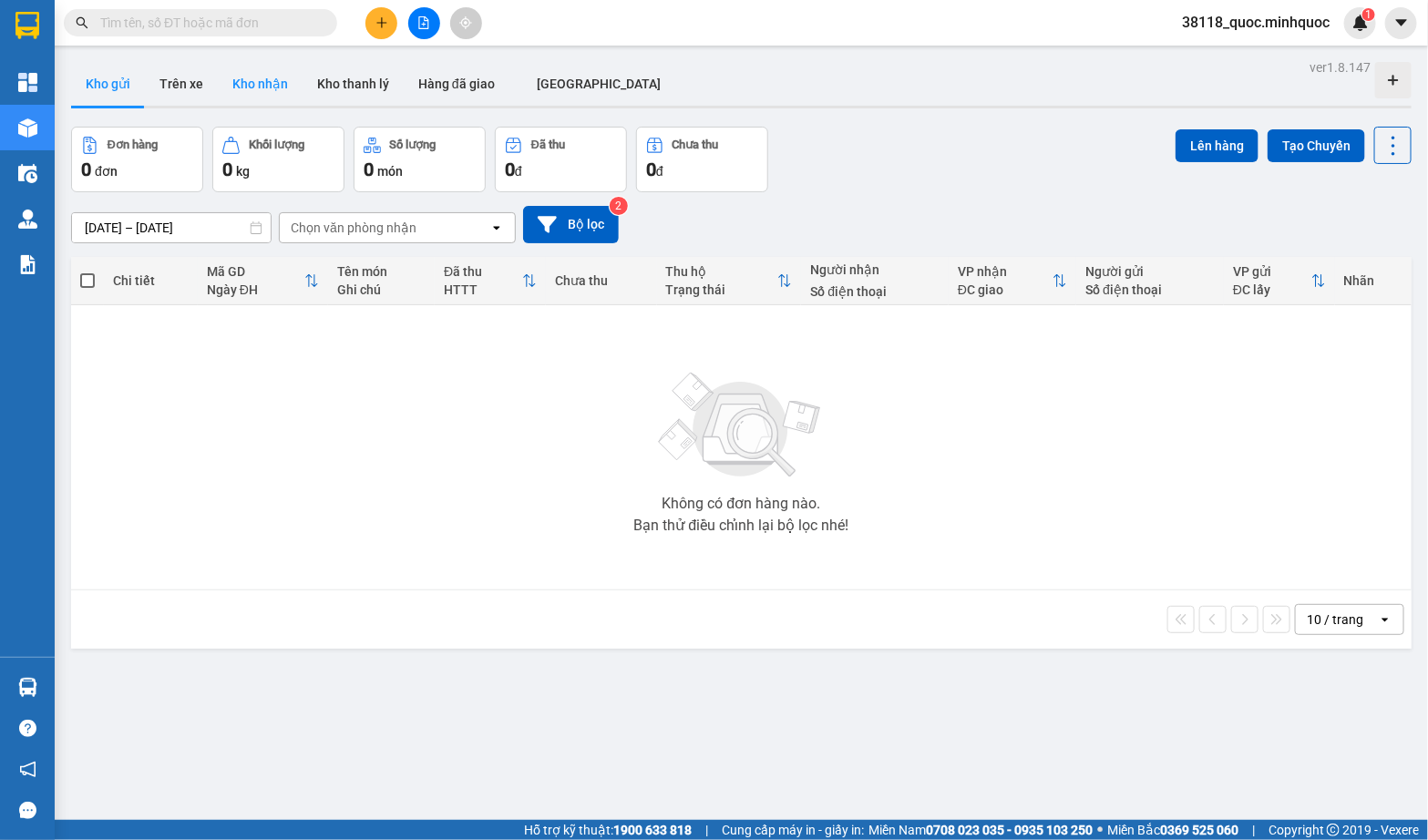
click at [255, 88] on button "Kho nhận" at bounding box center [260, 84] width 85 height 44
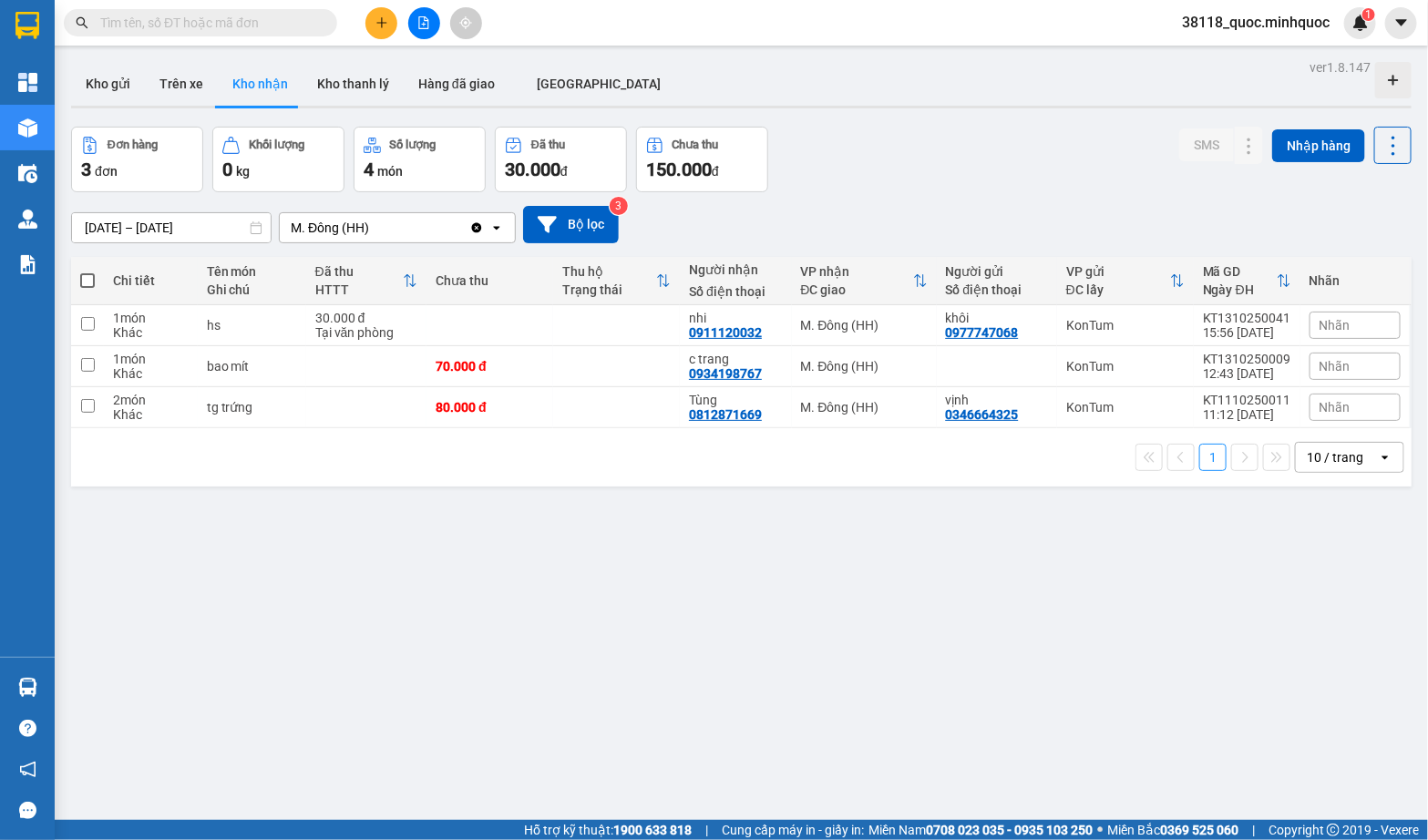
click at [195, 230] on input "[DATE] – [DATE]" at bounding box center [171, 227] width 199 height 29
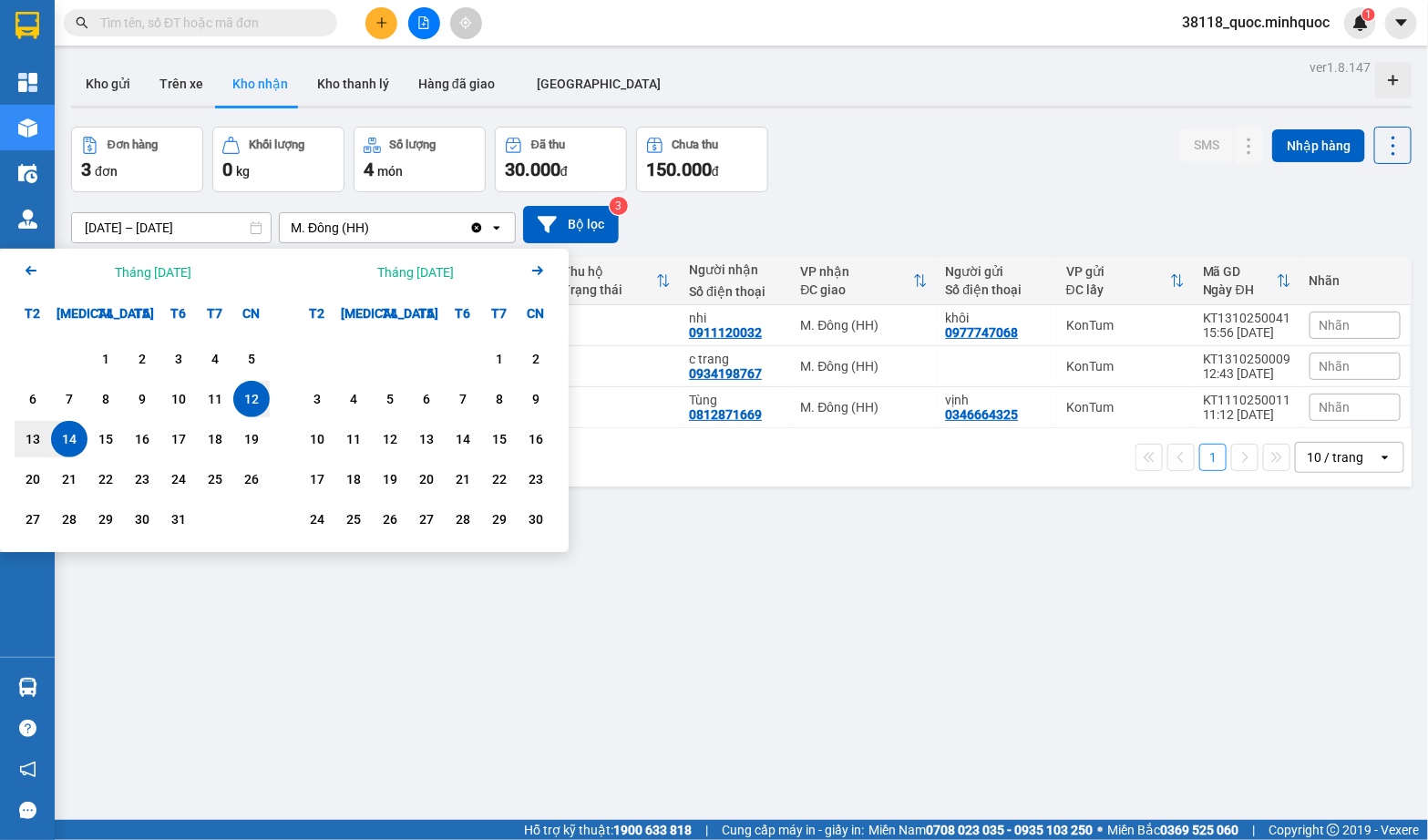
click at [32, 270] on icon "Previous month." at bounding box center [30, 271] width 10 height 10
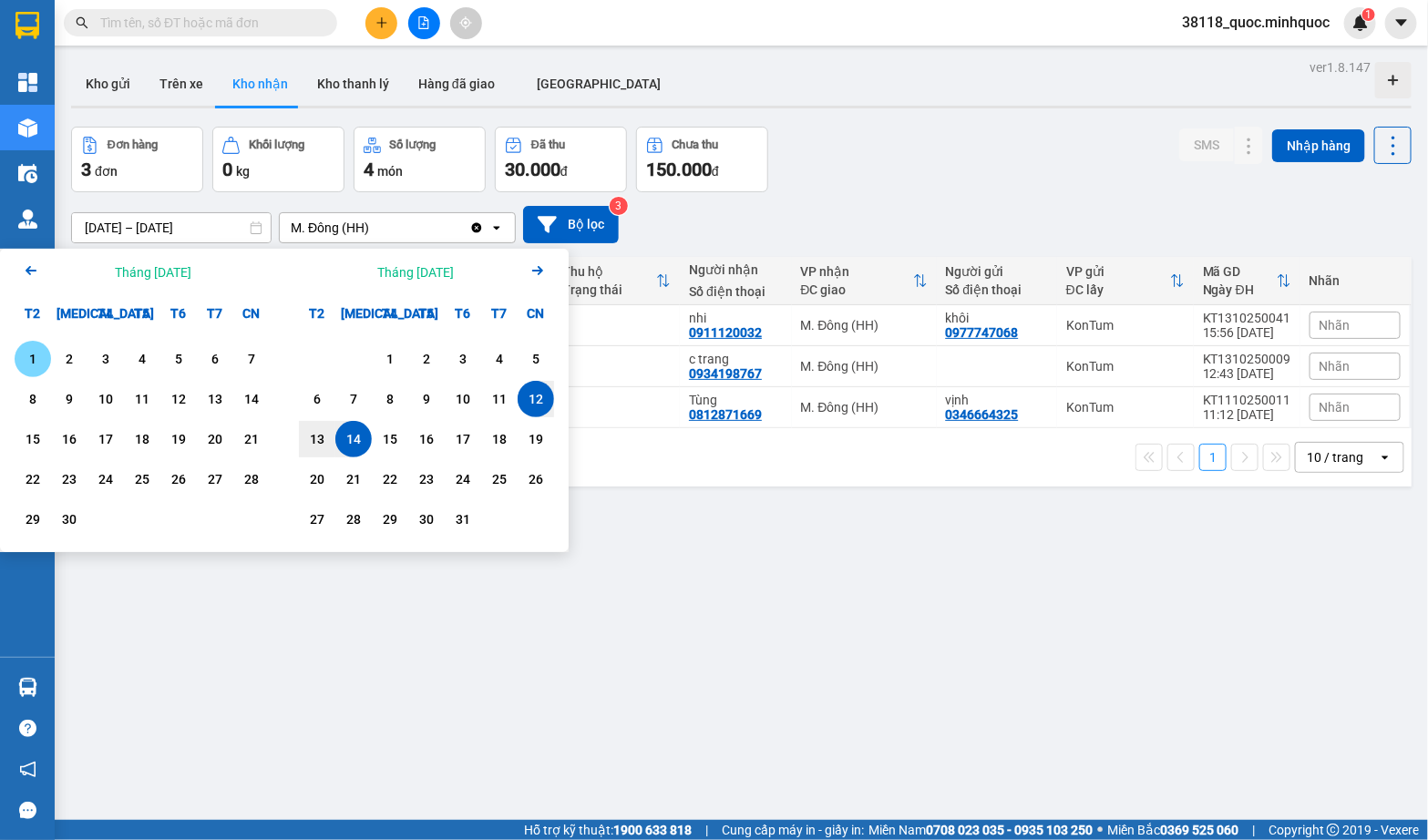
click at [35, 351] on div "1" at bounding box center [32, 359] width 26 height 22
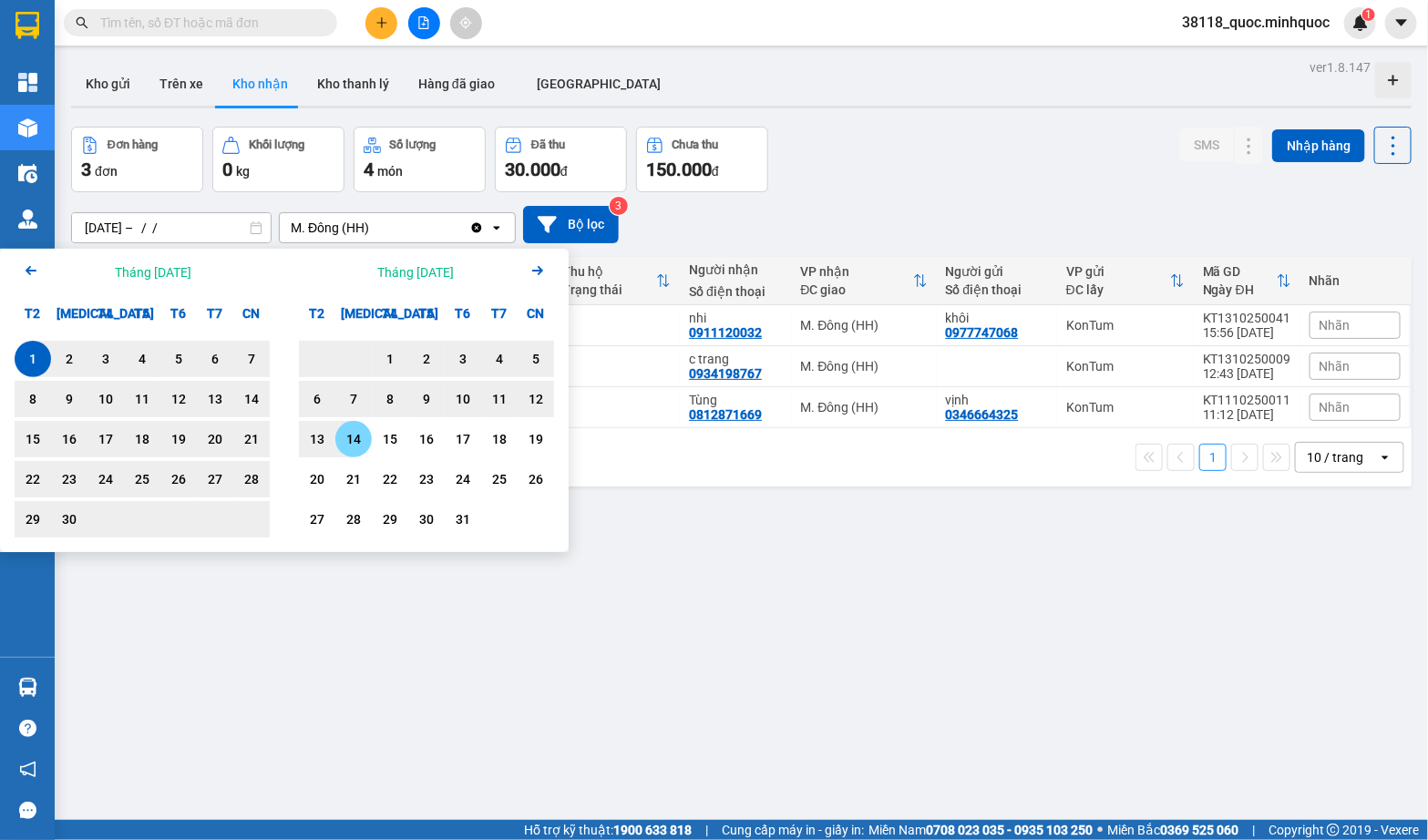
click at [356, 432] on div "14" at bounding box center [353, 439] width 26 height 22
type input "01/09/2025 – 14/10/2025"
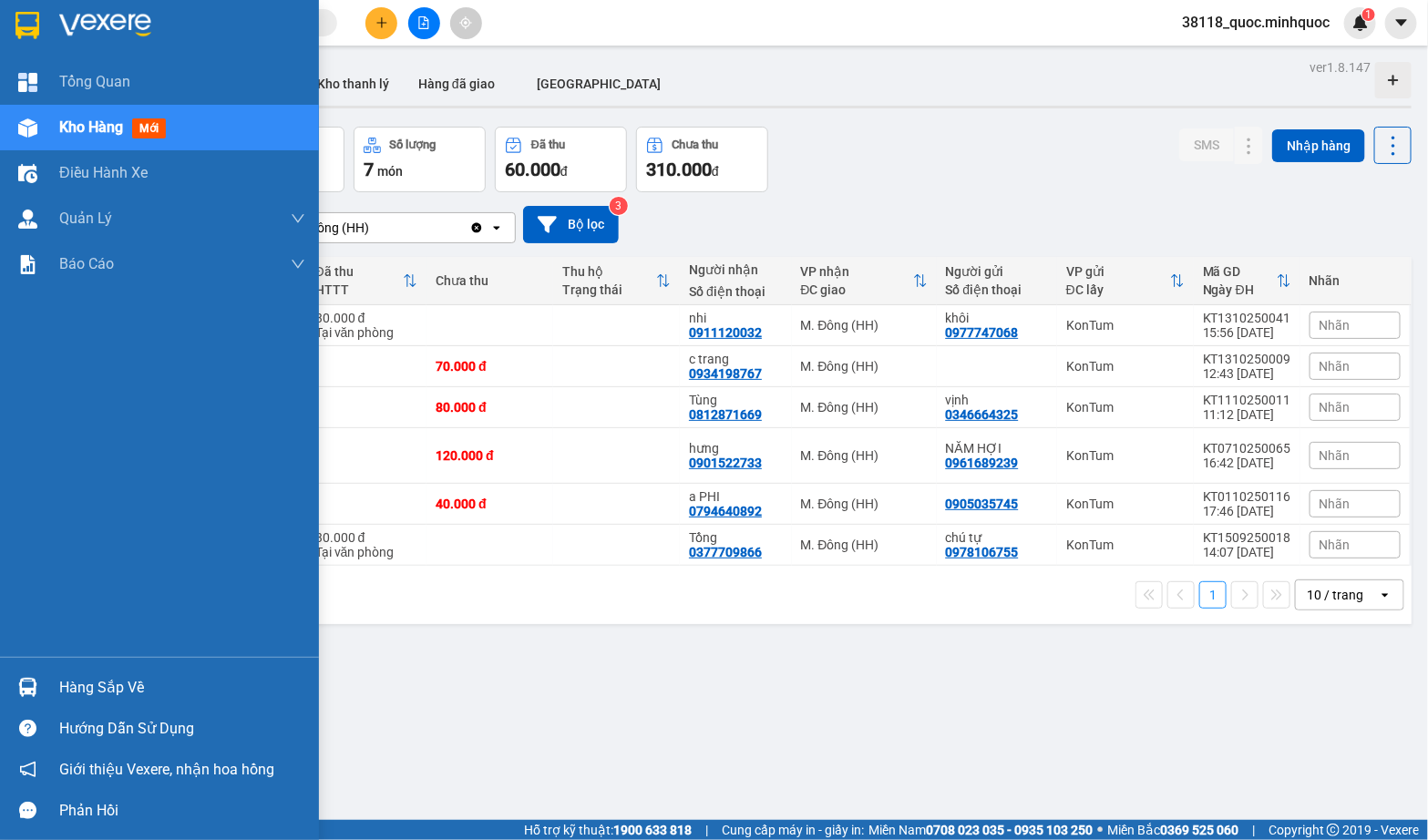
click at [42, 692] on div at bounding box center [28, 688] width 32 height 32
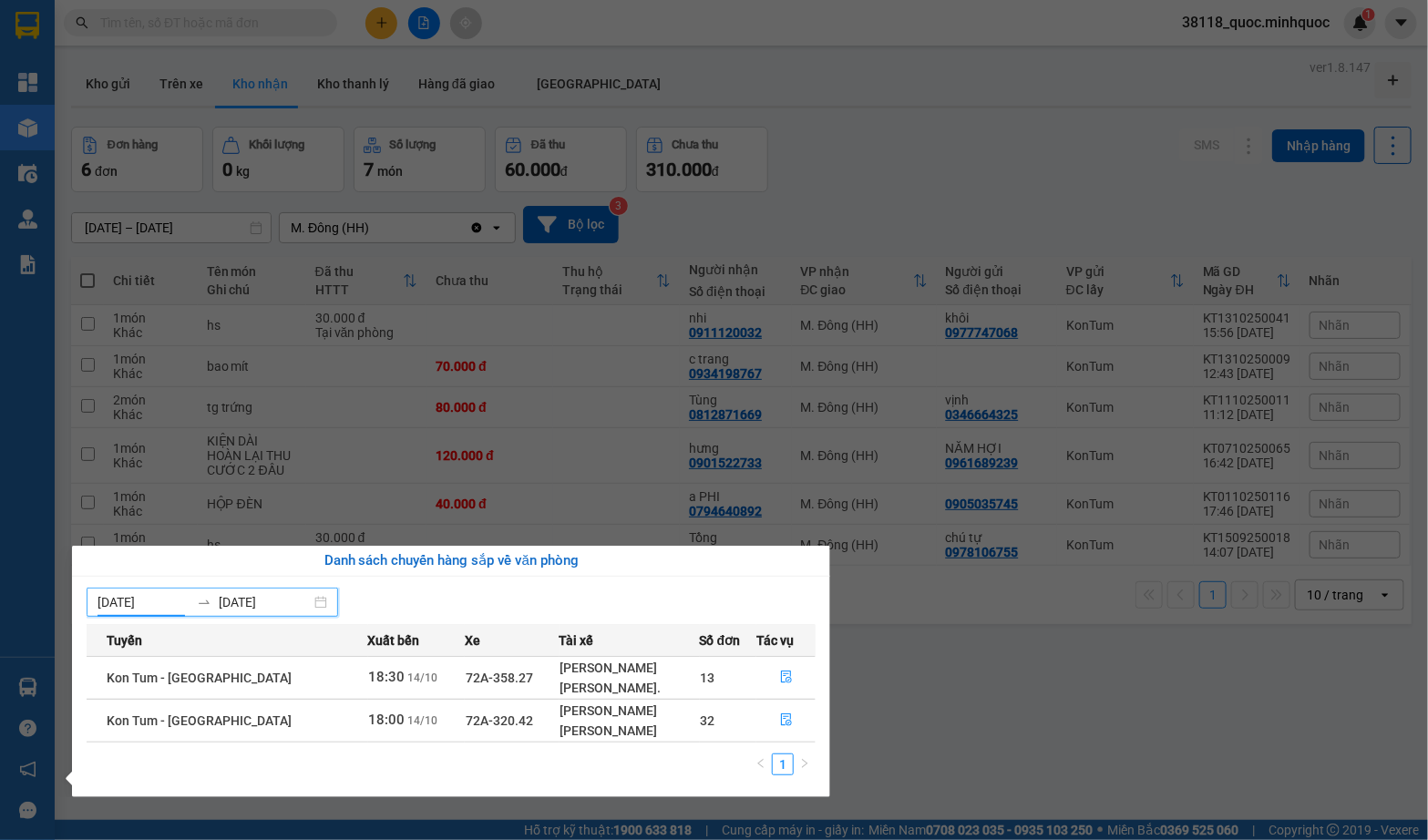
click at [153, 604] on input "[DATE]" at bounding box center [143, 602] width 92 height 20
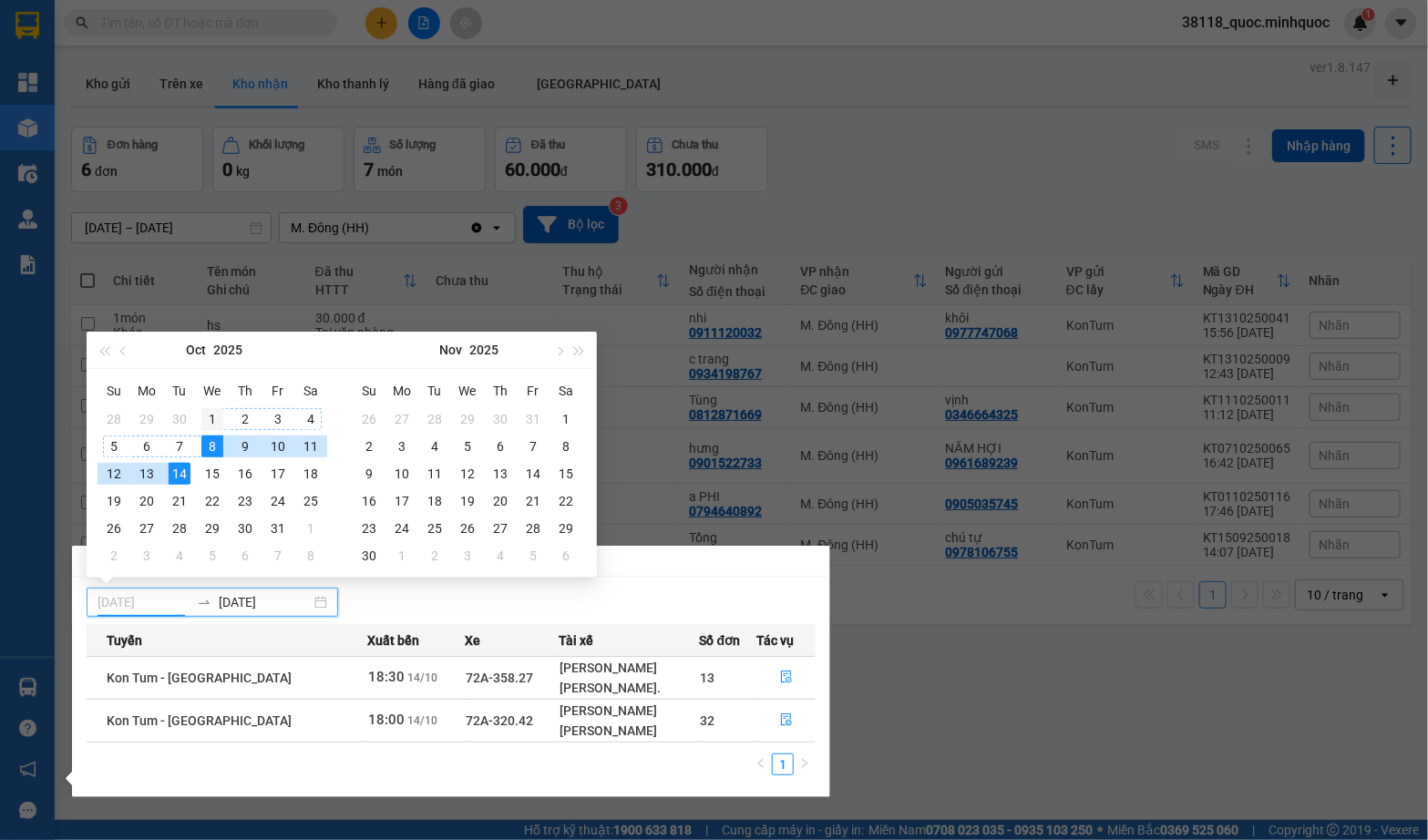
type input "[DATE]"
click at [208, 412] on div "1" at bounding box center [212, 419] width 22 height 22
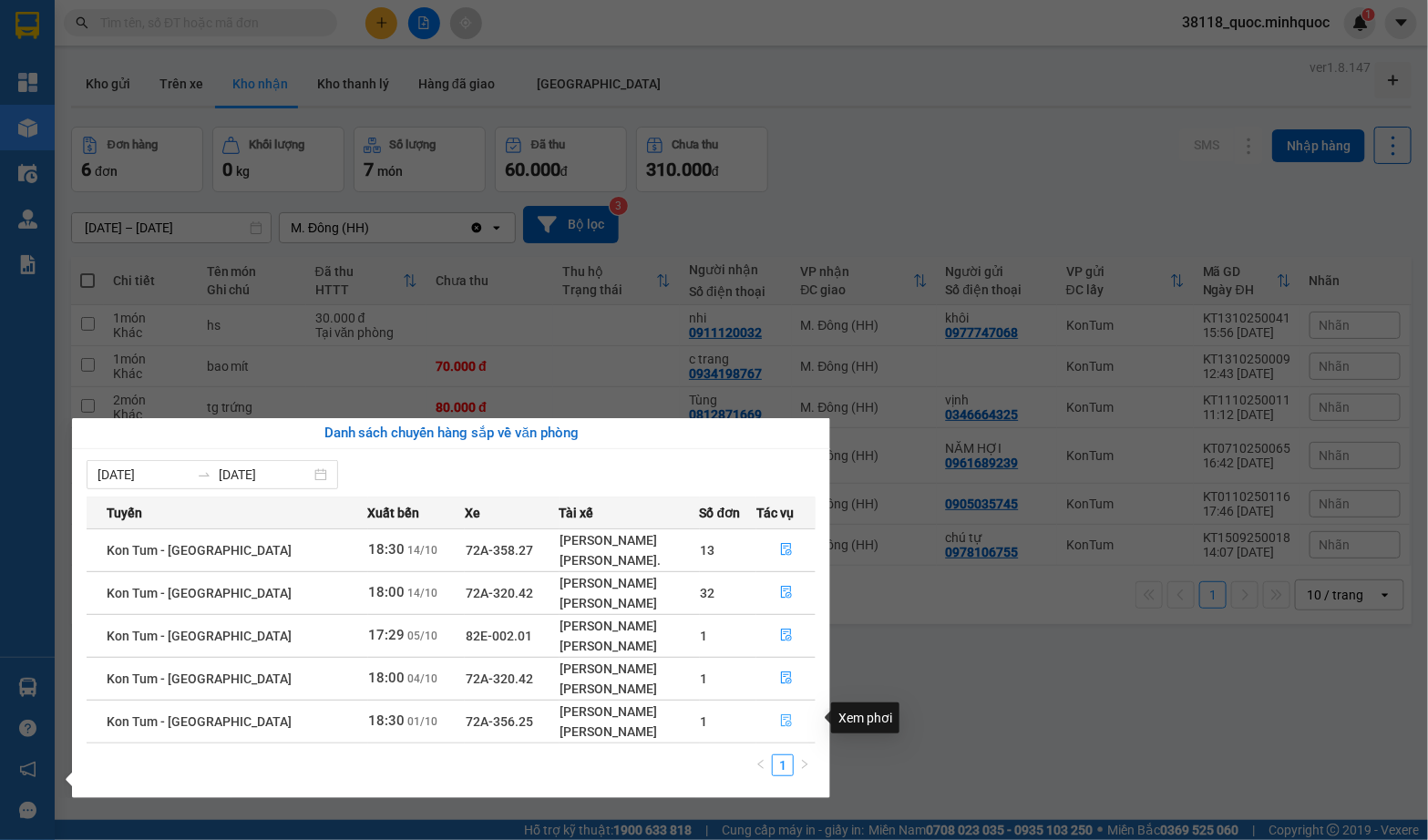
click at [787, 722] on icon "file-done" at bounding box center [786, 720] width 10 height 12
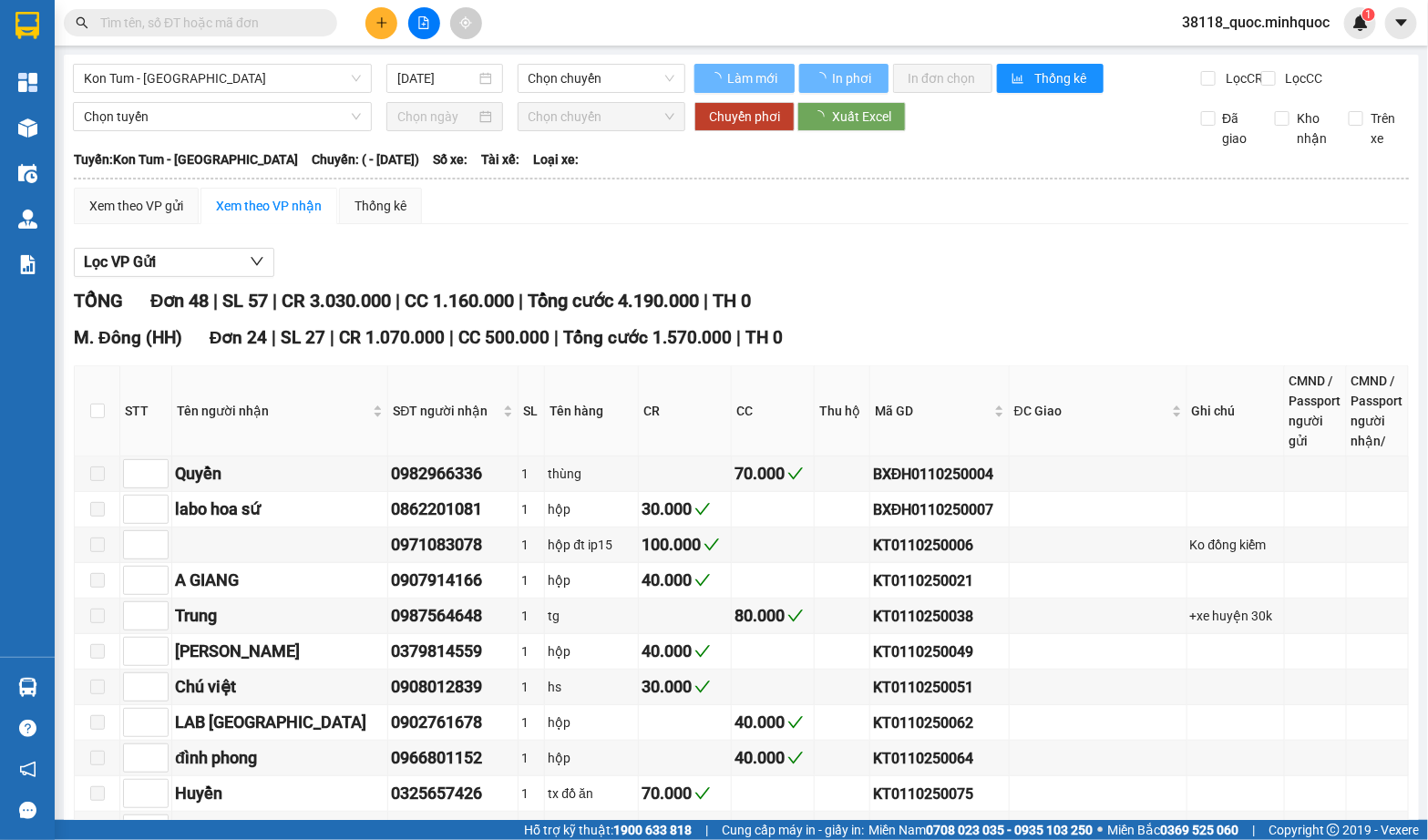
type input "[DATE]"
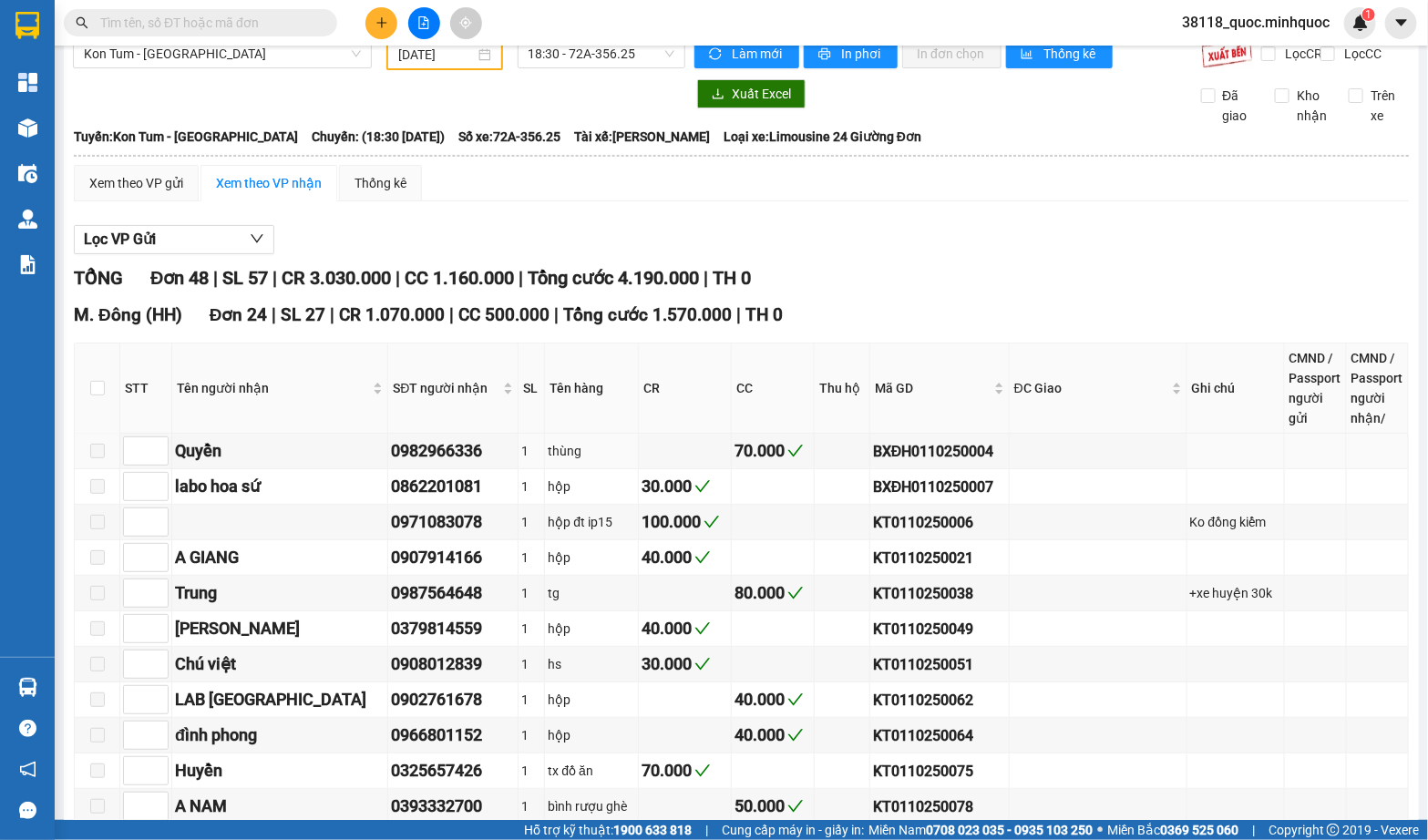
scroll to position [51, 0]
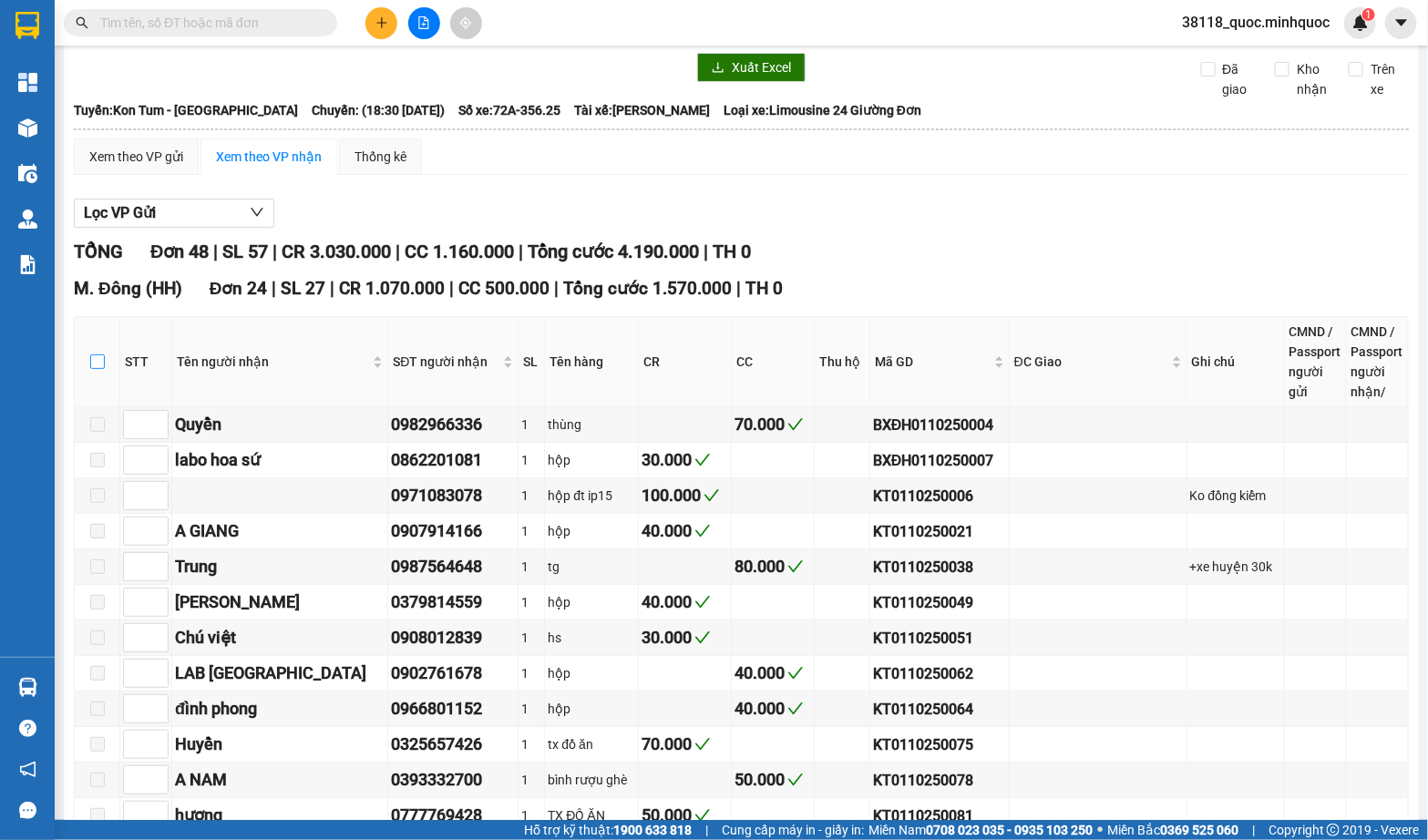
click at [96, 367] on input "checkbox" at bounding box center [97, 361] width 14 height 14
checkbox input "true"
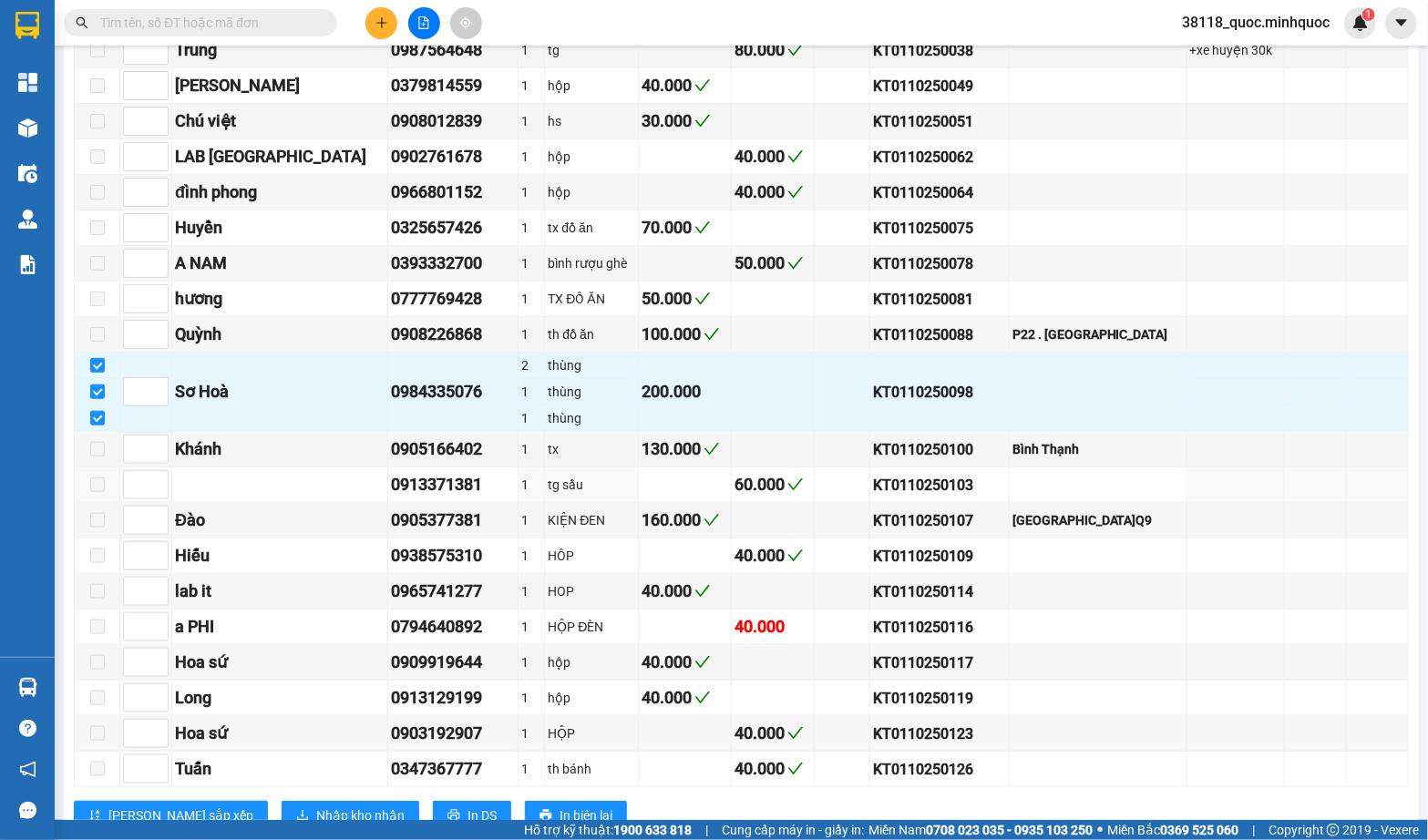
scroll to position [574, 0]
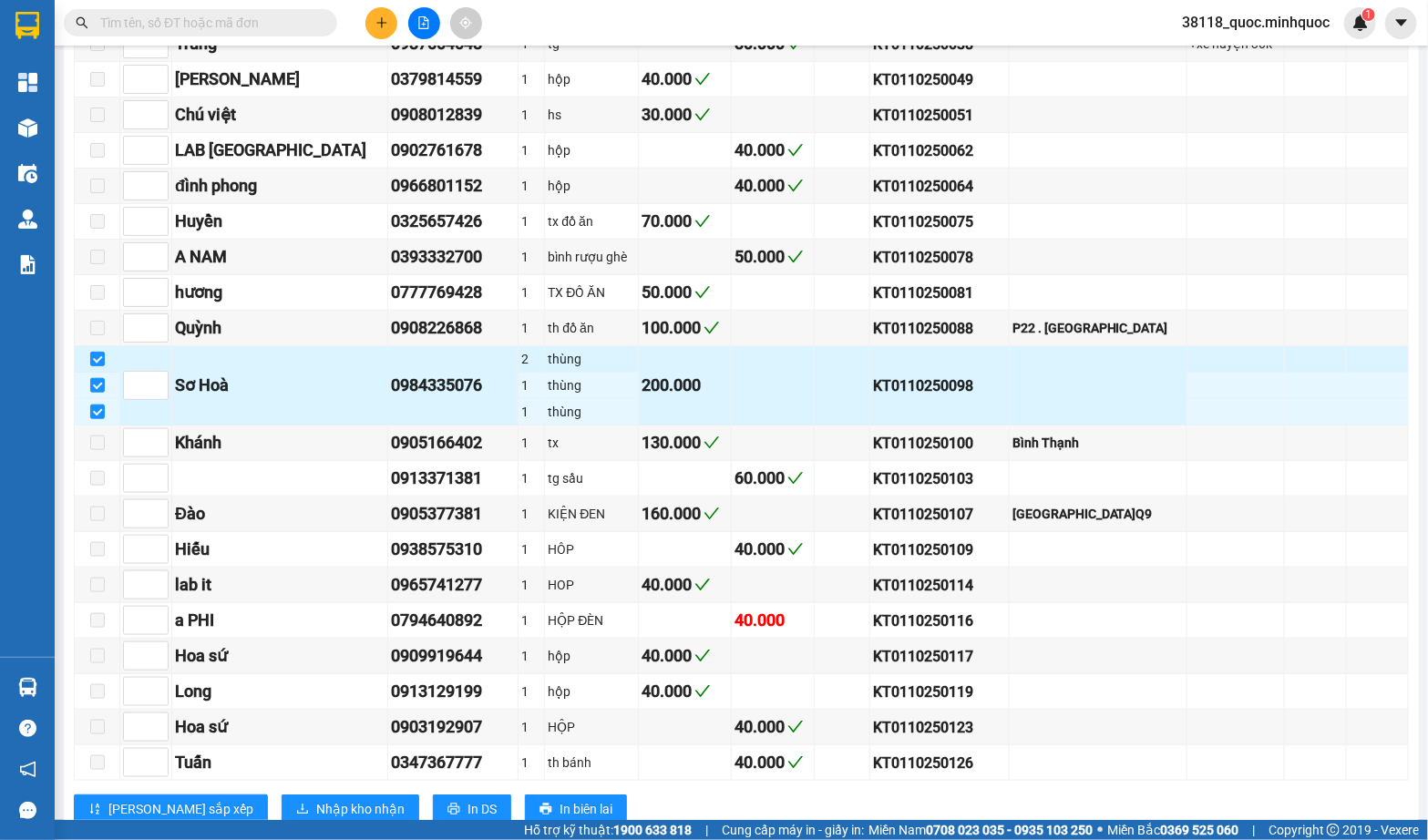
click at [732, 382] on td at bounding box center [773, 385] width 83 height 79
